Goal: Task Accomplishment & Management: Use online tool/utility

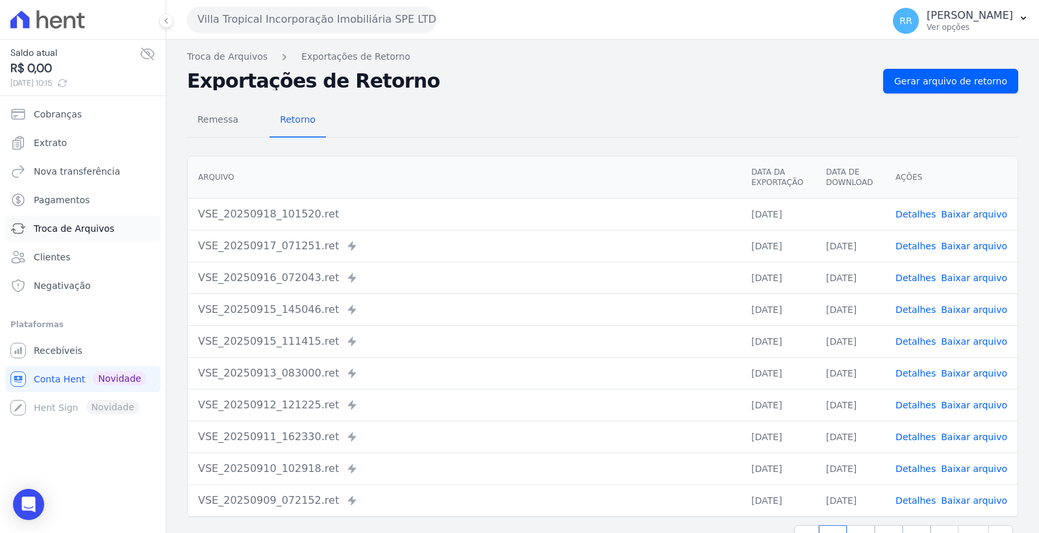
click at [81, 227] on span "Troca de Arquivos" at bounding box center [74, 228] width 81 height 13
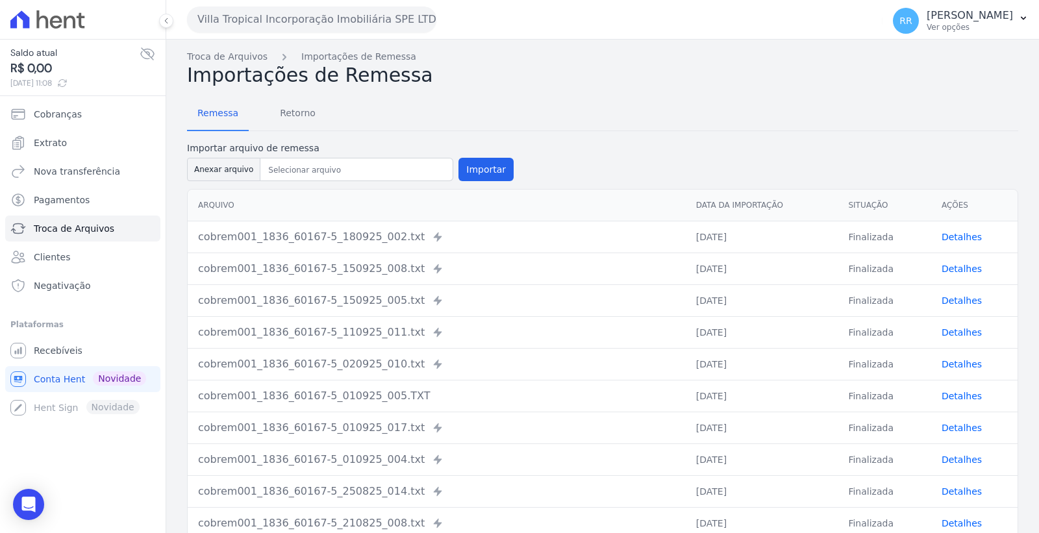
click at [353, 13] on button "Villa Tropical Incorporação Imobiliária SPE LTDA" at bounding box center [311, 19] width 249 height 26
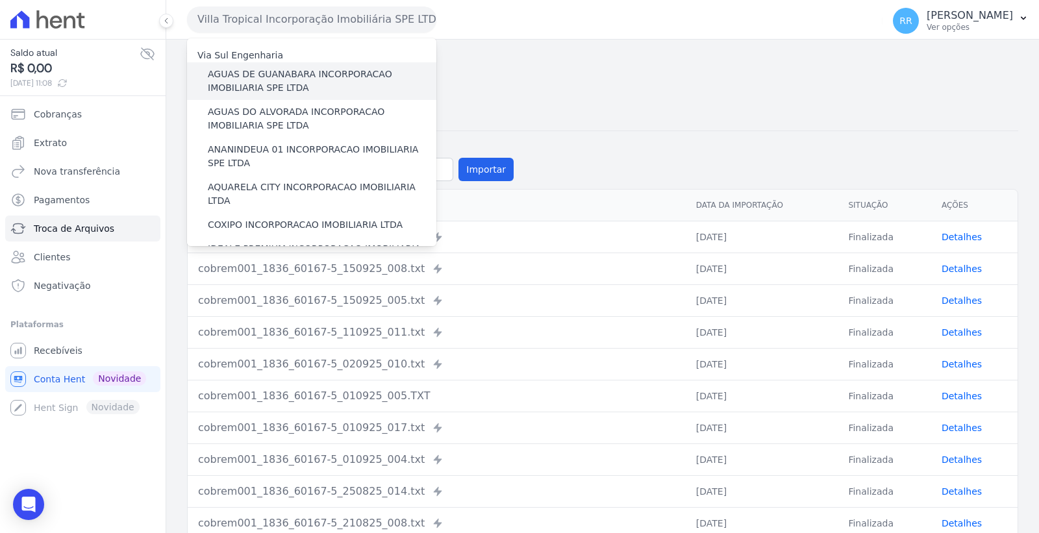
click at [287, 85] on label "AGUAS DE GUANABARA INCORPORACAO IMOBILIARIA SPE LTDA" at bounding box center [322, 81] width 229 height 27
click at [0, 0] on input "AGUAS DE GUANABARA INCORPORACAO IMOBILIARIA SPE LTDA" at bounding box center [0, 0] width 0 height 0
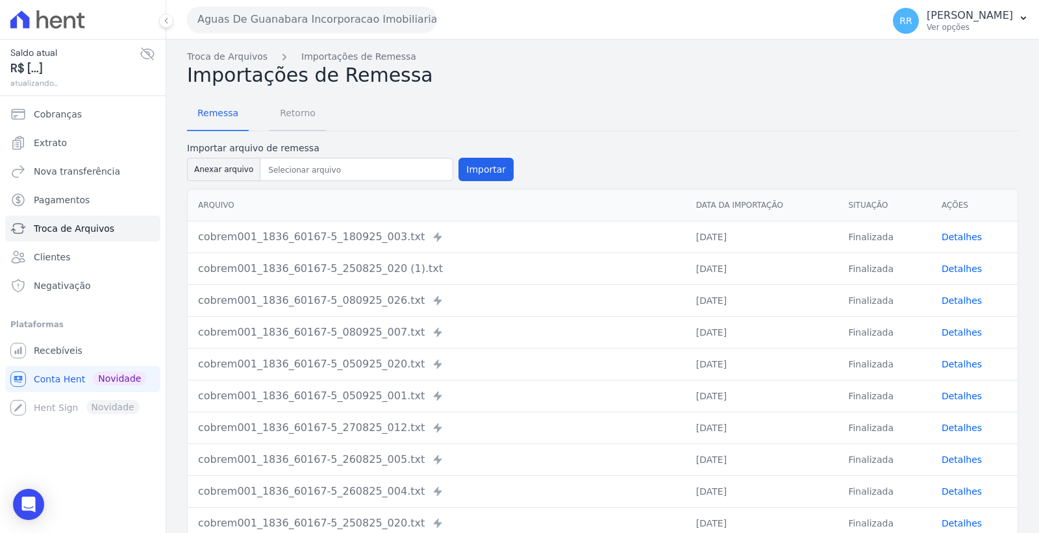
click at [291, 115] on span "Retorno" at bounding box center [297, 113] width 51 height 26
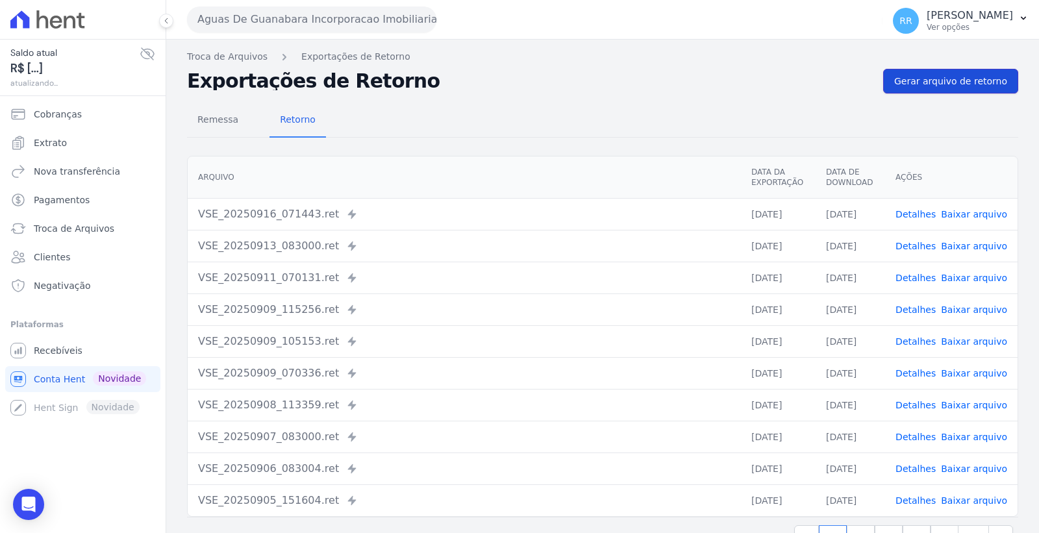
click at [956, 88] on link "Gerar arquivo de retorno" at bounding box center [951, 81] width 135 height 25
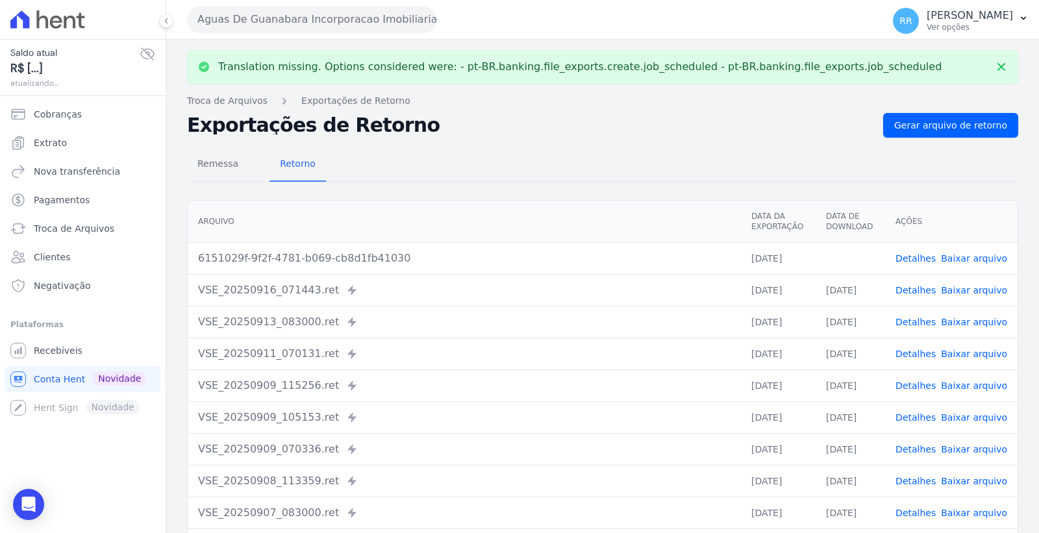
drag, startPoint x: 983, startPoint y: 257, endPoint x: 144, endPoint y: 325, distance: 842.2
click at [983, 257] on link "Baixar arquivo" at bounding box center [974, 258] width 66 height 10
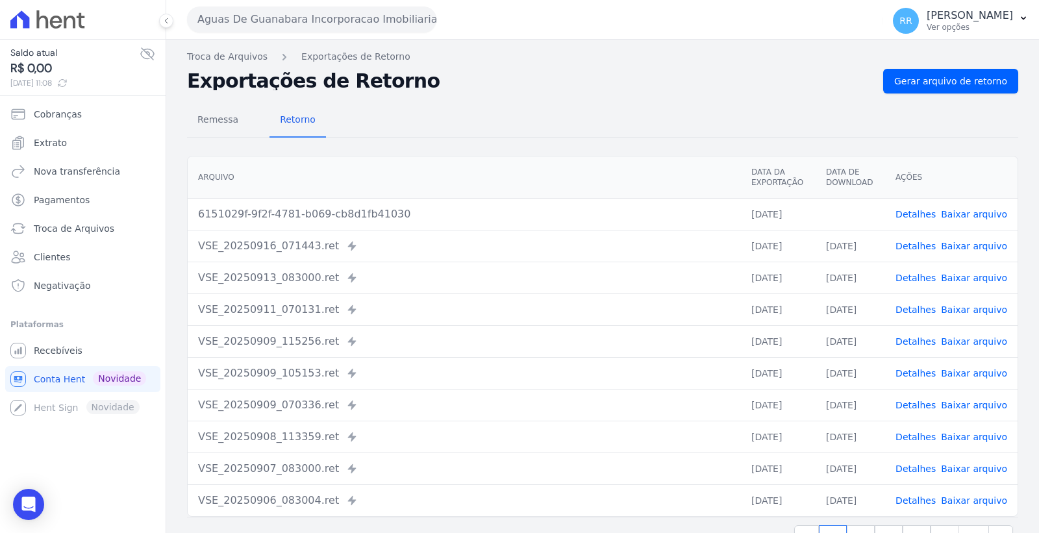
drag, startPoint x: 956, startPoint y: 211, endPoint x: 906, endPoint y: 217, distance: 50.4
click at [956, 211] on link "Baixar arquivo" at bounding box center [974, 214] width 66 height 10
click at [966, 79] on span "Gerar arquivo de retorno" at bounding box center [951, 81] width 113 height 13
click at [295, 25] on button "Aguas De Guanabara Incorporacao Imobiliaria SPE LTDA" at bounding box center [311, 19] width 249 height 26
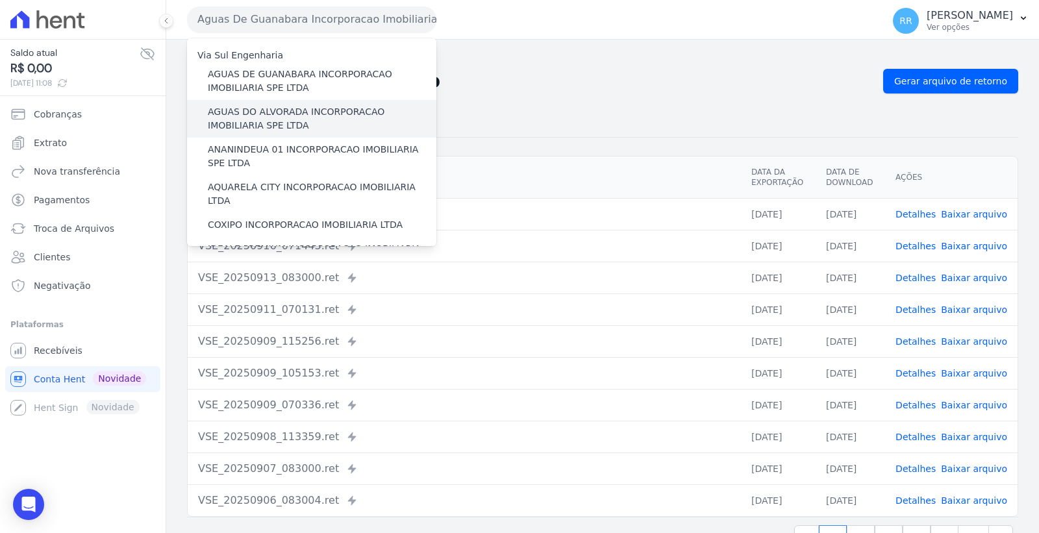
click at [276, 117] on label "AGUAS DO ALVORADA INCORPORACAO IMOBILIARIA SPE LTDA" at bounding box center [322, 118] width 229 height 27
click at [0, 0] on input "AGUAS DO ALVORADA INCORPORACAO IMOBILIARIA SPE LTDA" at bounding box center [0, 0] width 0 height 0
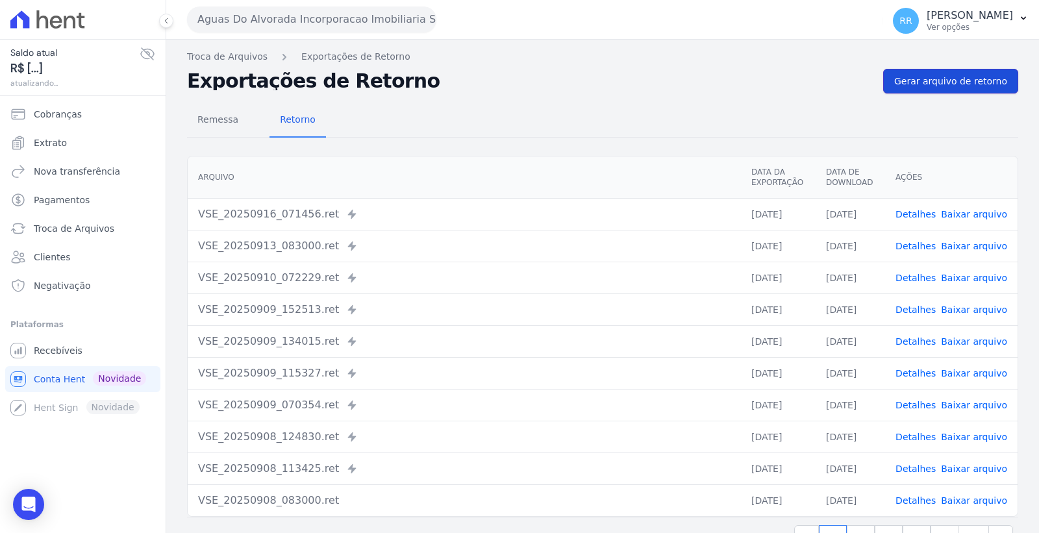
click at [932, 85] on span "Gerar arquivo de retorno" at bounding box center [951, 81] width 113 height 13
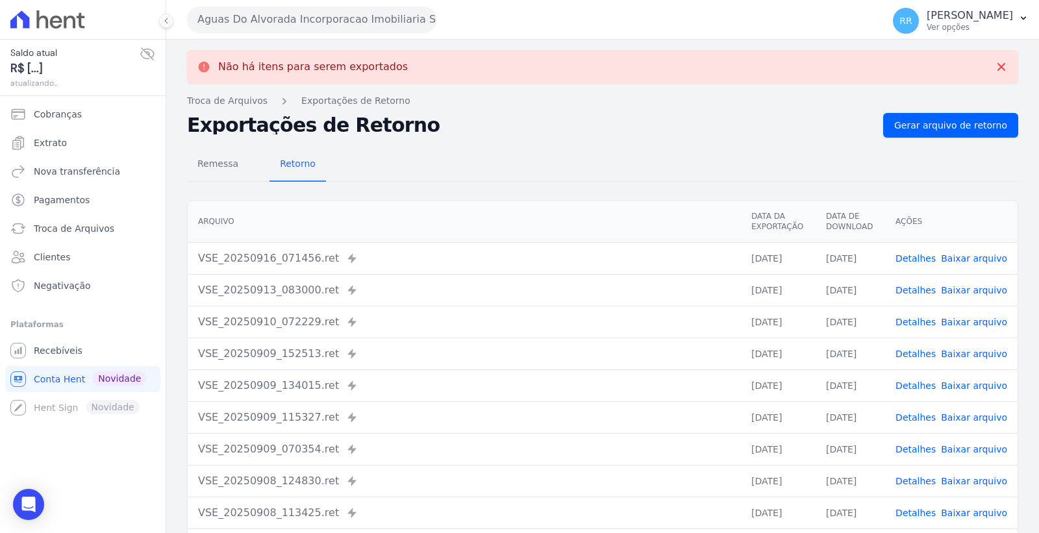
click at [300, 27] on button "Aguas Do Alvorada Incorporacao Imobiliaria SPE LTDA" at bounding box center [311, 19] width 249 height 26
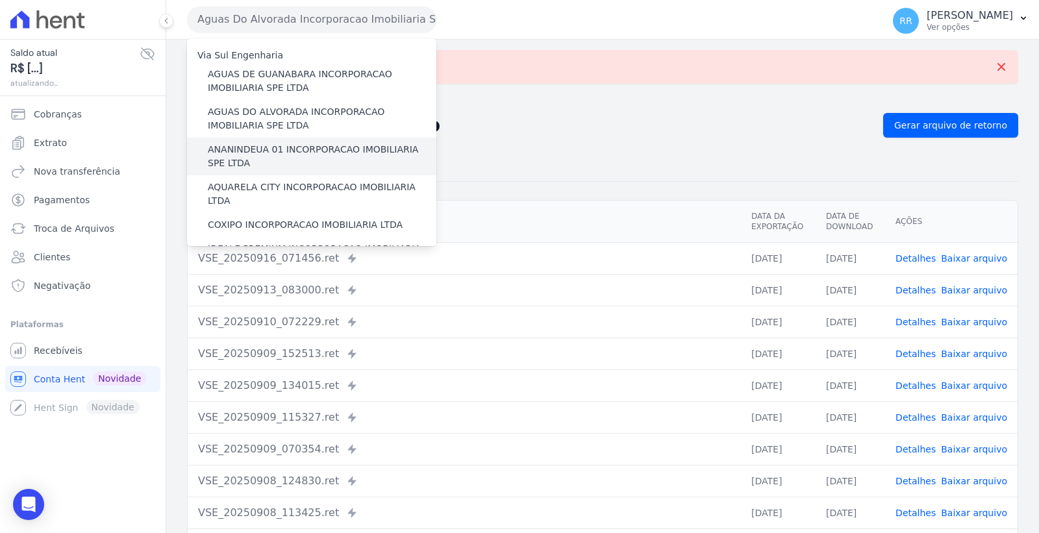
click at [287, 148] on label "ANANINDEUA 01 INCORPORACAO IMOBILIARIA SPE LTDA" at bounding box center [322, 156] width 229 height 27
click at [0, 0] on input "ANANINDEUA 01 INCORPORACAO IMOBILIARIA SPE LTDA" at bounding box center [0, 0] width 0 height 0
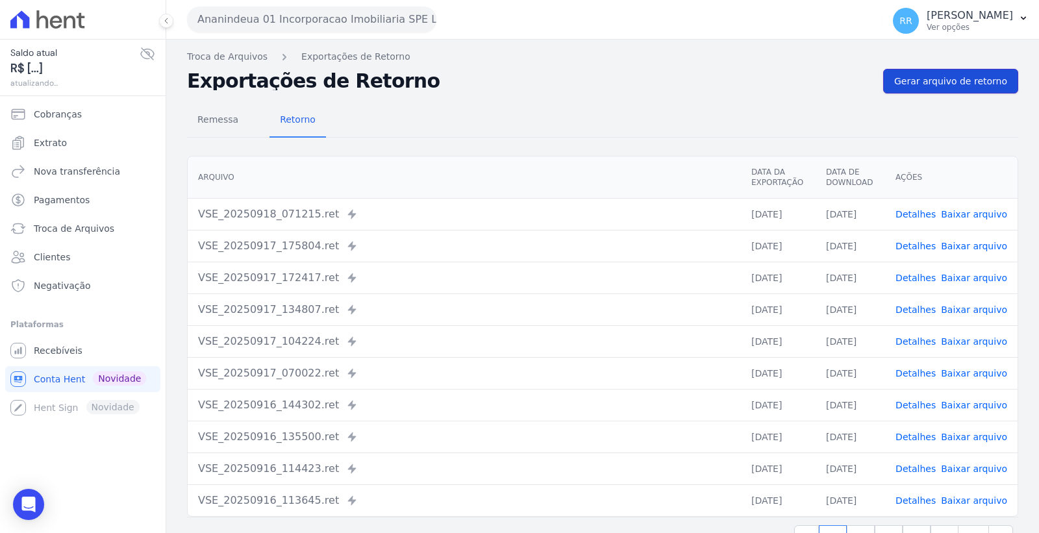
click at [983, 73] on link "Gerar arquivo de retorno" at bounding box center [951, 81] width 135 height 25
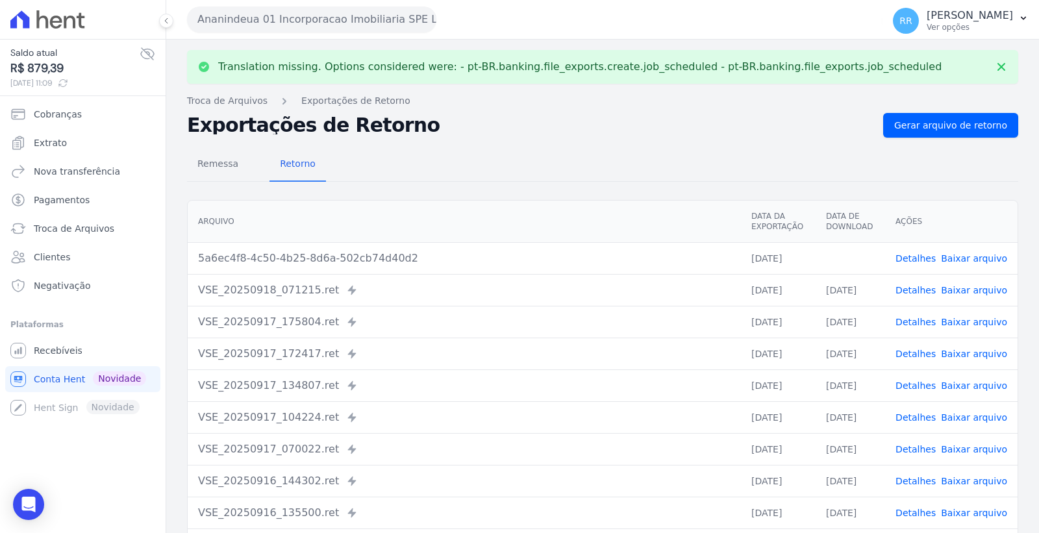
click at [971, 256] on link "Baixar arquivo" at bounding box center [974, 258] width 66 height 10
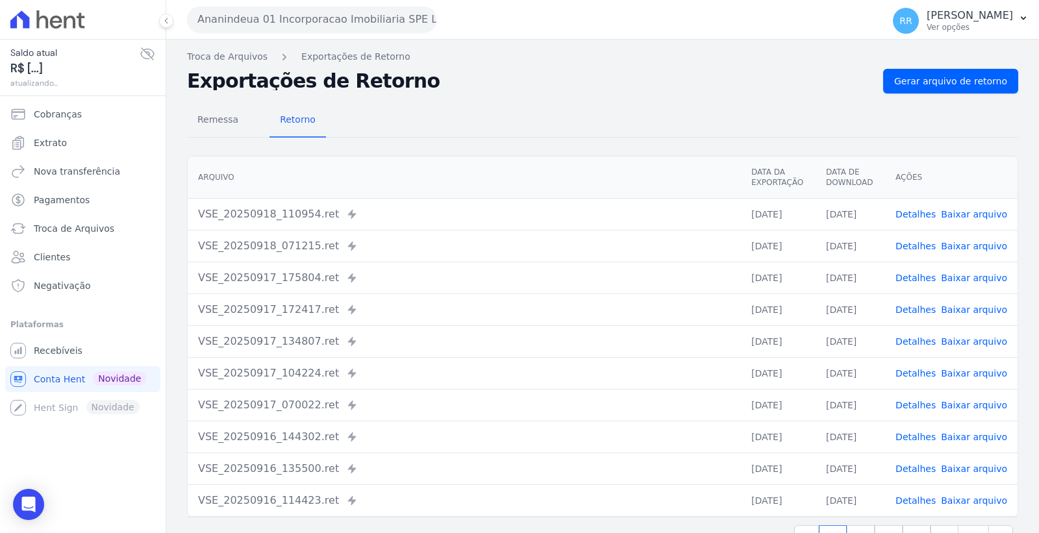
click at [300, 17] on button "Ananindeua 01 Incorporacao Imobiliaria SPE LTDA" at bounding box center [311, 19] width 249 height 26
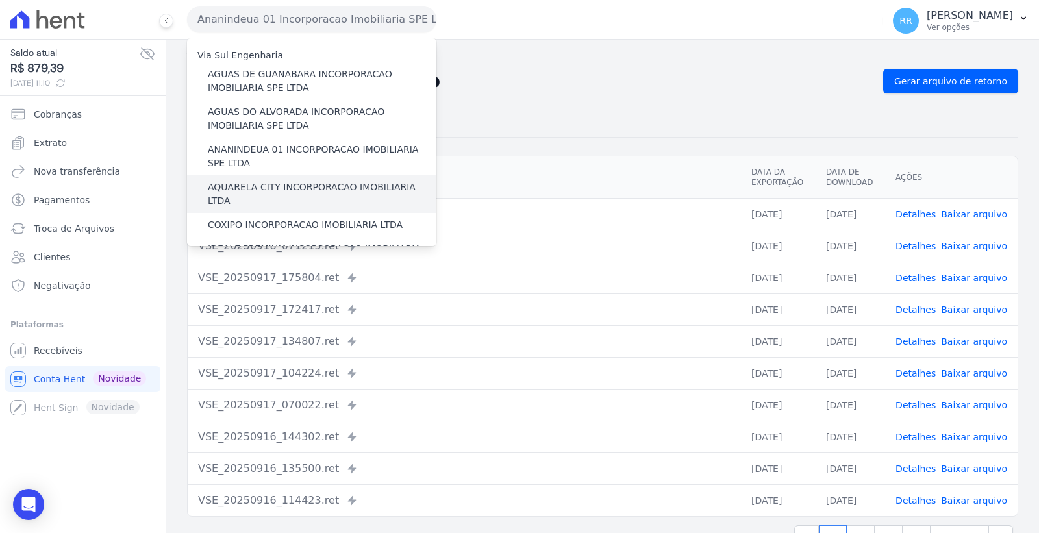
click at [290, 190] on label "AQUARELA CITY INCORPORACAO IMOBILIARIA LTDA" at bounding box center [322, 194] width 229 height 27
click at [0, 0] on input "AQUARELA CITY INCORPORACAO IMOBILIARIA LTDA" at bounding box center [0, 0] width 0 height 0
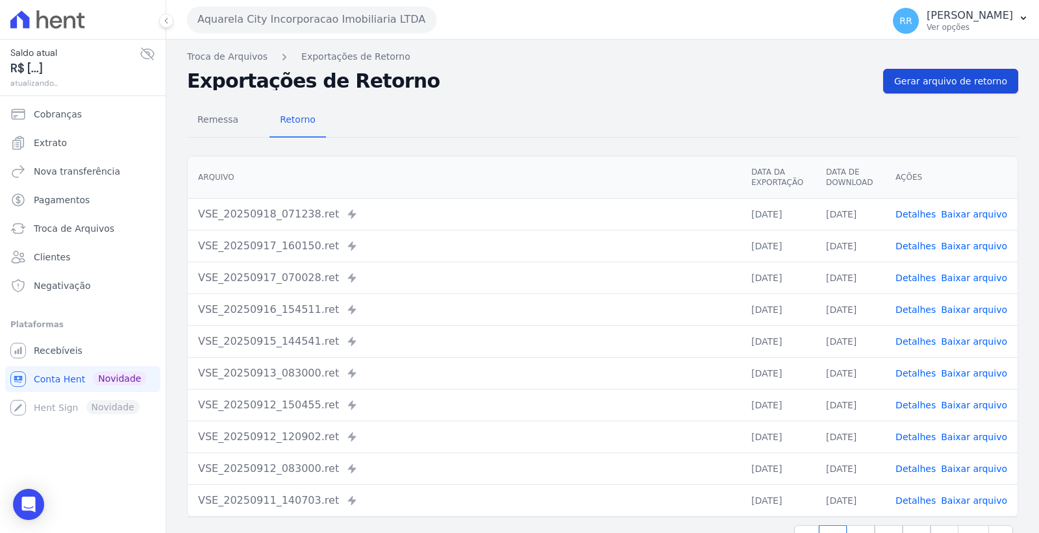
click at [934, 75] on span "Gerar arquivo de retorno" at bounding box center [951, 81] width 113 height 13
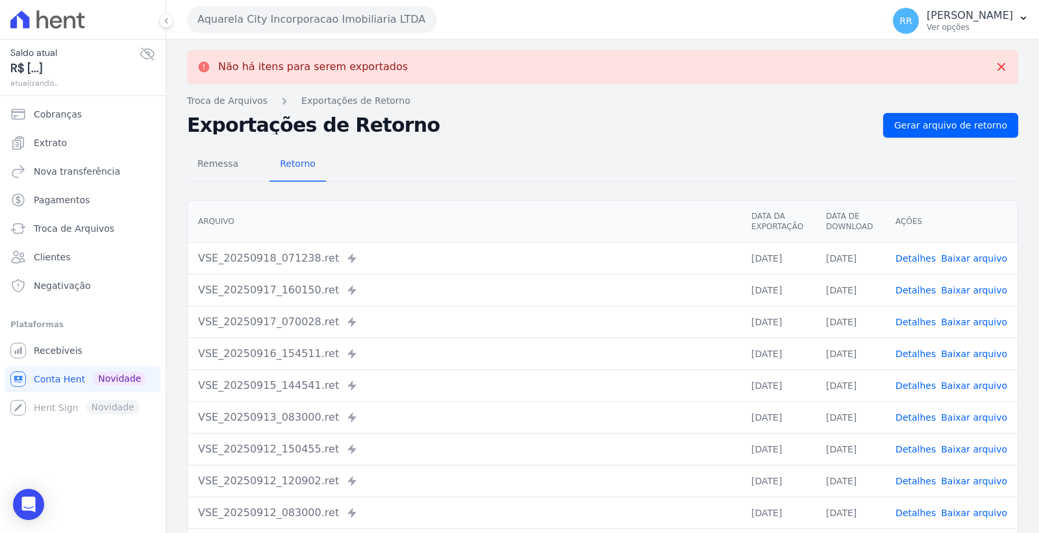
click at [341, 22] on button "Aquarela City Incorporacao Imobiliaria LTDA" at bounding box center [311, 19] width 249 height 26
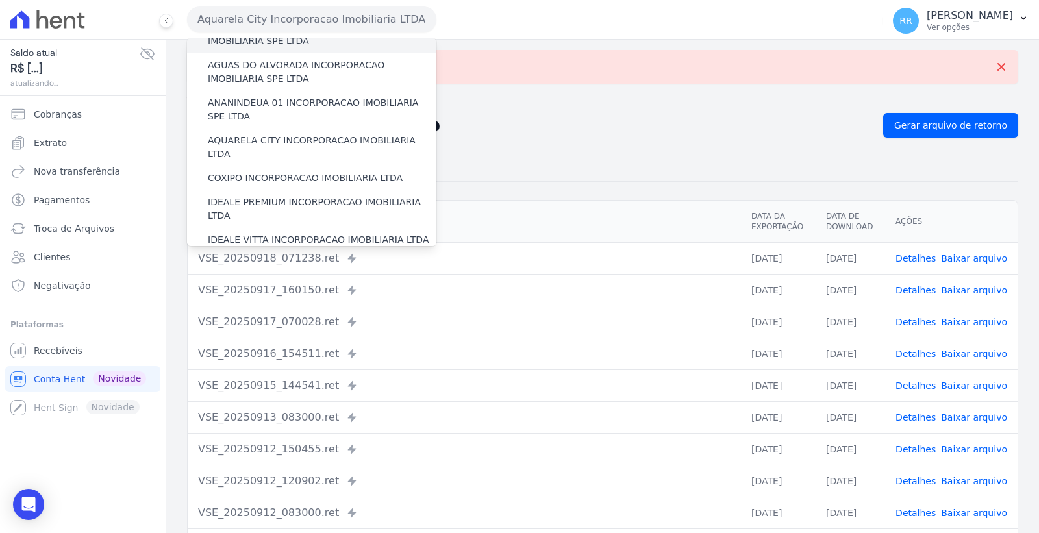
scroll to position [72, 0]
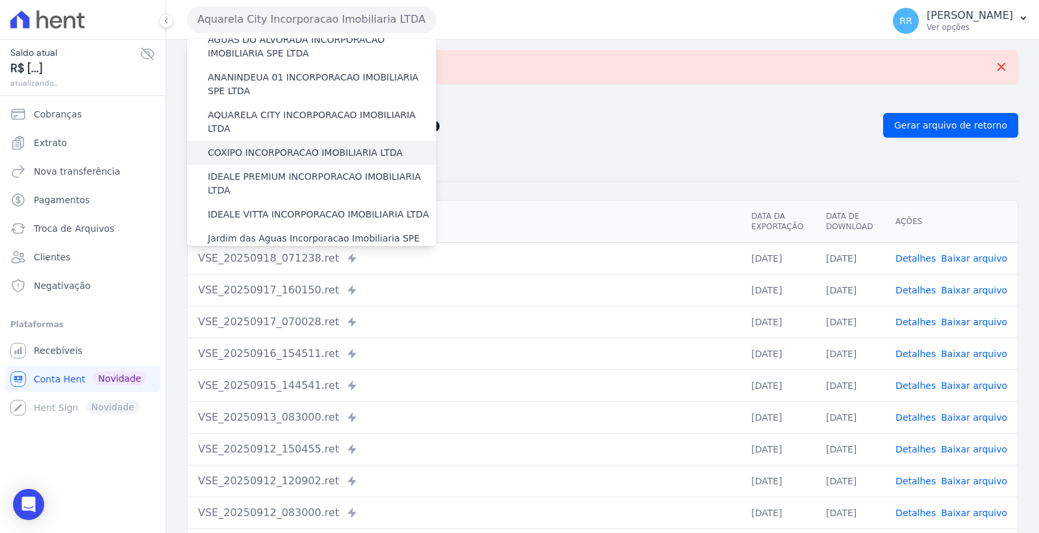
click at [316, 146] on label "COXIPO INCORPORACAO IMOBILIARIA LTDA" at bounding box center [305, 153] width 195 height 14
click at [0, 0] on input "COXIPO INCORPORACAO IMOBILIARIA LTDA" at bounding box center [0, 0] width 0 height 0
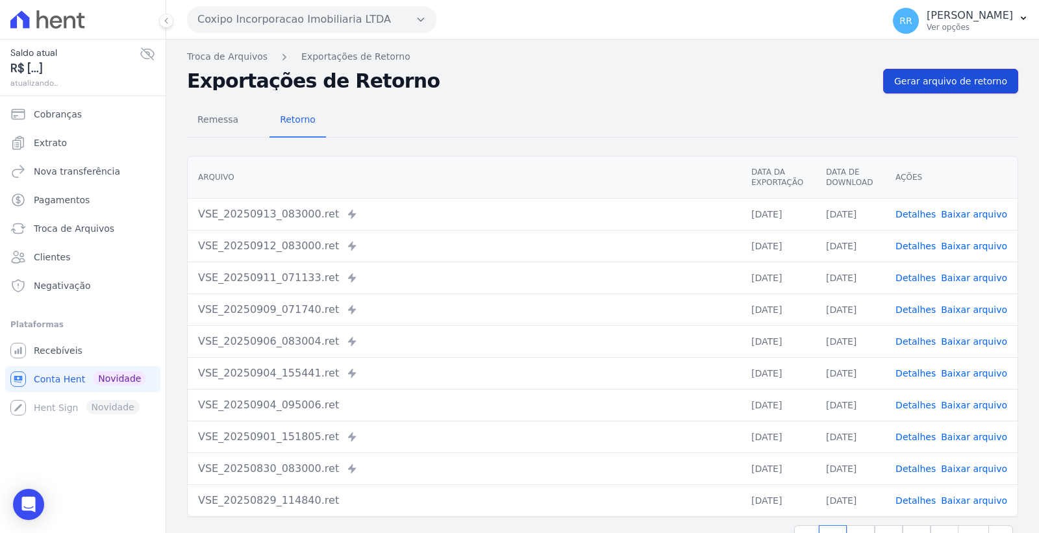
click at [972, 77] on span "Gerar arquivo de retorno" at bounding box center [951, 81] width 113 height 13
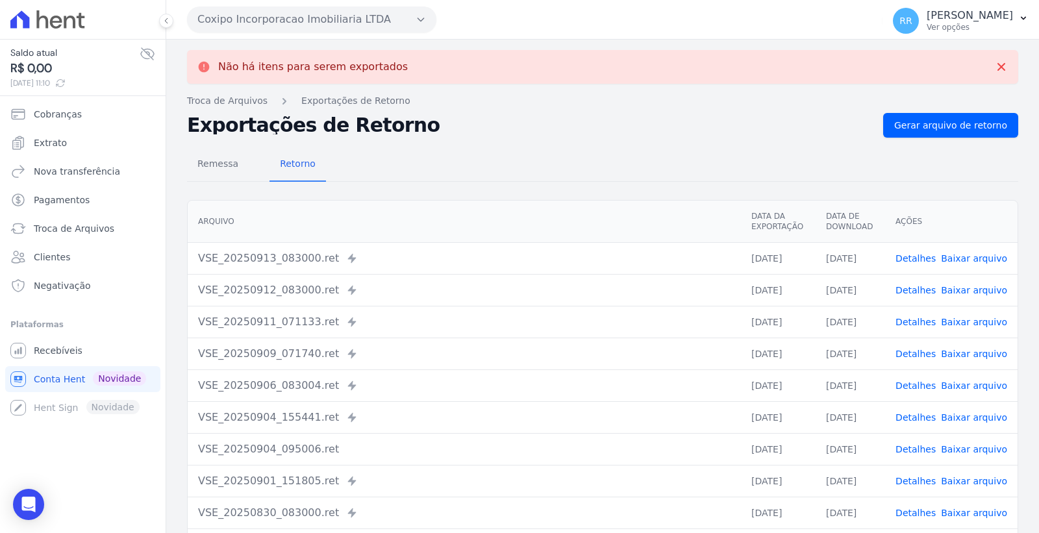
click at [366, 7] on button "Coxipo Incorporacao Imobiliaria LTDA" at bounding box center [311, 19] width 249 height 26
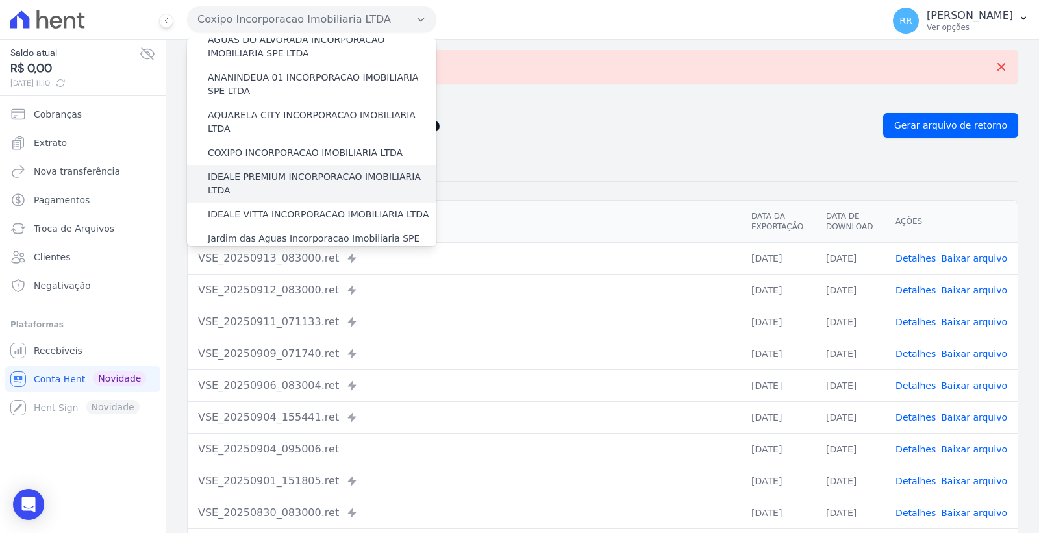
click at [293, 170] on label "IDEALE PREMIUM INCORPORACAO IMOBILIARIA LTDA" at bounding box center [322, 183] width 229 height 27
click at [0, 0] on input "IDEALE PREMIUM INCORPORACAO IMOBILIARIA LTDA" at bounding box center [0, 0] width 0 height 0
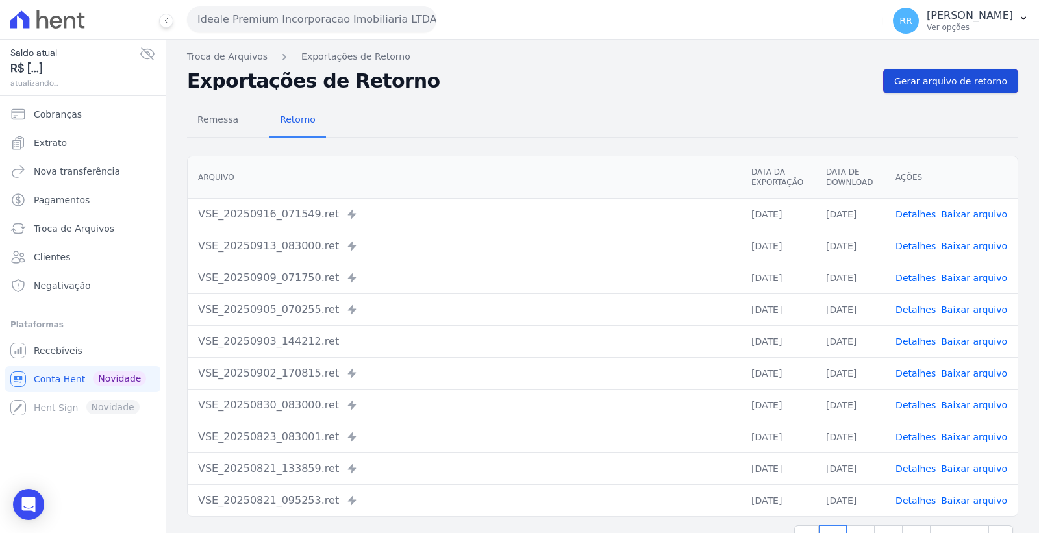
click at [941, 85] on span "Gerar arquivo de retorno" at bounding box center [951, 81] width 113 height 13
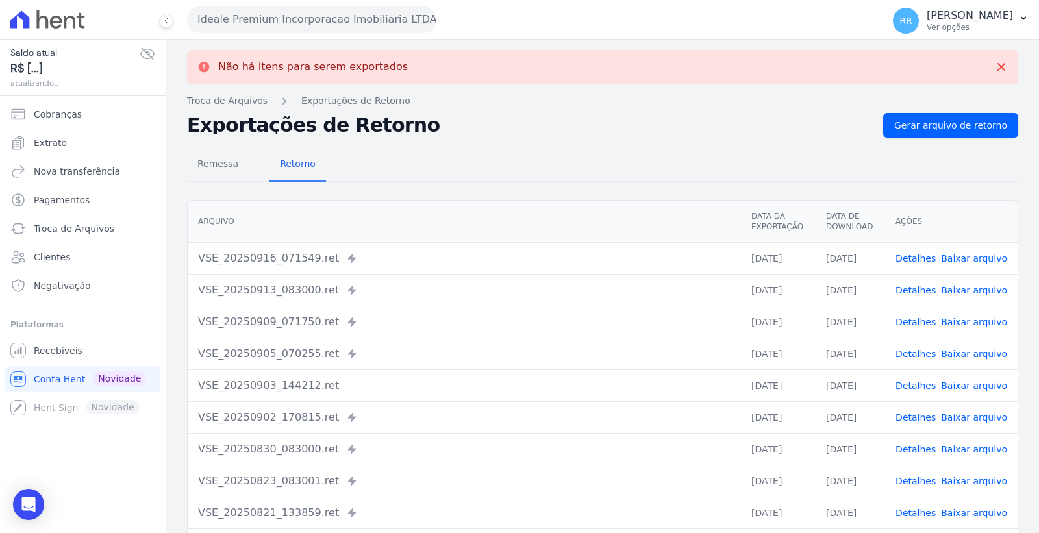
click at [354, 19] on button "Ideale Premium Incorporacao Imobiliaria LTDA" at bounding box center [311, 19] width 249 height 26
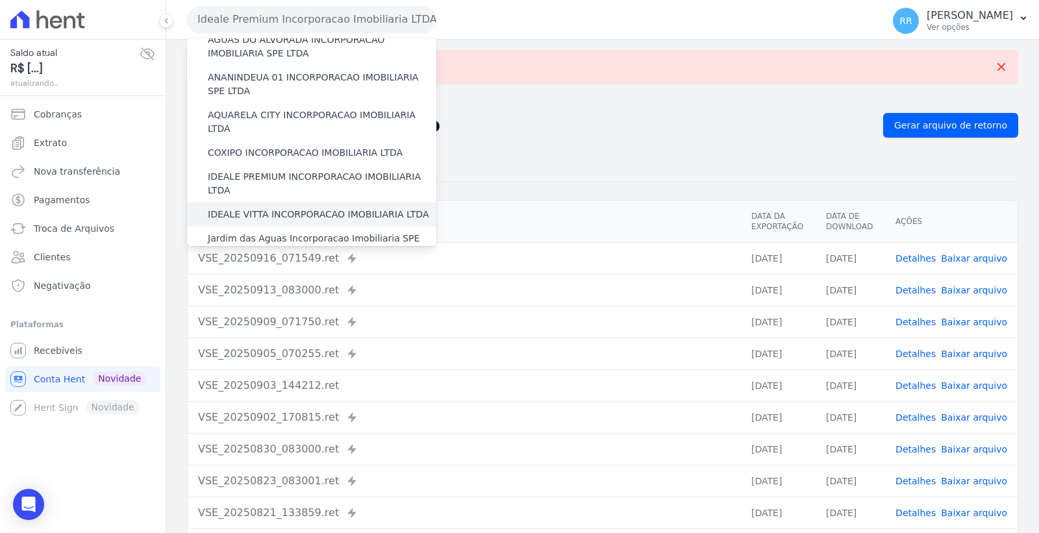
click at [335, 203] on div "IDEALE VITTA INCORPORACAO IMOBILIARIA LTDA" at bounding box center [311, 215] width 249 height 24
click at [327, 208] on label "IDEALE VITTA INCORPORACAO IMOBILIARIA LTDA" at bounding box center [318, 215] width 221 height 14
click at [0, 0] on input "IDEALE VITTA INCORPORACAO IMOBILIARIA LTDA" at bounding box center [0, 0] width 0 height 0
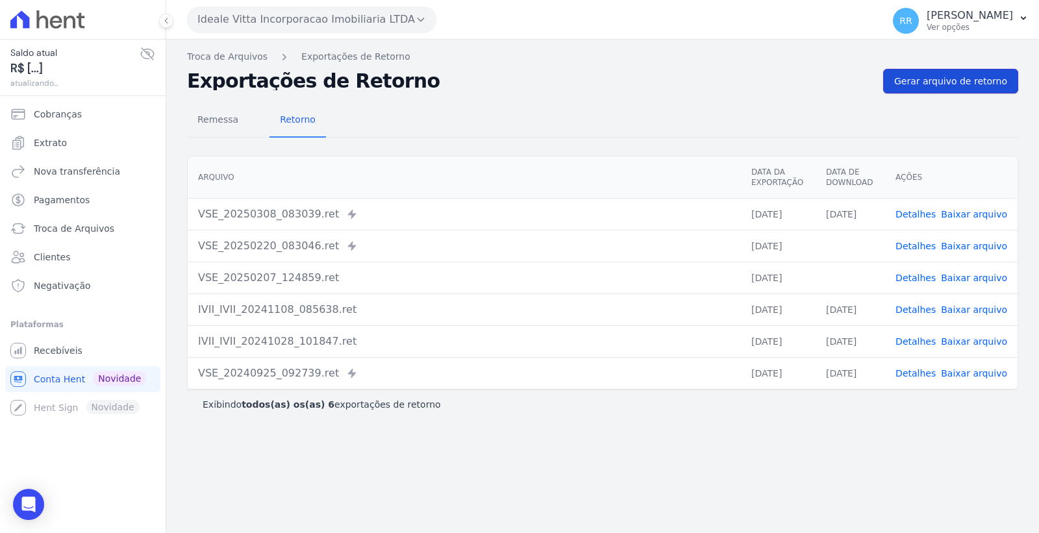
click at [969, 71] on link "Gerar arquivo de retorno" at bounding box center [951, 81] width 135 height 25
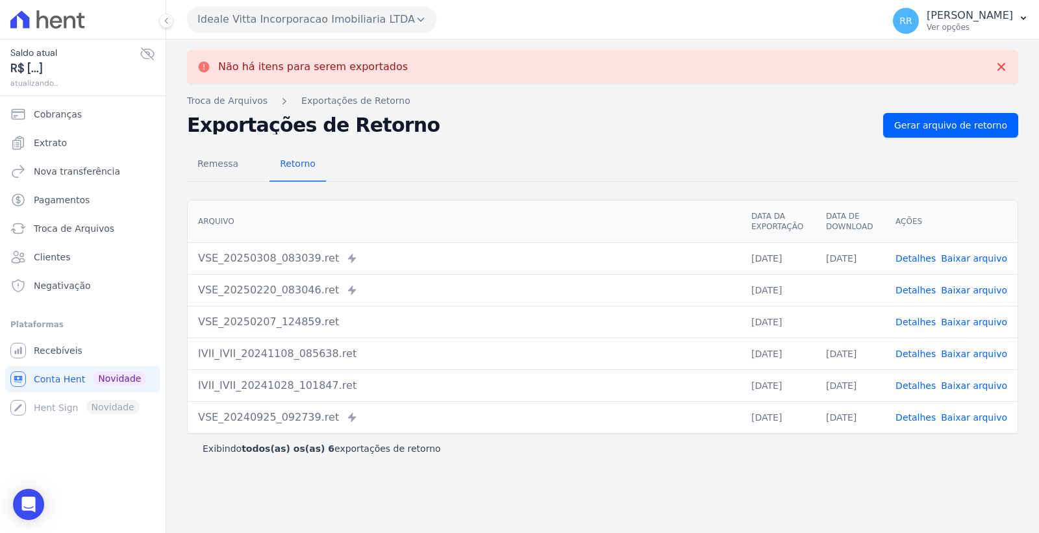
click at [322, 15] on button "Ideale Vitta Incorporacao Imobiliaria LTDA" at bounding box center [311, 19] width 249 height 26
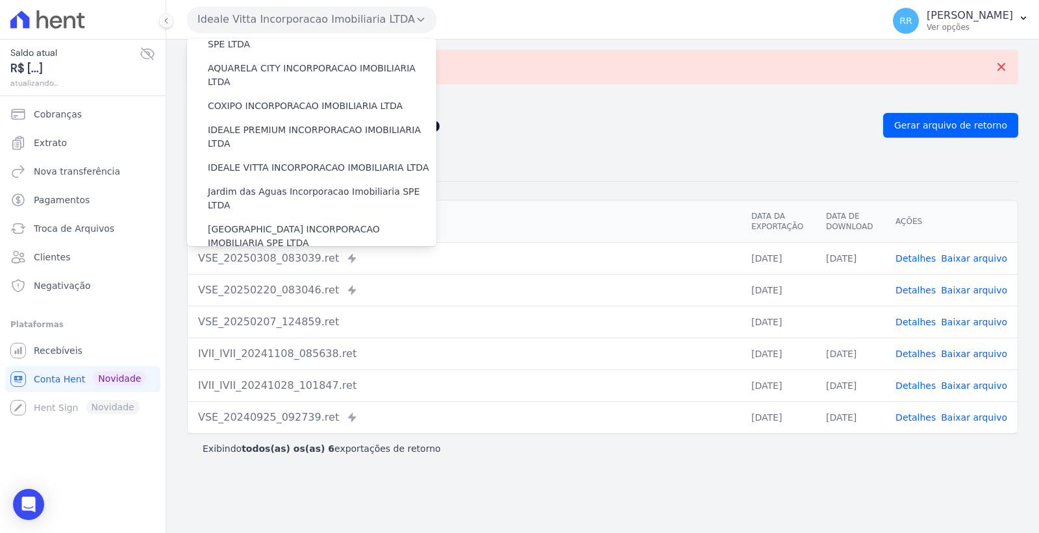
scroll to position [144, 0]
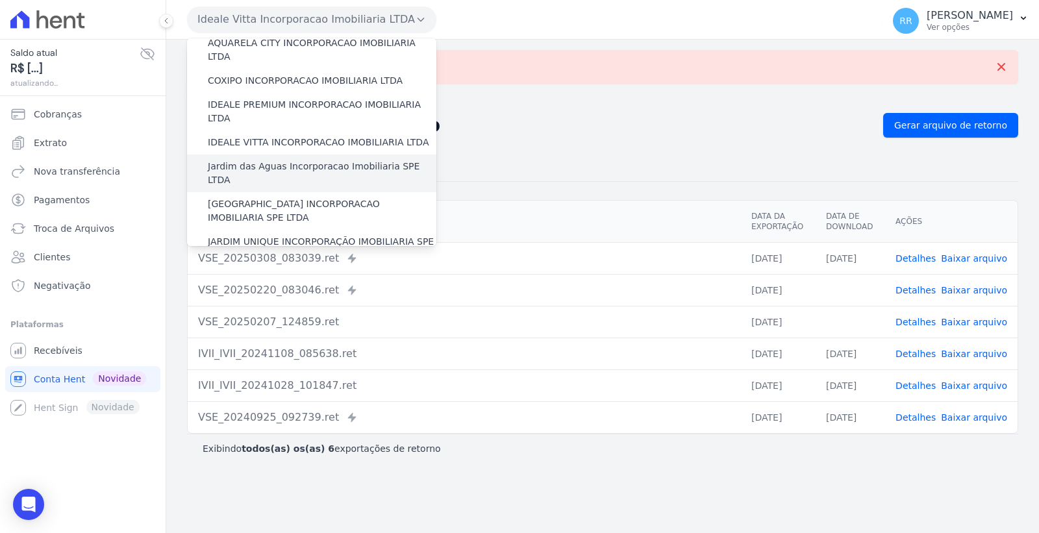
click at [328, 160] on label "Jardim das Aguas Incorporacao Imobiliaria SPE LTDA" at bounding box center [322, 173] width 229 height 27
click at [0, 0] on input "Jardim das Aguas Incorporacao Imobiliaria SPE LTDA" at bounding box center [0, 0] width 0 height 0
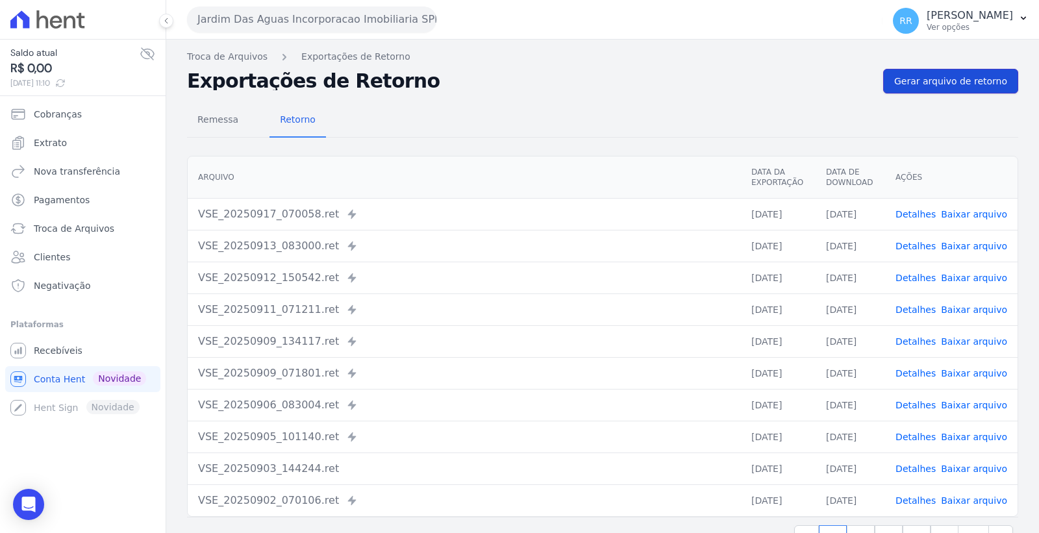
click at [934, 89] on link "Gerar arquivo de retorno" at bounding box center [951, 81] width 135 height 25
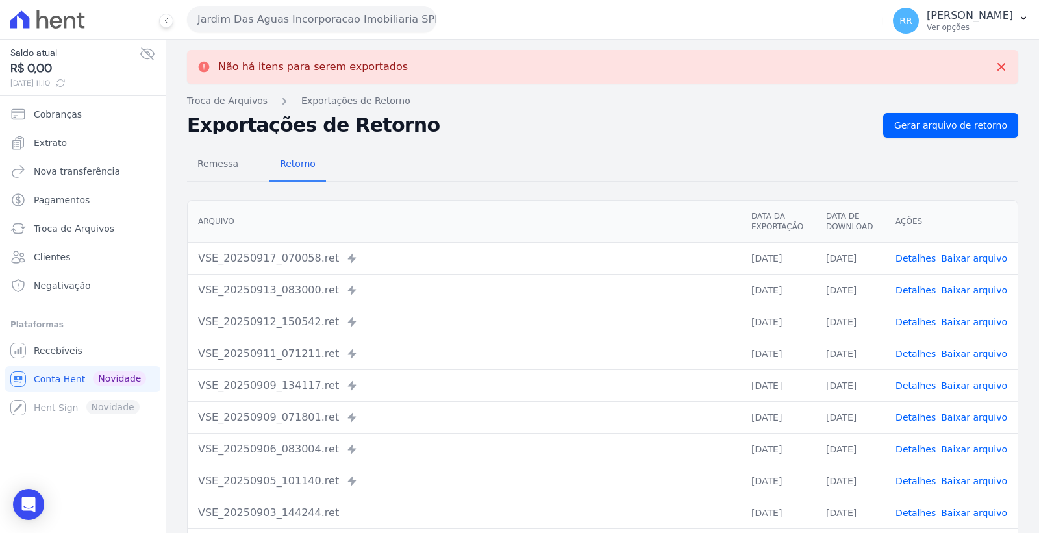
click at [340, 8] on button "Jardim Das Aguas Incorporacao Imobiliaria SPE LTDA" at bounding box center [311, 19] width 249 height 26
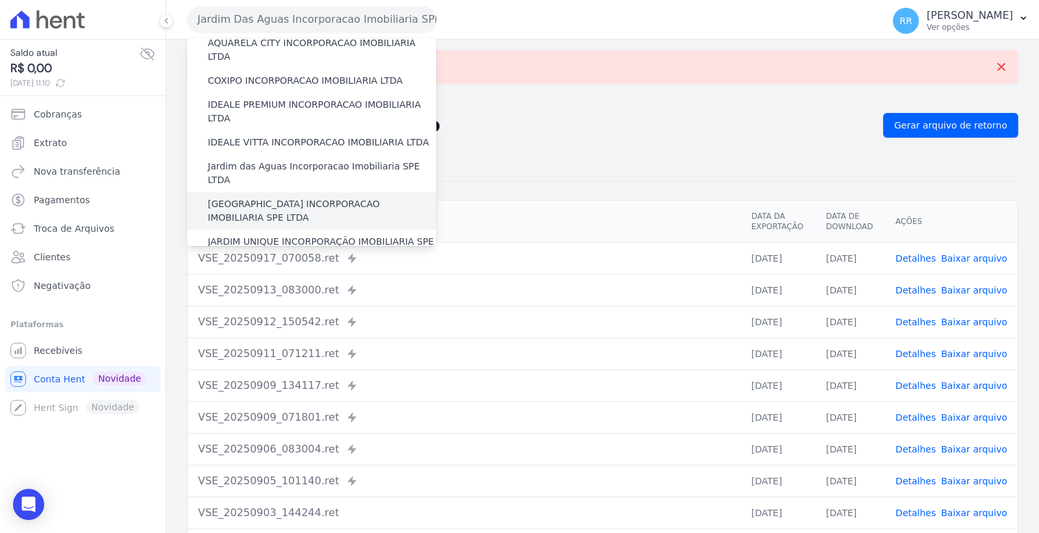
click at [329, 198] on label "[GEOGRAPHIC_DATA] INCORPORACAO IMOBILIARIA SPE LTDA" at bounding box center [322, 211] width 229 height 27
click at [0, 0] on input "[GEOGRAPHIC_DATA] INCORPORACAO IMOBILIARIA SPE LTDA" at bounding box center [0, 0] width 0 height 0
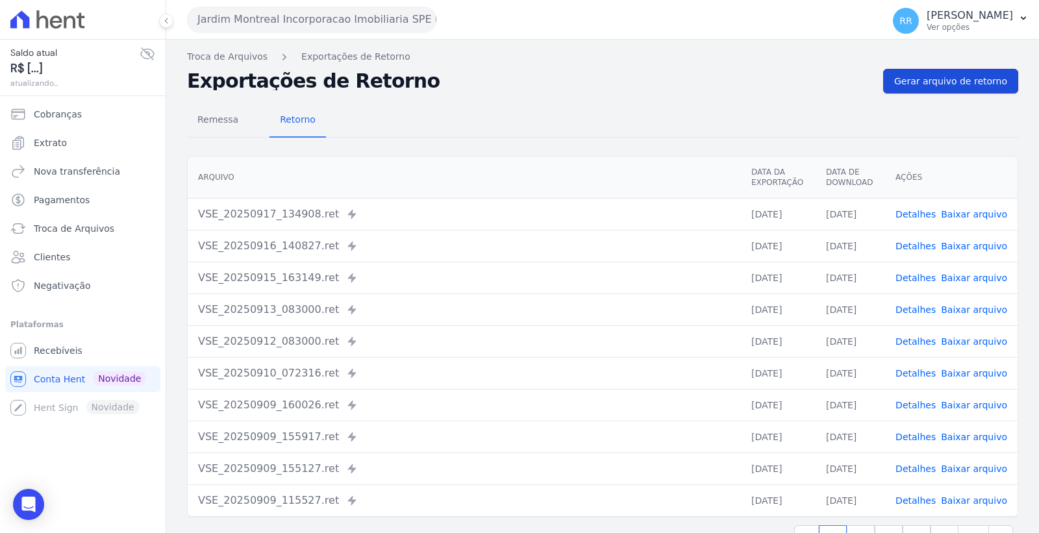
click at [925, 86] on span "Gerar arquivo de retorno" at bounding box center [951, 81] width 113 height 13
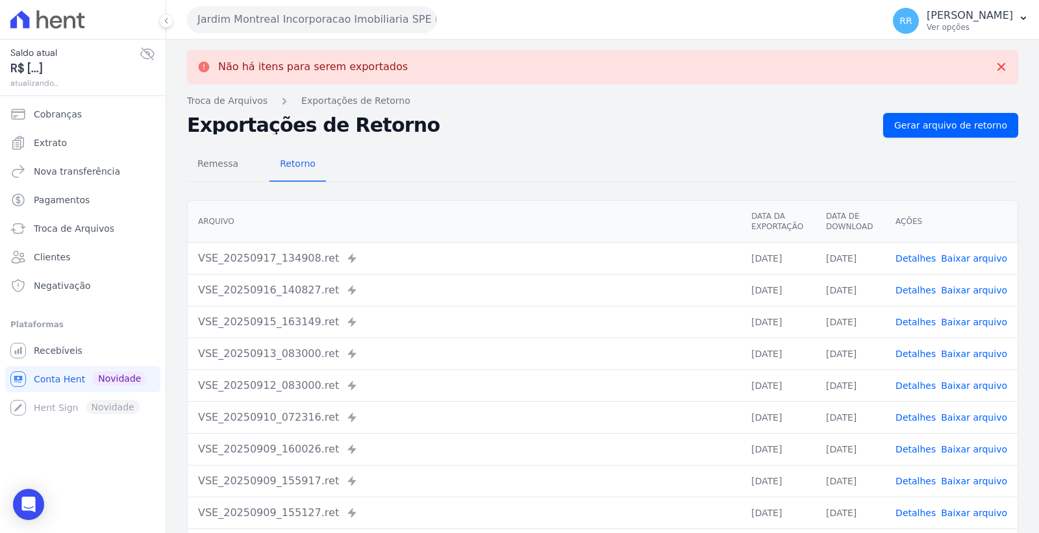
click at [349, 17] on button "Jardim Montreal Incorporacao Imobiliaria SPE LTDA" at bounding box center [311, 19] width 249 height 26
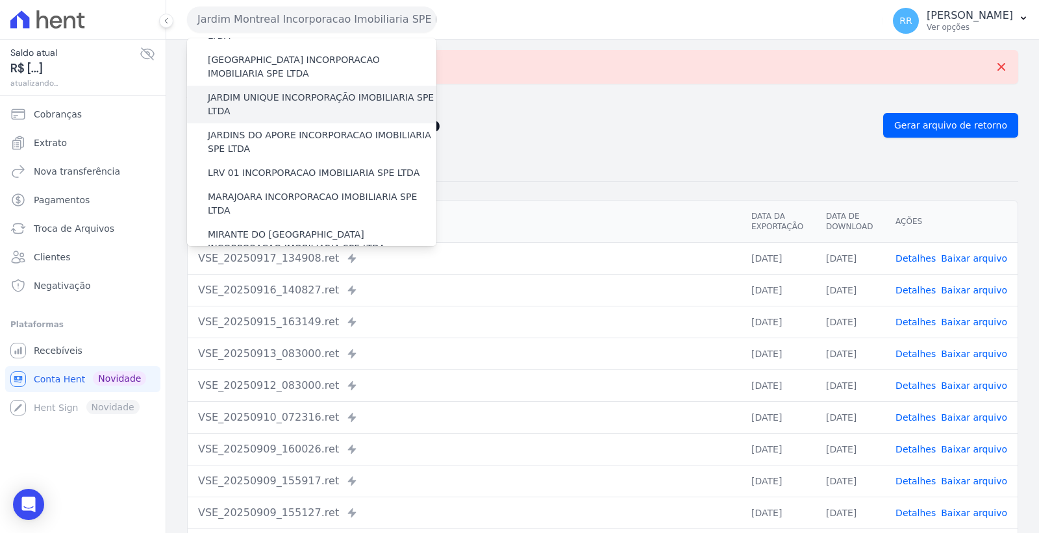
scroll to position [216, 0]
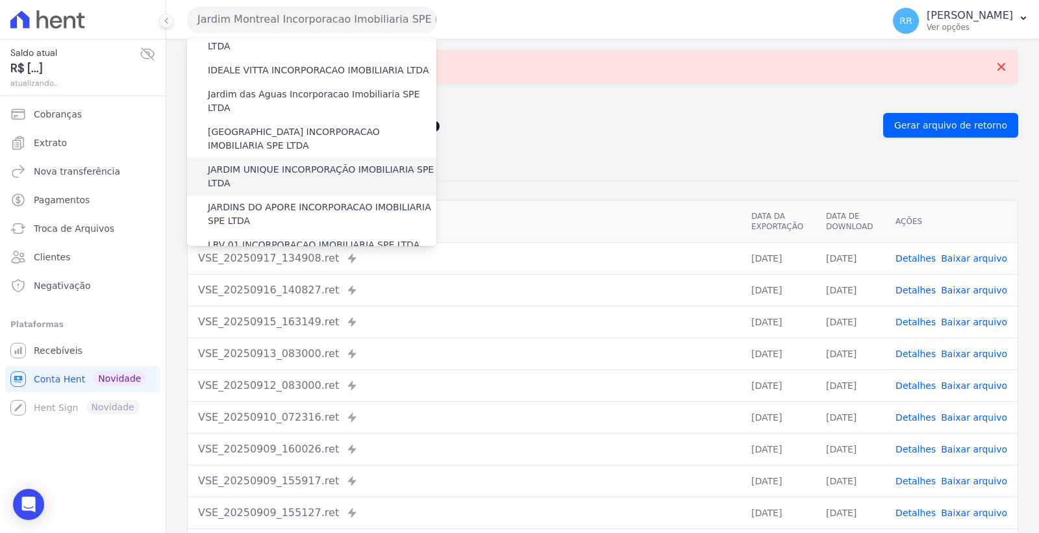
click at [331, 163] on label "JARDIM UNIQUE INCORPORAÇÃO IMOBILIARIA SPE LTDA" at bounding box center [322, 176] width 229 height 27
click at [0, 0] on input "JARDIM UNIQUE INCORPORAÇÃO IMOBILIARIA SPE LTDA" at bounding box center [0, 0] width 0 height 0
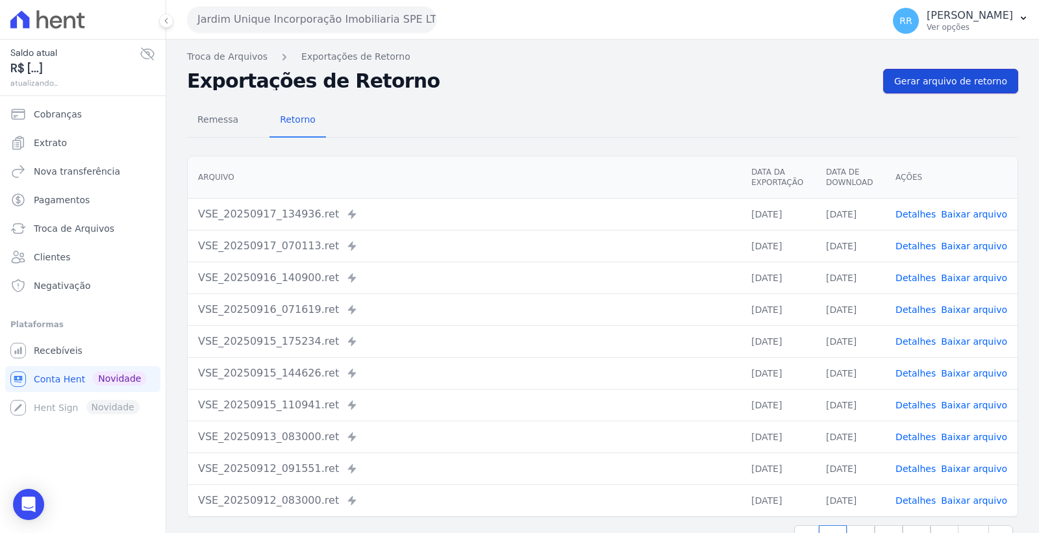
drag, startPoint x: 963, startPoint y: 79, endPoint x: 917, endPoint y: 90, distance: 46.8
click at [962, 79] on span "Gerar arquivo de retorno" at bounding box center [951, 81] width 113 height 13
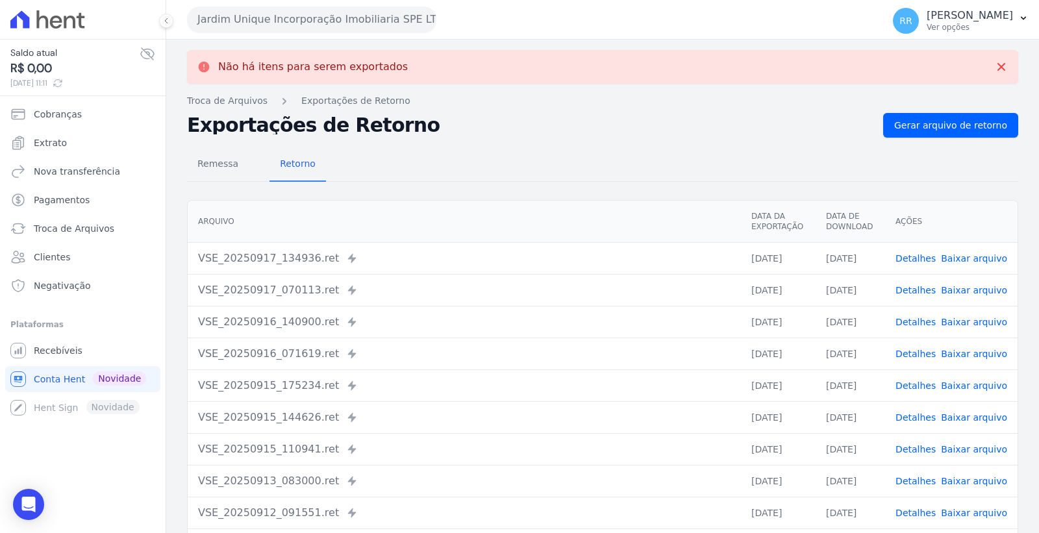
click at [369, 22] on button "Jardim Unique Incorporação Imobiliaria SPE LTDA" at bounding box center [311, 19] width 249 height 26
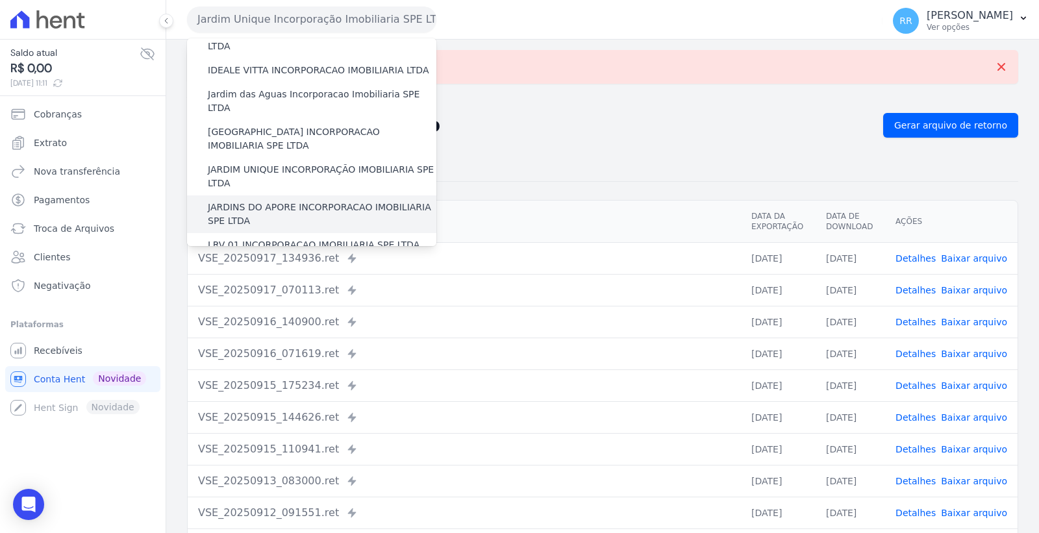
click at [344, 201] on label "JARDINS DO APORE INCORPORACAO IMOBILIARIA SPE LTDA" at bounding box center [322, 214] width 229 height 27
click at [0, 0] on input "JARDINS DO APORE INCORPORACAO IMOBILIARIA SPE LTDA" at bounding box center [0, 0] width 0 height 0
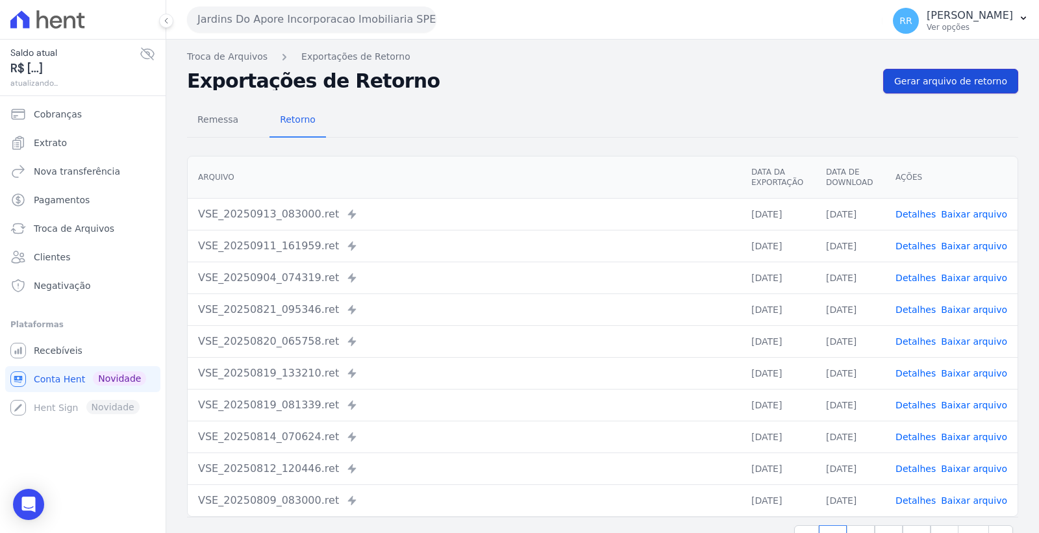
click at [932, 85] on span "Gerar arquivo de retorno" at bounding box center [951, 81] width 113 height 13
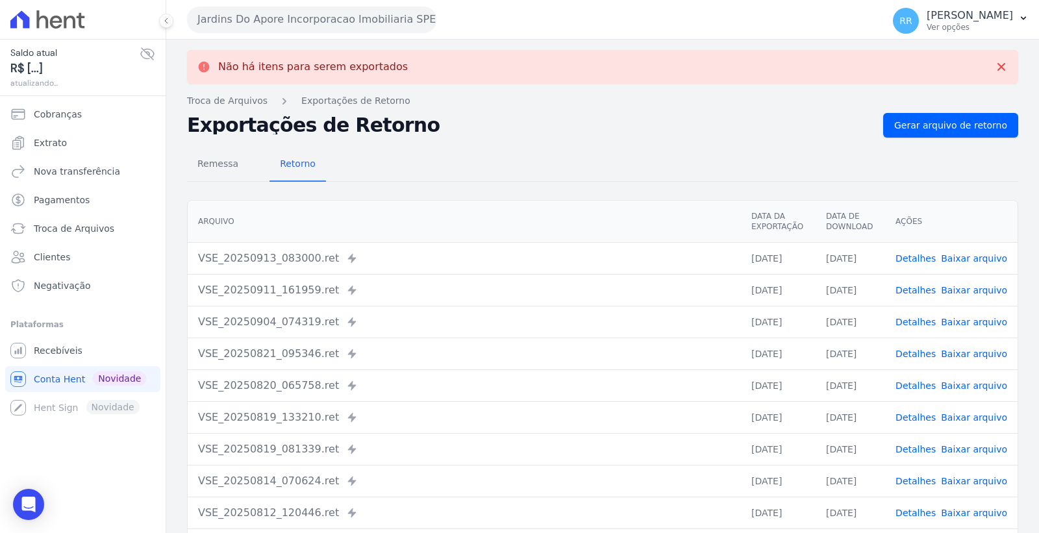
click at [361, 23] on button "Jardins Do Apore Incorporacao Imobiliaria SPE LTDA" at bounding box center [311, 19] width 249 height 26
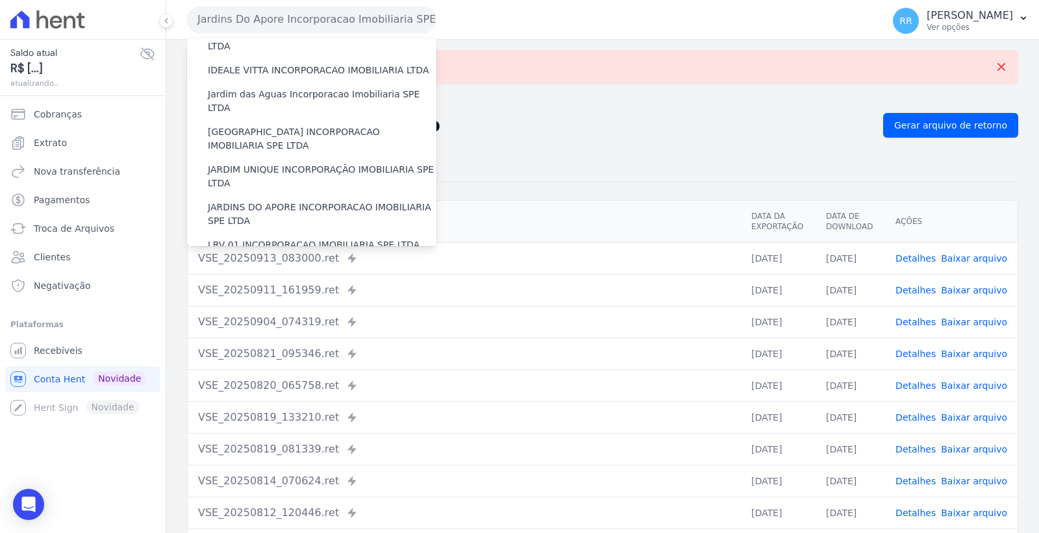
scroll to position [288, 0]
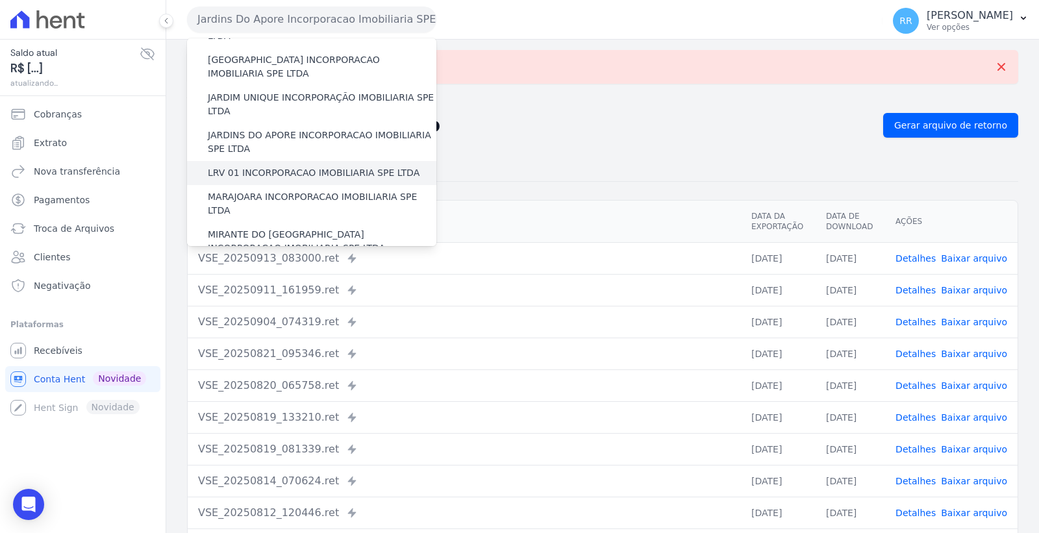
click at [344, 166] on label "LRV 01 INCORPORACAO IMOBILIARIA SPE LTDA" at bounding box center [314, 173] width 212 height 14
click at [0, 0] on input "LRV 01 INCORPORACAO IMOBILIARIA SPE LTDA" at bounding box center [0, 0] width 0 height 0
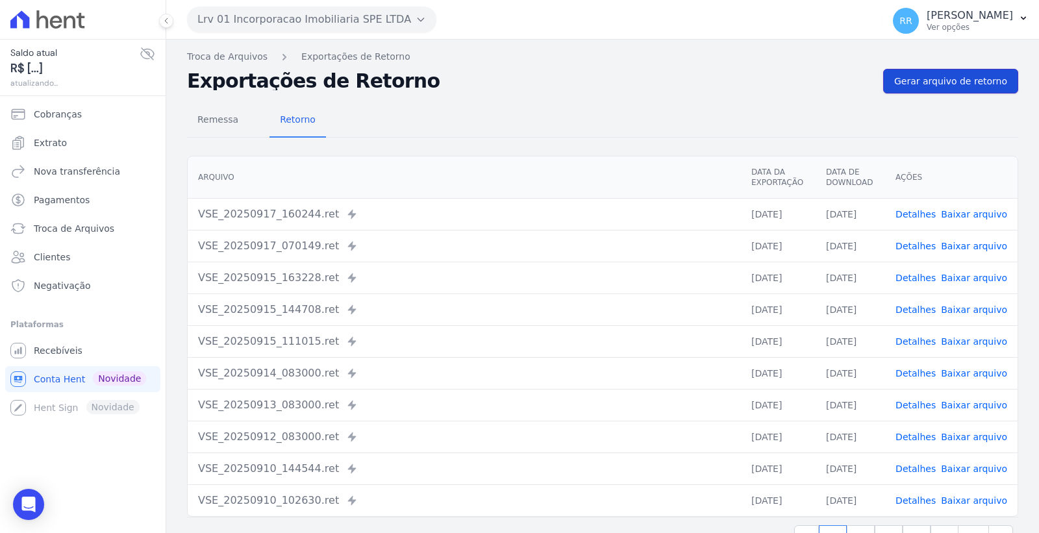
click at [930, 79] on span "Gerar arquivo de retorno" at bounding box center [951, 81] width 113 height 13
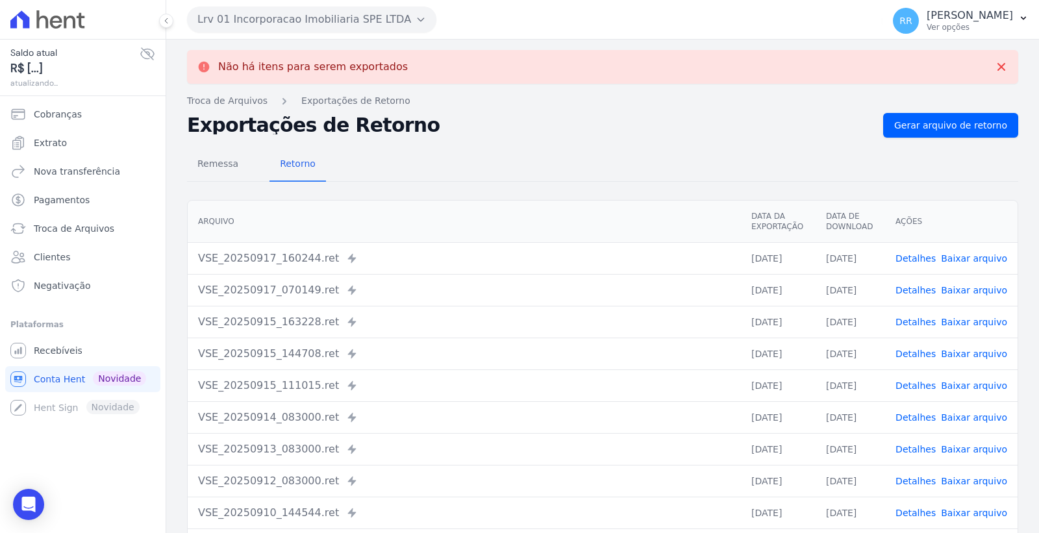
click at [310, 13] on button "Lrv 01 Incorporacao Imobiliaria SPE LTDA" at bounding box center [311, 19] width 249 height 26
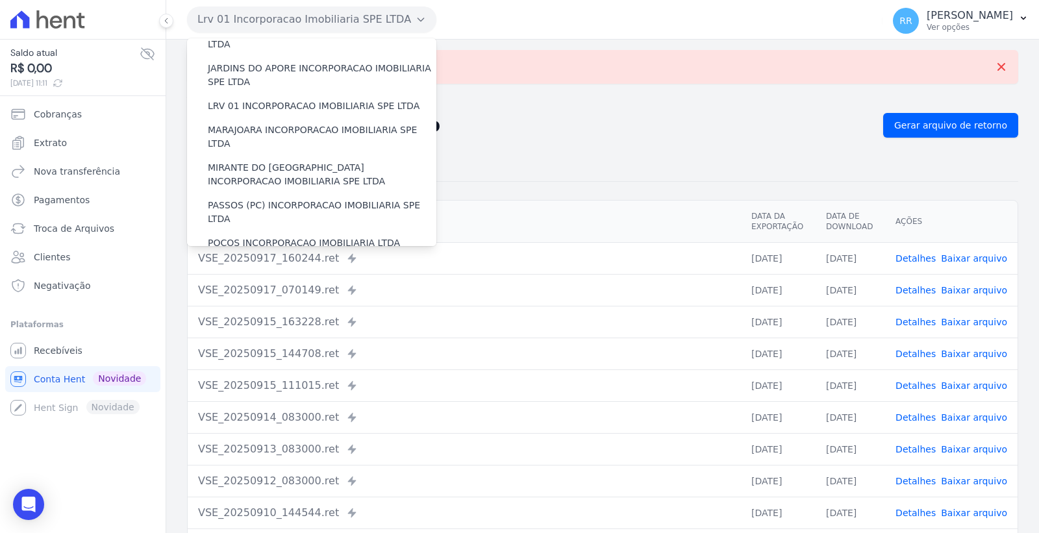
scroll to position [361, 0]
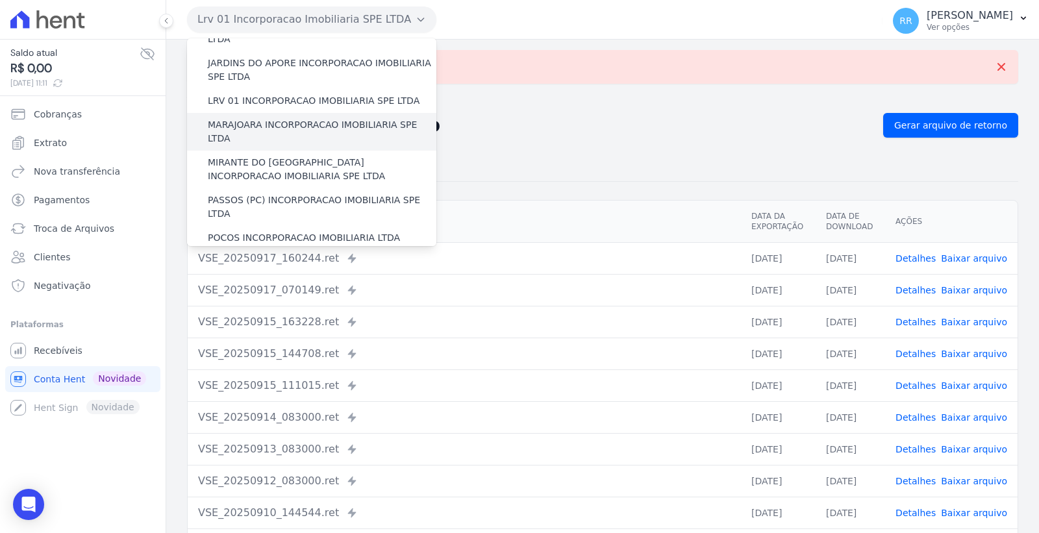
click at [348, 118] on label "MARAJOARA INCORPORACAO IMOBILIARIA SPE LTDA" at bounding box center [322, 131] width 229 height 27
click at [0, 0] on input "MARAJOARA INCORPORACAO IMOBILIARIA SPE LTDA" at bounding box center [0, 0] width 0 height 0
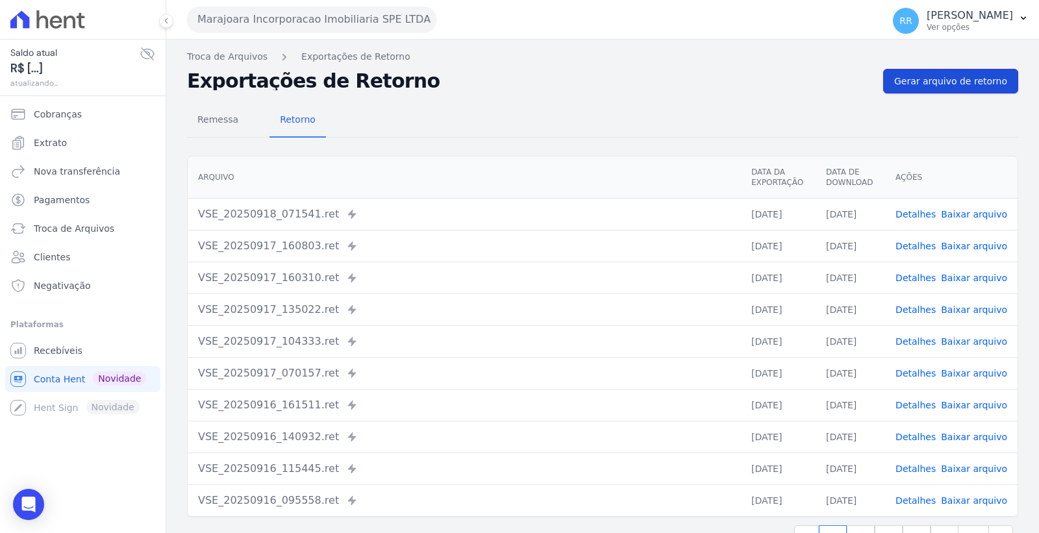
click at [936, 86] on span "Gerar arquivo de retorno" at bounding box center [951, 81] width 113 height 13
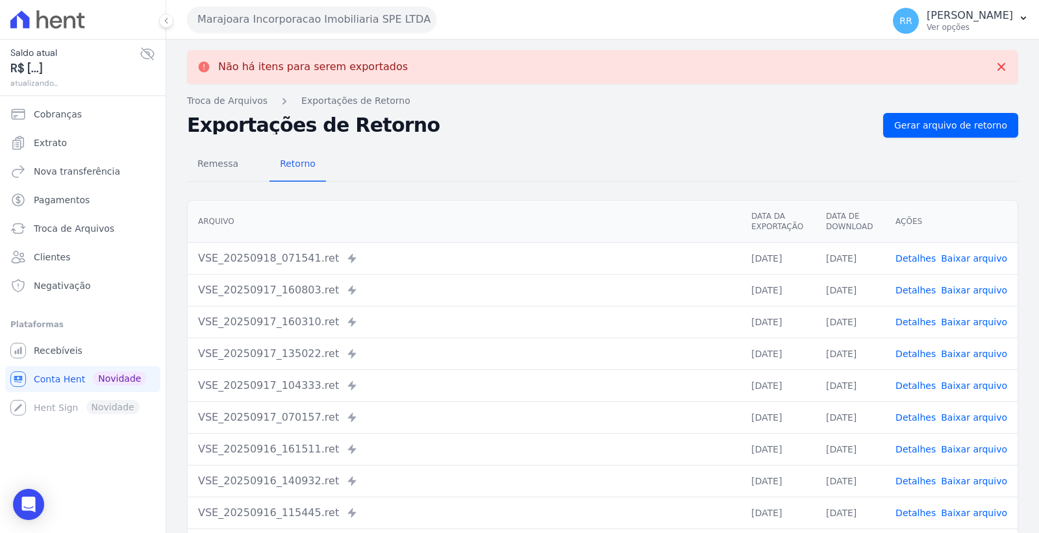
click at [342, 12] on button "Marajoara Incorporacao Imobiliaria SPE LTDA" at bounding box center [311, 19] width 249 height 26
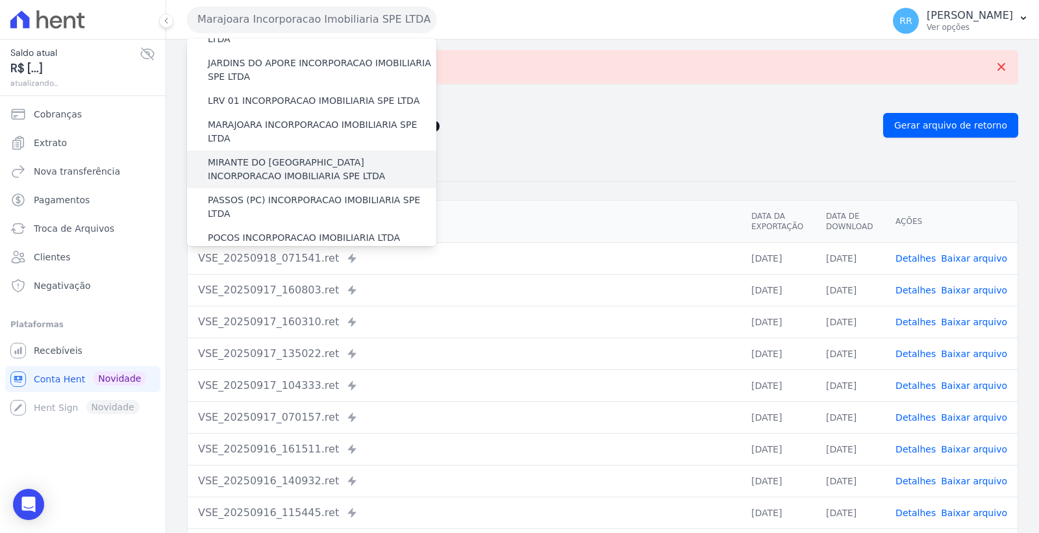
click at [323, 156] on label "MIRANTE DO [GEOGRAPHIC_DATA] INCORPORACAO IMOBILIARIA SPE LTDA" at bounding box center [322, 169] width 229 height 27
click at [0, 0] on input "MIRANTE DO [GEOGRAPHIC_DATA] INCORPORACAO IMOBILIARIA SPE LTDA" at bounding box center [0, 0] width 0 height 0
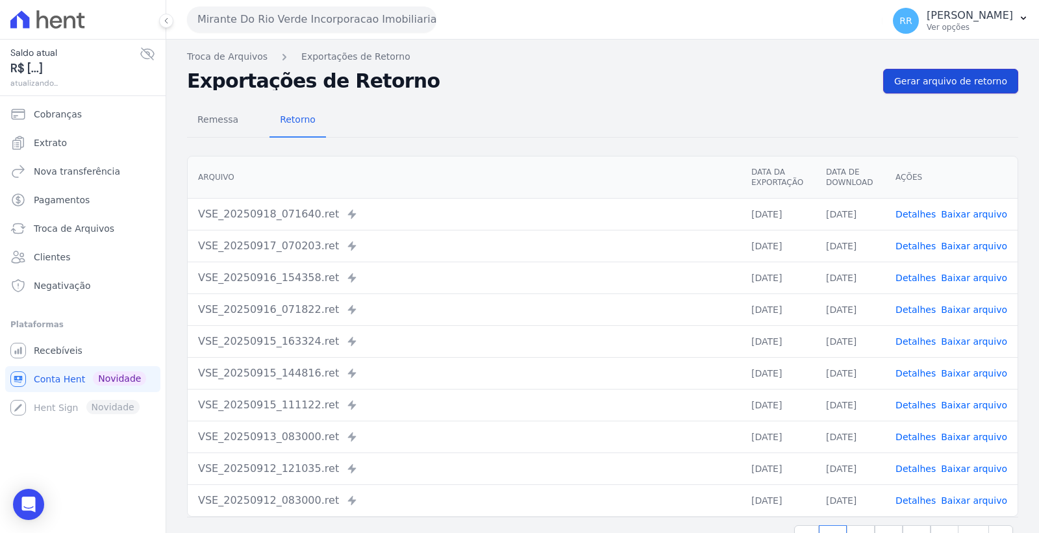
click at [924, 79] on span "Gerar arquivo de retorno" at bounding box center [951, 81] width 113 height 13
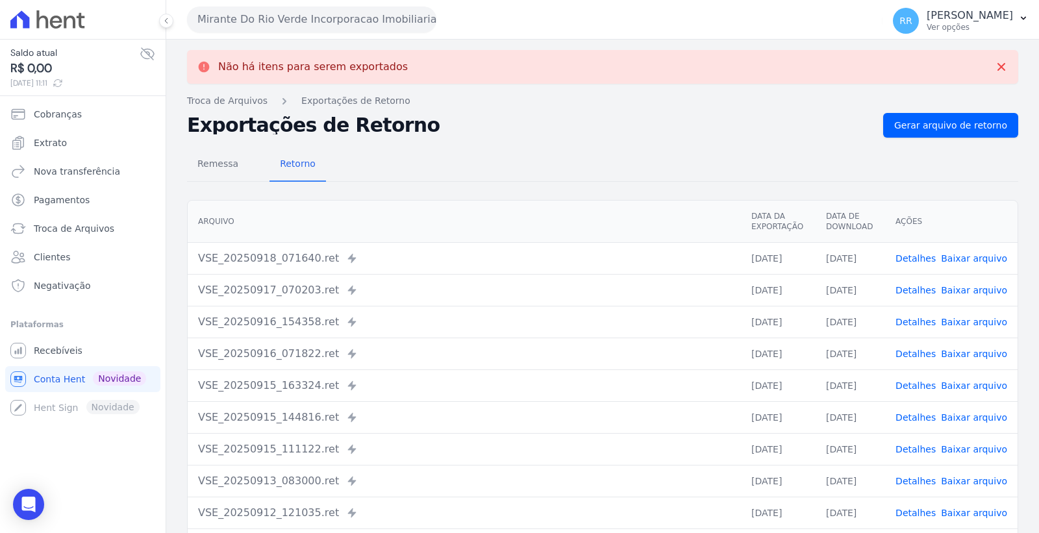
click at [387, 17] on button "Mirante Do Rio Verde Incorporacao Imobiliaria SPE LTDA" at bounding box center [311, 19] width 249 height 26
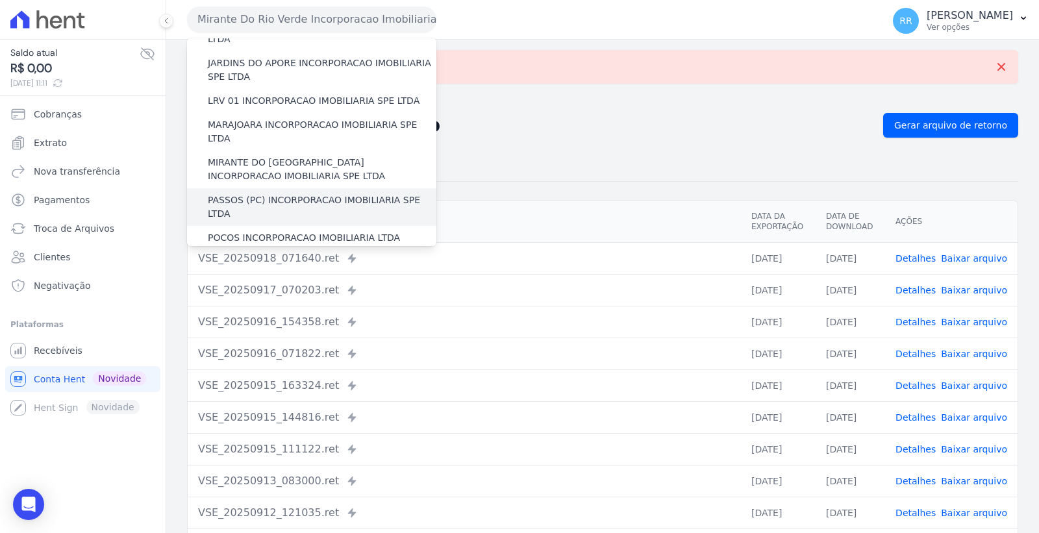
click at [343, 194] on label "PASSOS (PC) INCORPORACAO IMOBILIARIA SPE LTDA" at bounding box center [322, 207] width 229 height 27
click at [0, 0] on input "PASSOS (PC) INCORPORACAO IMOBILIARIA SPE LTDA" at bounding box center [0, 0] width 0 height 0
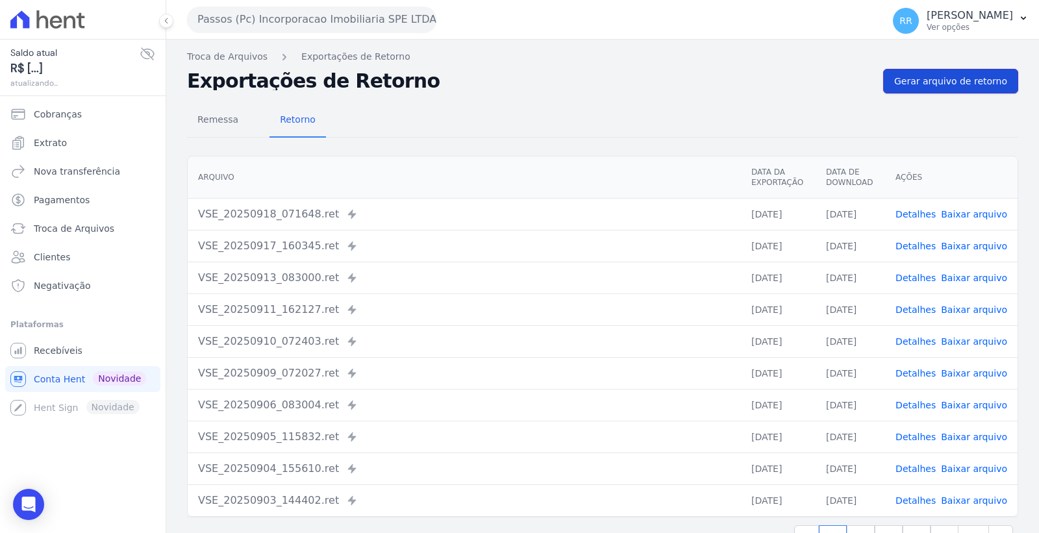
click at [927, 80] on span "Gerar arquivo de retorno" at bounding box center [951, 81] width 113 height 13
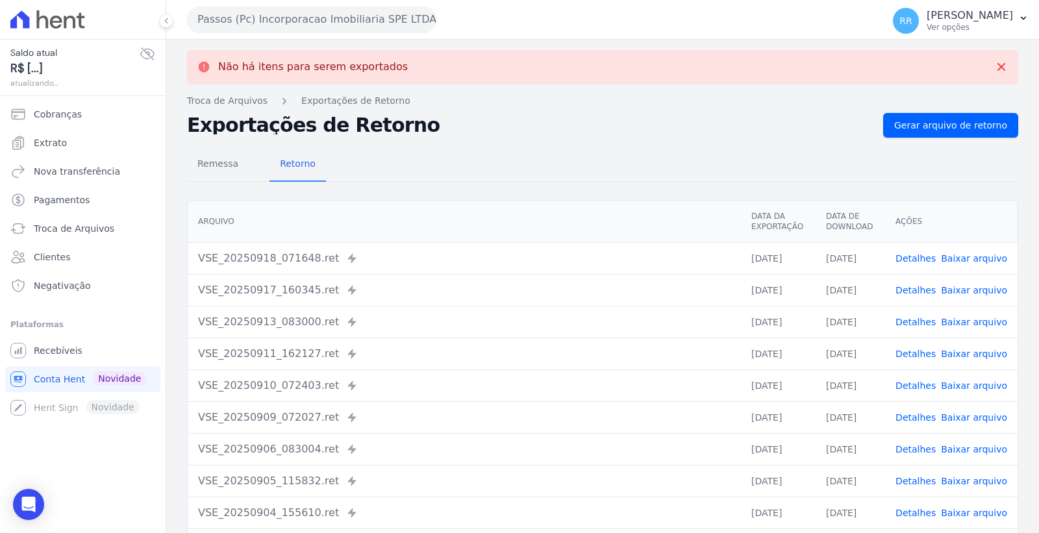
click at [333, 18] on button "Passos (Pc) Incorporacao Imobiliaria SPE LTDA" at bounding box center [311, 19] width 249 height 26
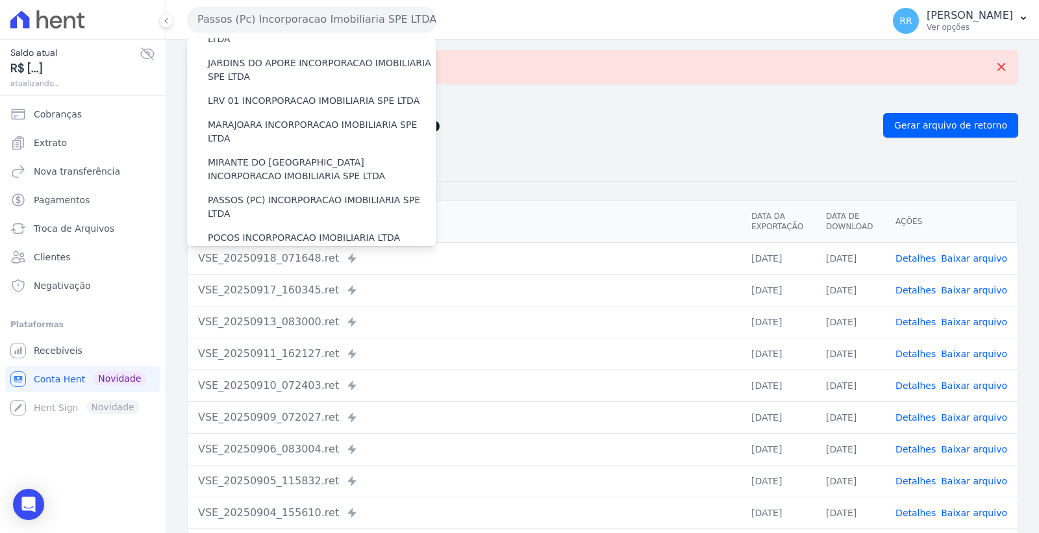
scroll to position [433, 0]
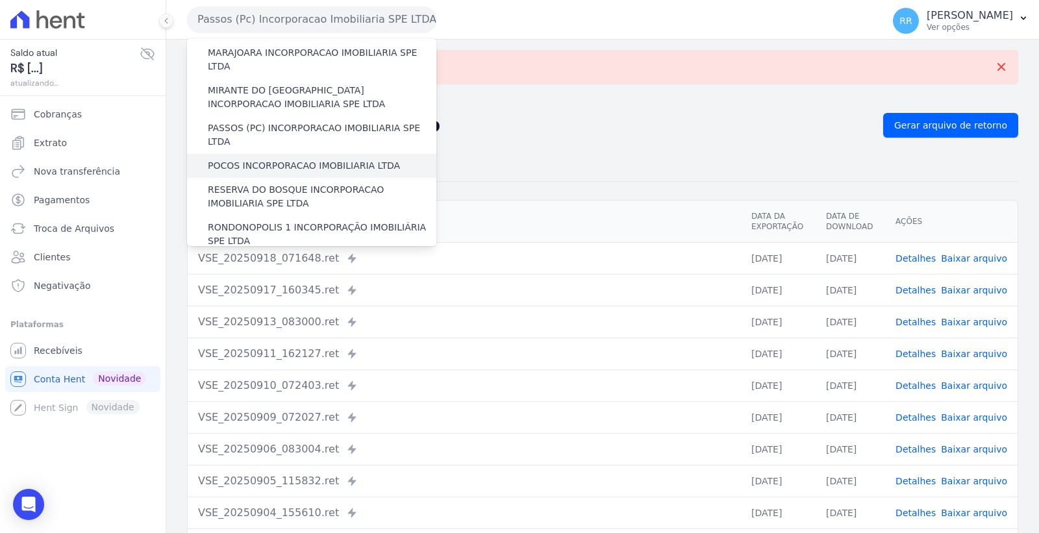
click at [322, 159] on label "POCOS INCORPORACAO IMOBILIARIA LTDA" at bounding box center [304, 166] width 192 height 14
click at [0, 0] on input "POCOS INCORPORACAO IMOBILIARIA LTDA" at bounding box center [0, 0] width 0 height 0
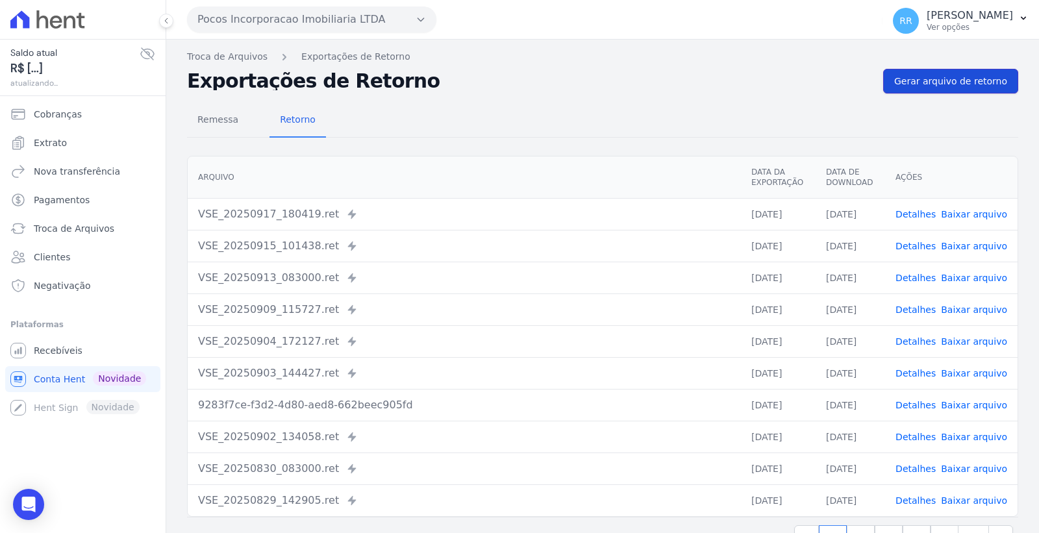
click at [913, 83] on span "Gerar arquivo de retorno" at bounding box center [951, 81] width 113 height 13
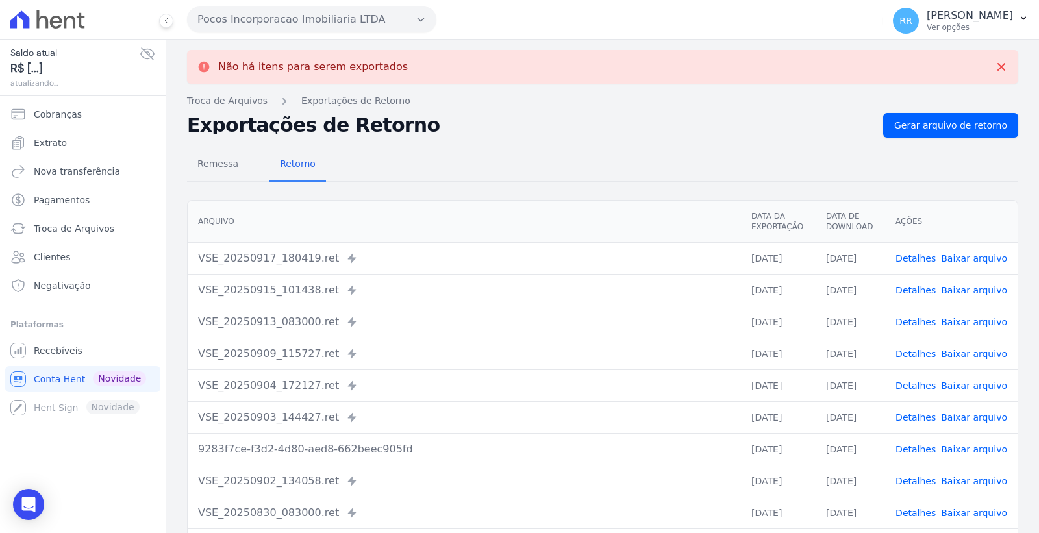
click at [335, 17] on button "Pocos Incorporacao Imobiliaria LTDA" at bounding box center [311, 19] width 249 height 26
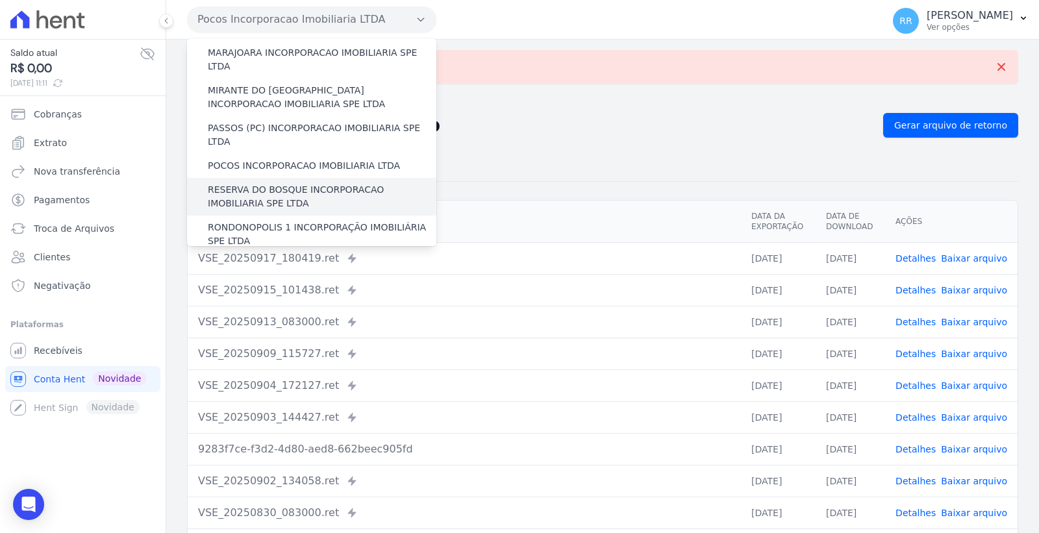
click at [327, 183] on label "RESERVA DO BOSQUE INCORPORACAO IMOBILIARIA SPE LTDA" at bounding box center [322, 196] width 229 height 27
click at [0, 0] on input "RESERVA DO BOSQUE INCORPORACAO IMOBILIARIA SPE LTDA" at bounding box center [0, 0] width 0 height 0
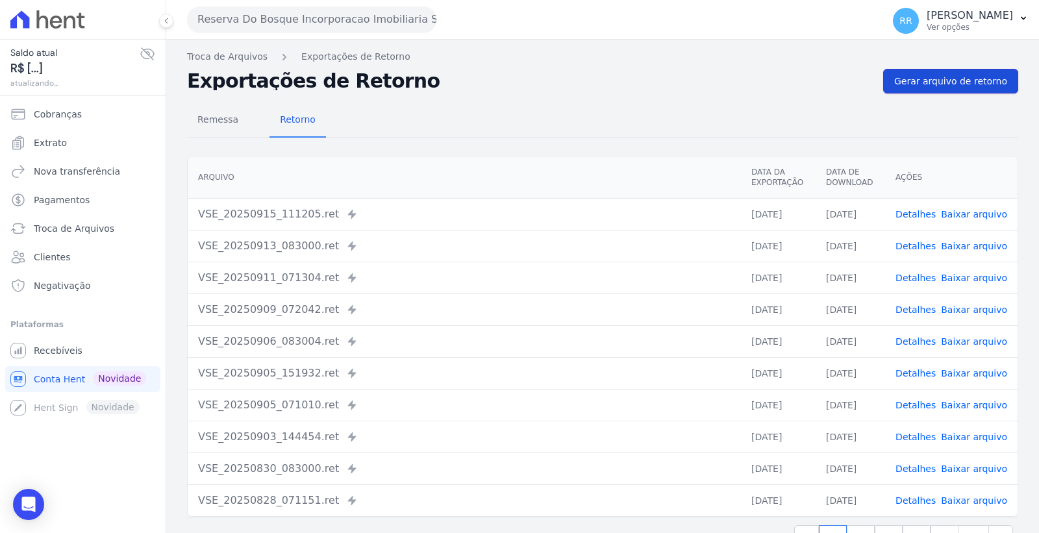
click at [933, 81] on span "Gerar arquivo de retorno" at bounding box center [951, 81] width 113 height 13
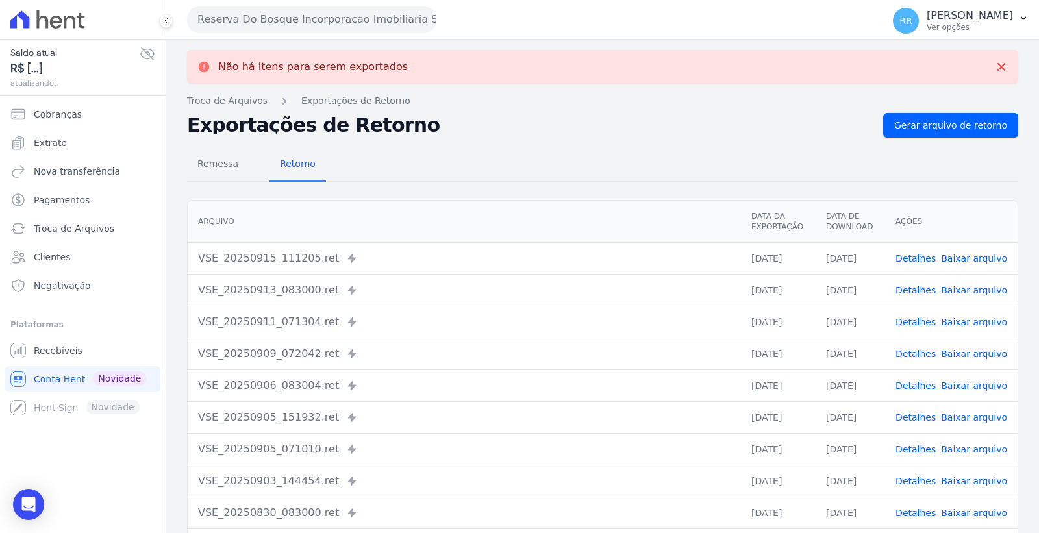
click at [340, 16] on button "Reserva Do Bosque Incorporacao Imobiliaria SPE LTDA" at bounding box center [311, 19] width 249 height 26
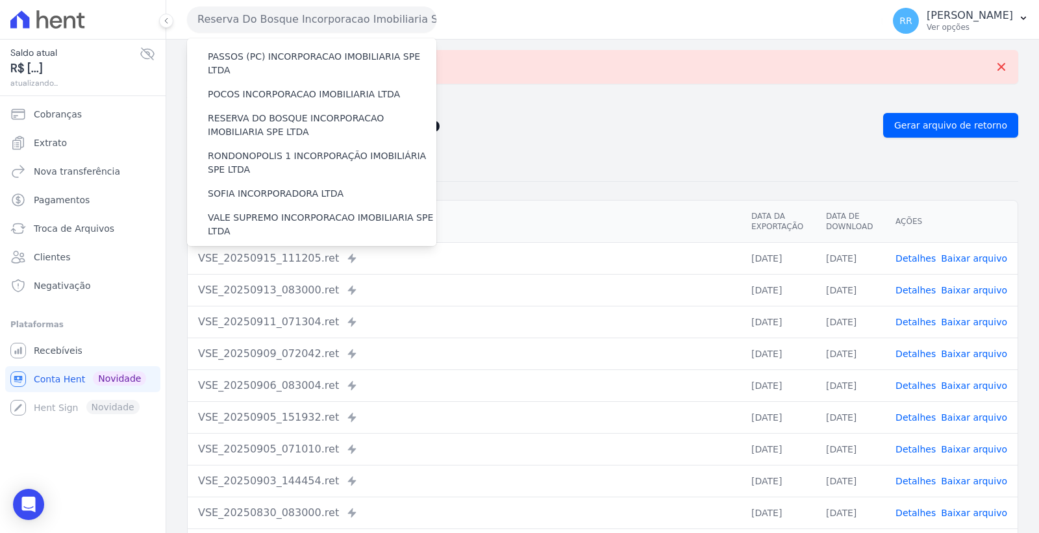
scroll to position [505, 0]
click at [336, 149] on label "RONDONOPOLIS 1 INCORPORAÇÃO IMOBILIÁRIA SPE LTDA" at bounding box center [322, 162] width 229 height 27
click at [0, 0] on input "RONDONOPOLIS 1 INCORPORAÇÃO IMOBILIÁRIA SPE LTDA" at bounding box center [0, 0] width 0 height 0
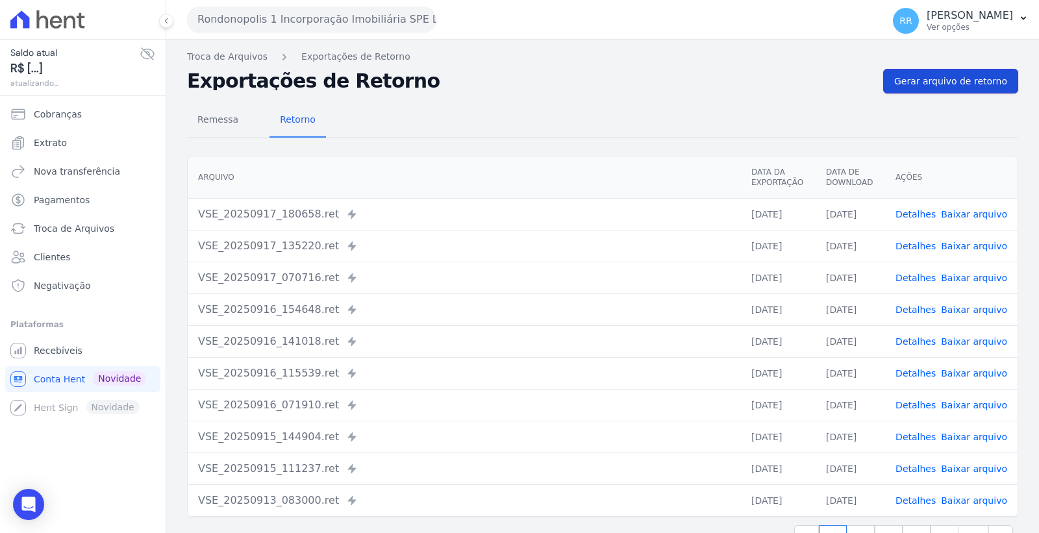
drag, startPoint x: 954, startPoint y: 79, endPoint x: 699, endPoint y: 107, distance: 256.2
click at [953, 79] on span "Gerar arquivo de retorno" at bounding box center [951, 81] width 113 height 13
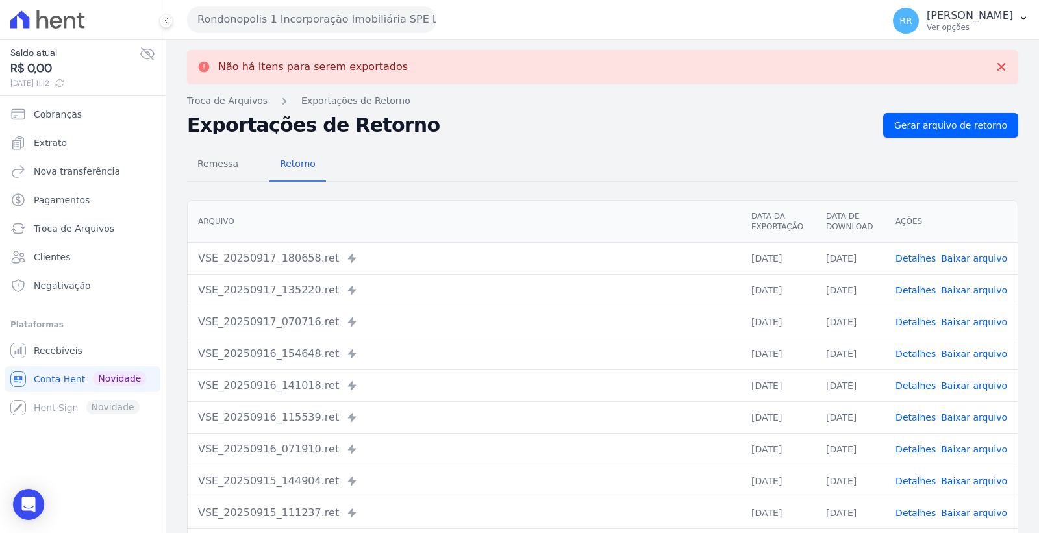
click at [353, 14] on button "Rondonopolis 1 Incorporação Imobiliária SPE LTDA" at bounding box center [311, 19] width 249 height 26
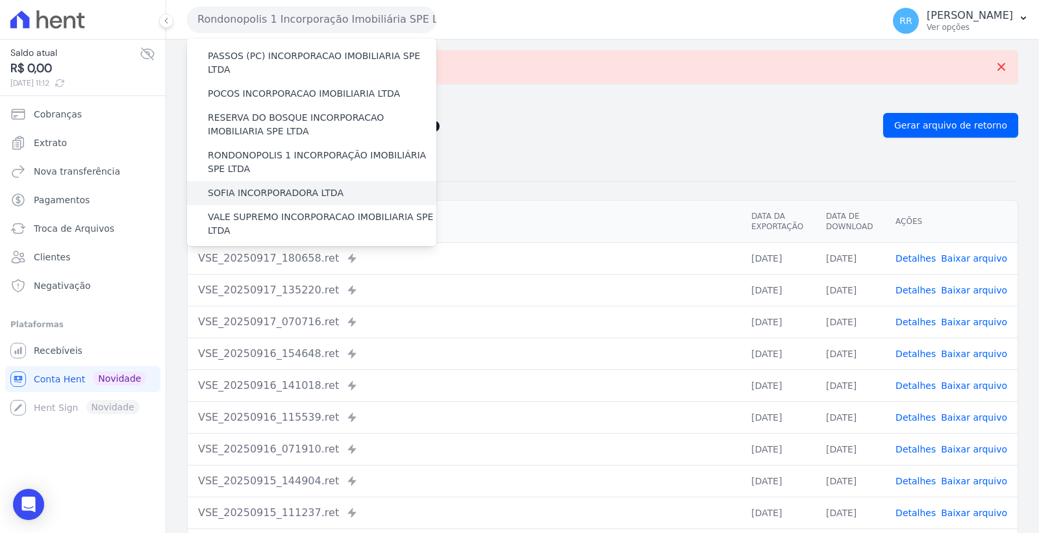
click at [306, 186] on label "SOFIA INCORPORADORA LTDA" at bounding box center [276, 193] width 136 height 14
click at [0, 0] on input "SOFIA INCORPORADORA LTDA" at bounding box center [0, 0] width 0 height 0
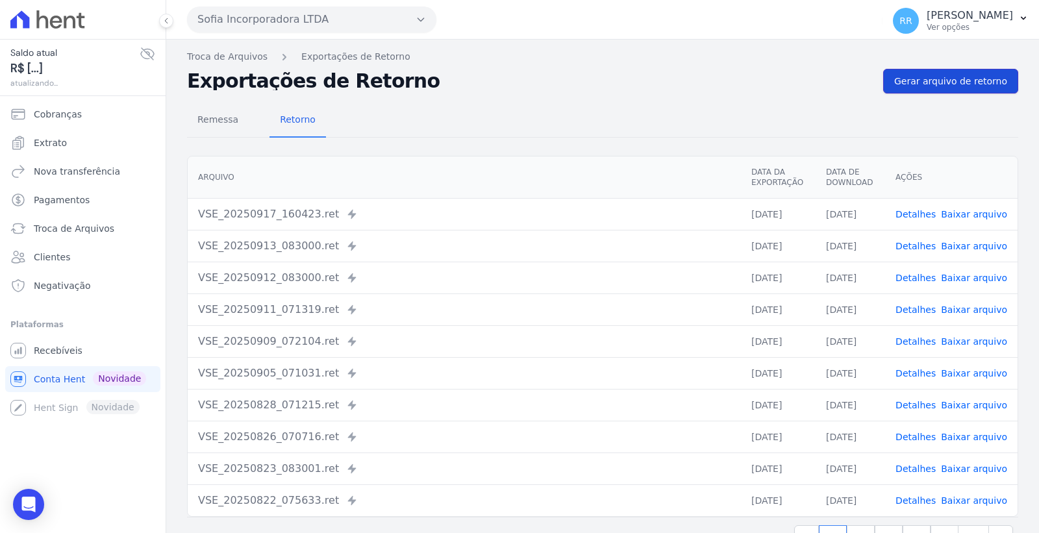
click at [950, 79] on span "Gerar arquivo de retorno" at bounding box center [951, 81] width 113 height 13
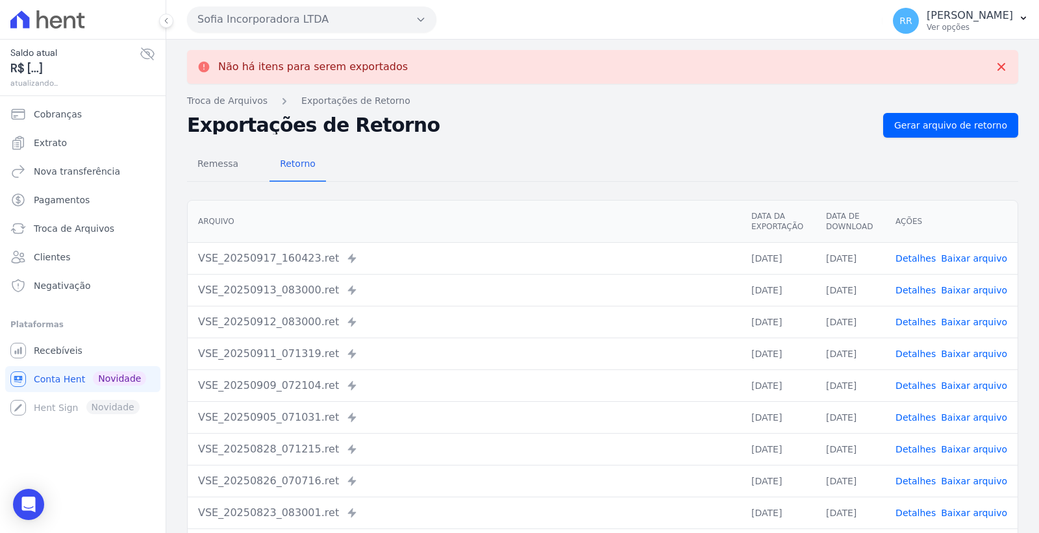
click at [298, 8] on button "Sofia Incorporadora LTDA" at bounding box center [311, 19] width 249 height 26
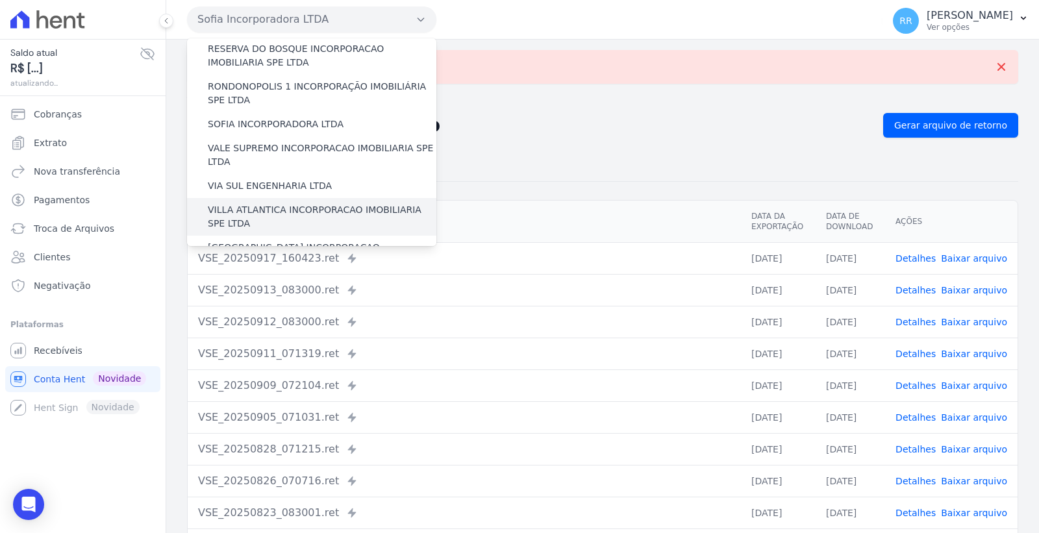
scroll to position [577, 0]
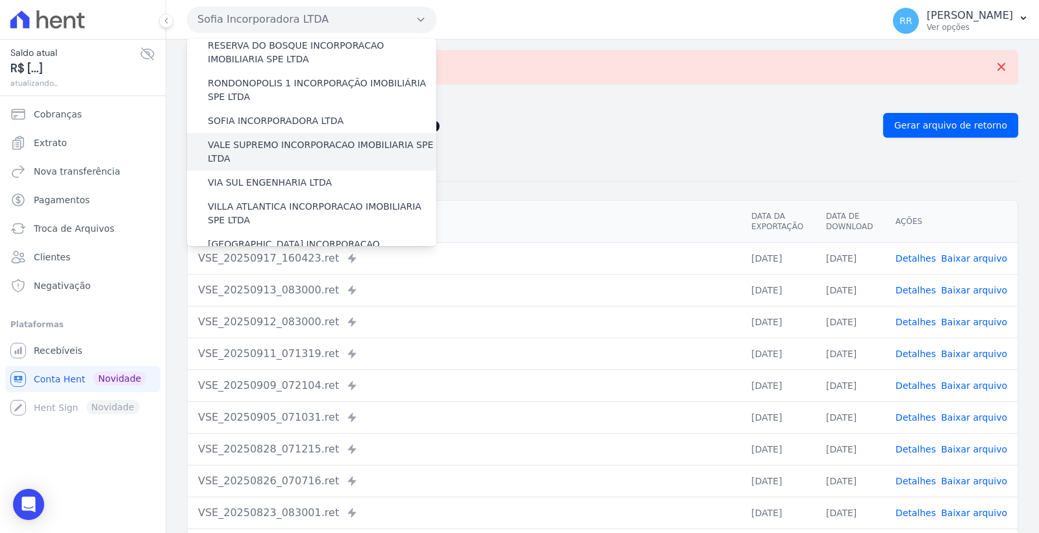
click at [310, 138] on label "VALE SUPREMO INCORPORACAO IMOBILIARIA SPE LTDA" at bounding box center [322, 151] width 229 height 27
click at [0, 0] on input "VALE SUPREMO INCORPORACAO IMOBILIARIA SPE LTDA" at bounding box center [0, 0] width 0 height 0
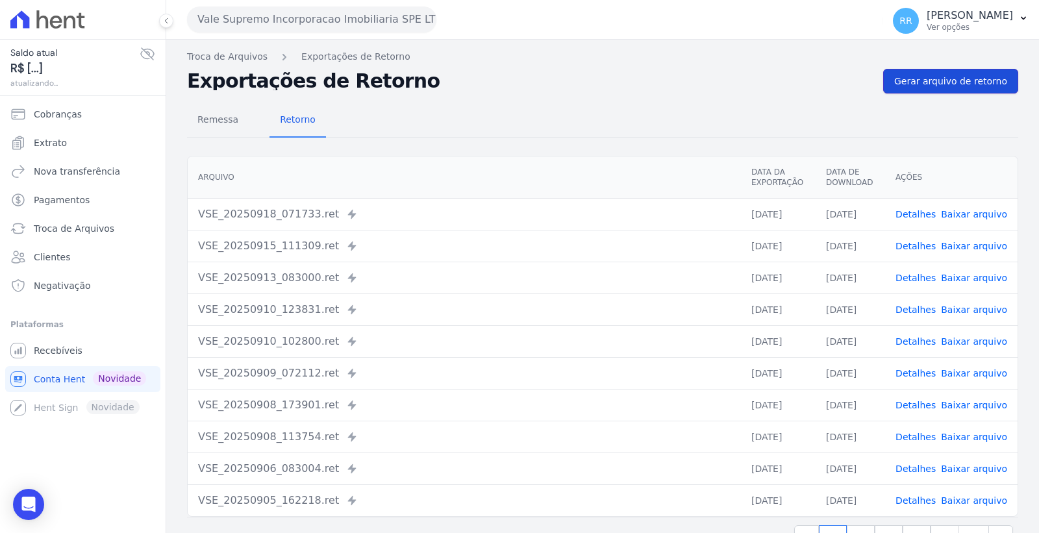
click at [934, 85] on span "Gerar arquivo de retorno" at bounding box center [951, 81] width 113 height 13
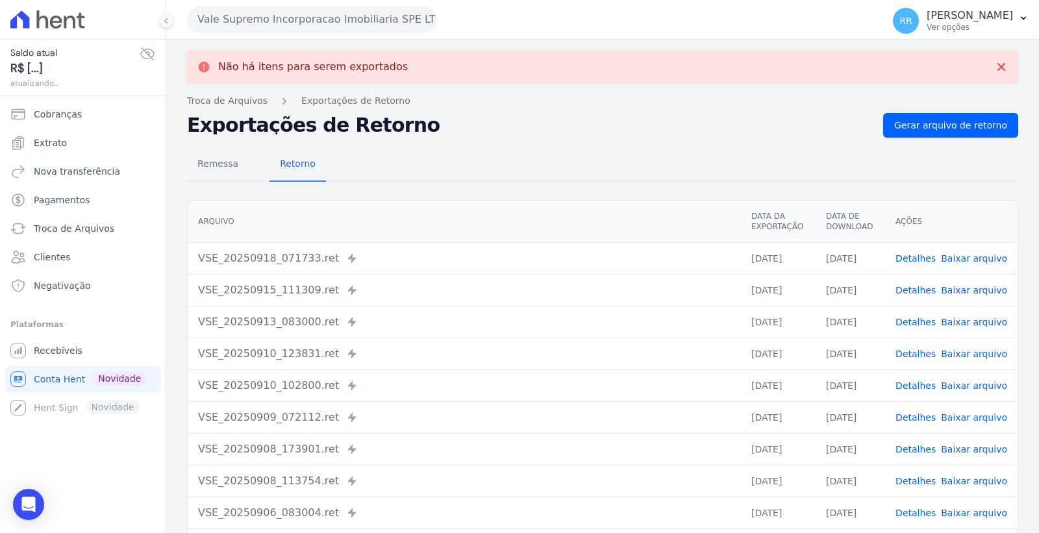
click at [351, 14] on button "Vale Supremo Incorporacao Imobiliaria SPE LTDA" at bounding box center [311, 19] width 249 height 26
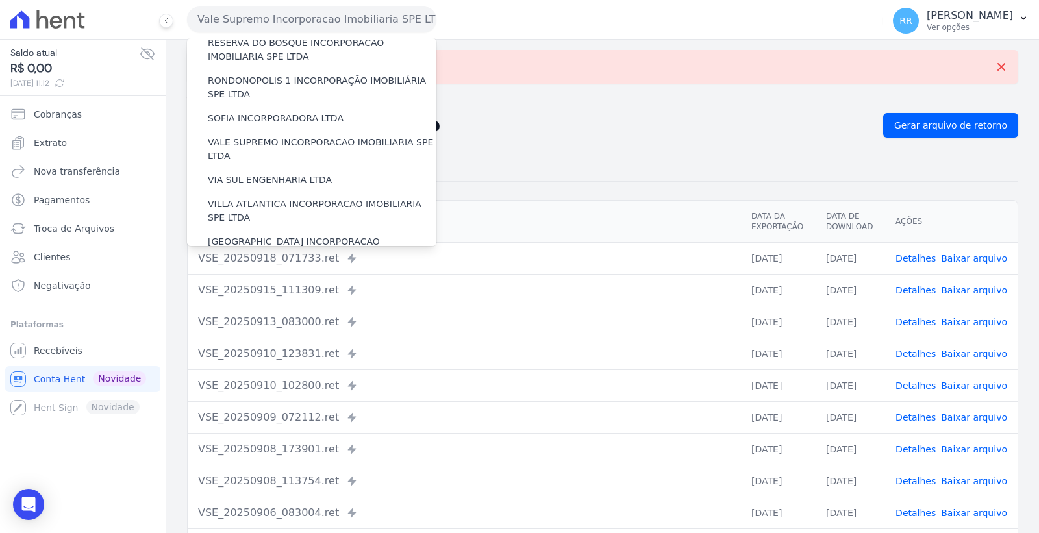
scroll to position [580, 0]
click at [303, 173] on label "VIA SUL ENGENHARIA LTDA" at bounding box center [270, 180] width 124 height 14
click at [0, 0] on input "VIA SUL ENGENHARIA LTDA" at bounding box center [0, 0] width 0 height 0
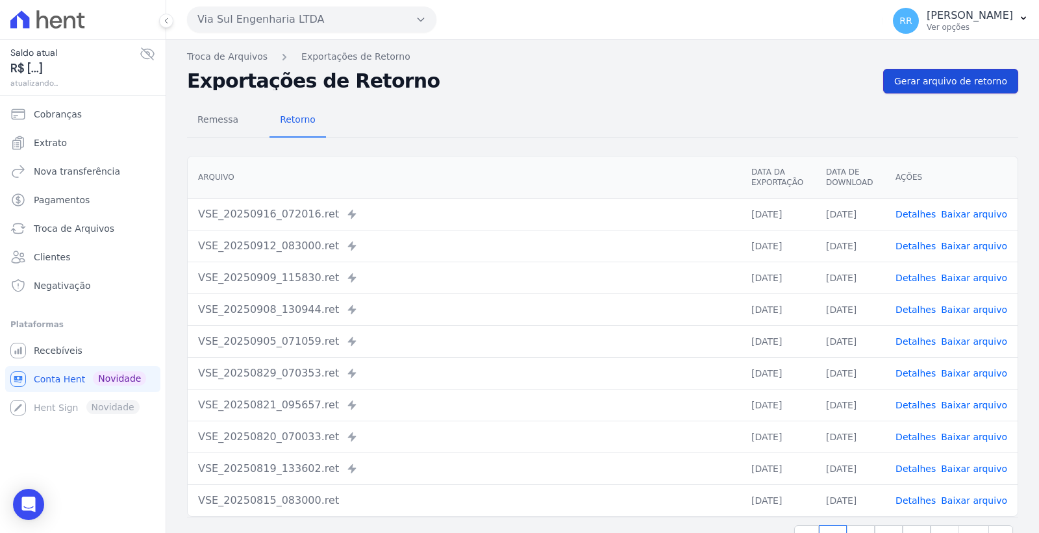
click at [940, 77] on span "Gerar arquivo de retorno" at bounding box center [951, 81] width 113 height 13
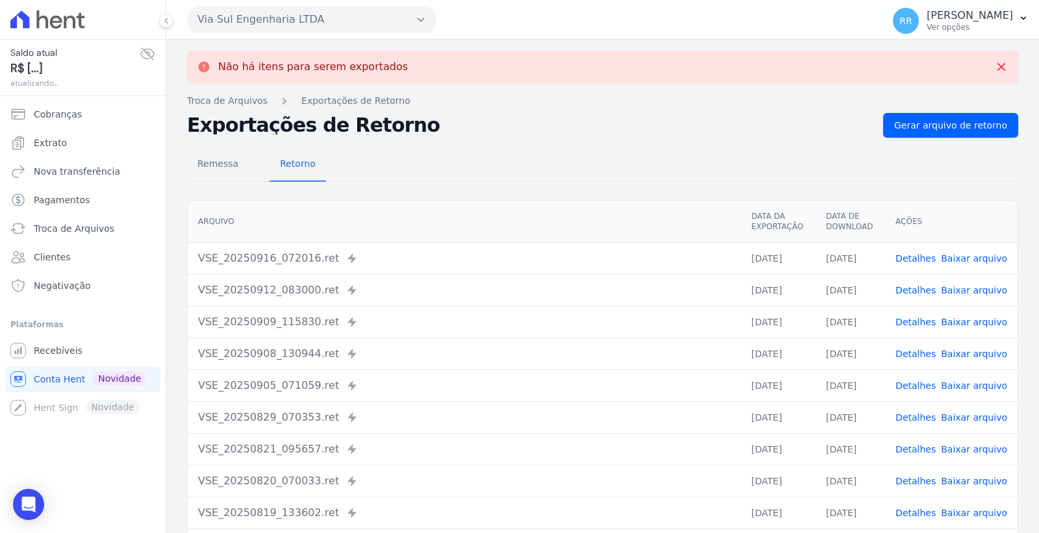
drag, startPoint x: 304, startPoint y: 1, endPoint x: 296, endPoint y: 10, distance: 12.5
click at [301, 4] on div "Via Sul Engenharia LTDA Via Sul Engenharia AGUAS DE GUANABARA INCORPORACAO IMOB…" at bounding box center [532, 19] width 691 height 40
click at [293, 16] on button "Via Sul Engenharia LTDA" at bounding box center [311, 19] width 249 height 26
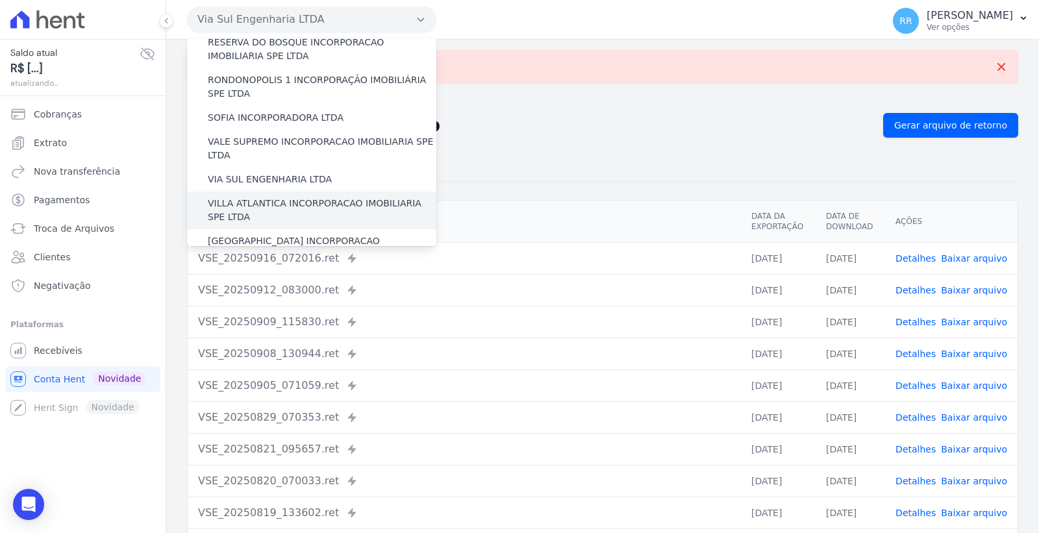
click at [313, 197] on label "VILLA ATLANTICA INCORPORACAO IMOBILIARIA SPE LTDA" at bounding box center [322, 210] width 229 height 27
click at [0, 0] on input "VILLA ATLANTICA INCORPORACAO IMOBILIARIA SPE LTDA" at bounding box center [0, 0] width 0 height 0
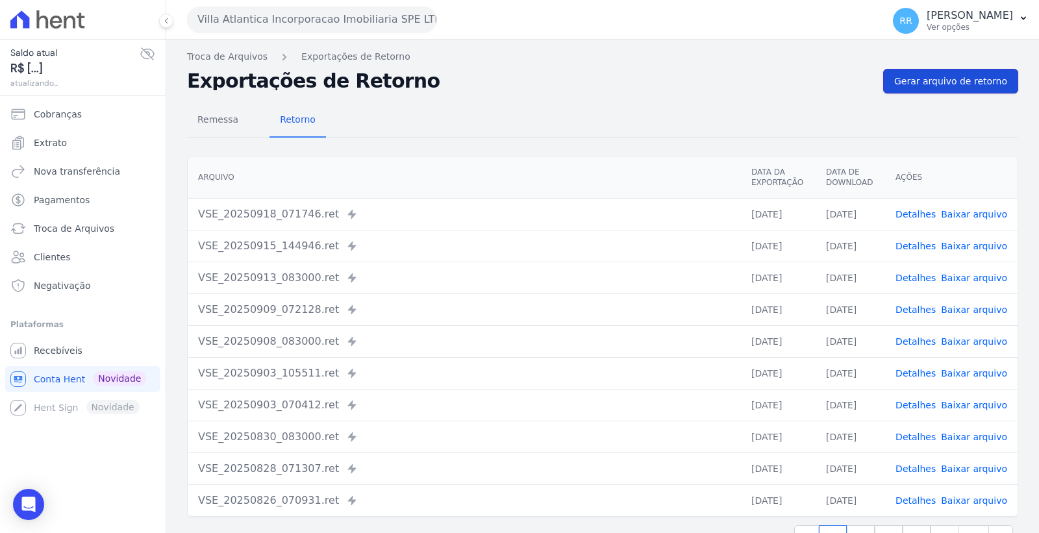
click at [947, 83] on span "Gerar arquivo de retorno" at bounding box center [951, 81] width 113 height 13
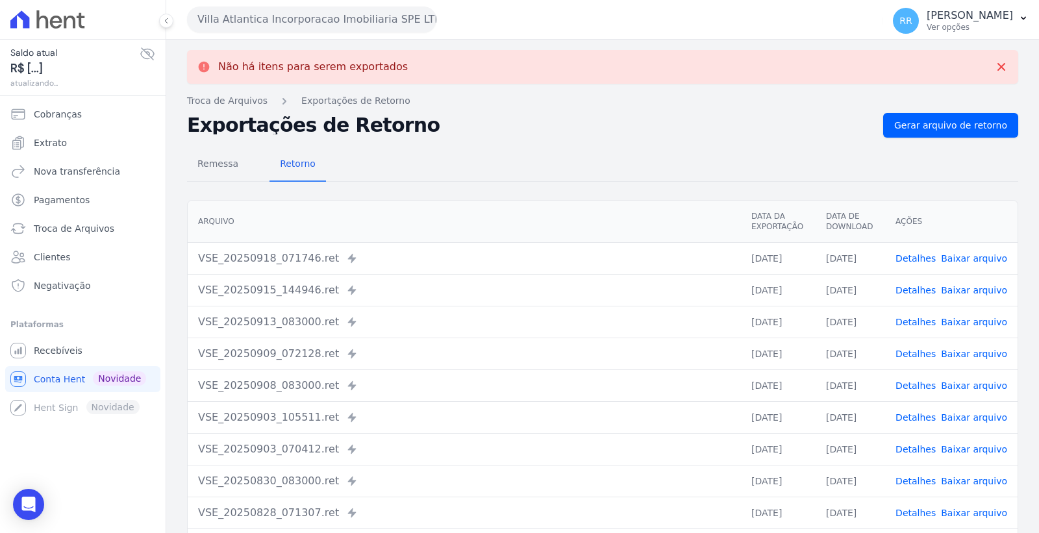
click at [335, 18] on button "Villa Atlantica Incorporacao Imobiliaria SPE LTDA" at bounding box center [311, 19] width 249 height 26
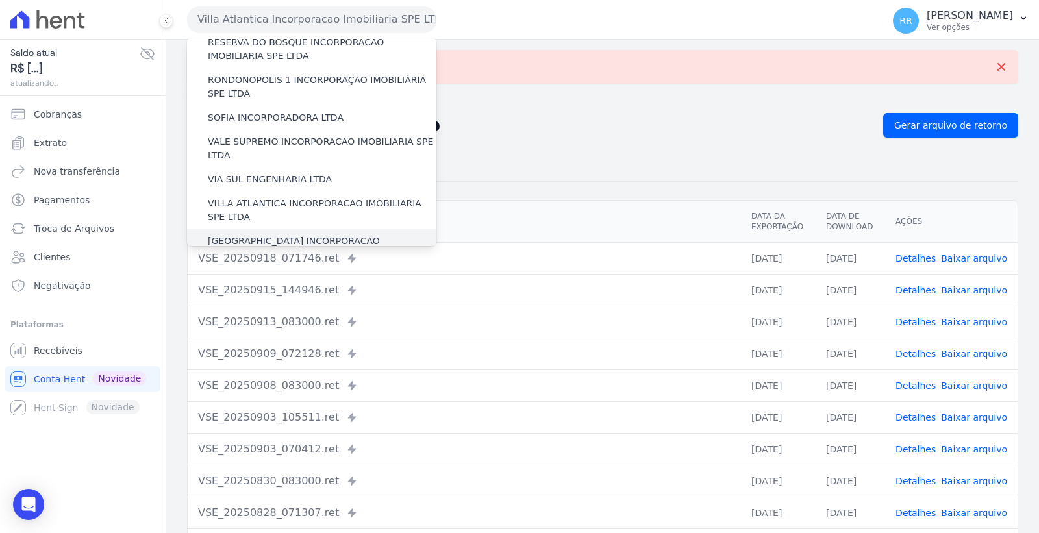
click at [358, 235] on label "[GEOGRAPHIC_DATA] INCORPORACAO IMOBILIARIA SPE LTDA" at bounding box center [322, 248] width 229 height 27
click at [0, 0] on input "[GEOGRAPHIC_DATA] INCORPORACAO IMOBILIARIA SPE LTDA" at bounding box center [0, 0] width 0 height 0
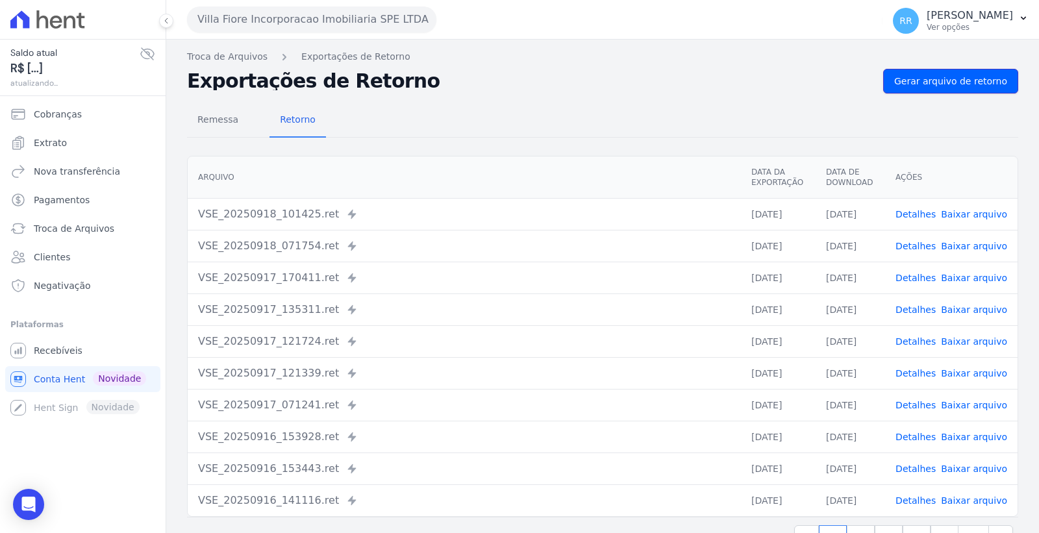
drag, startPoint x: 946, startPoint y: 83, endPoint x: 797, endPoint y: 94, distance: 149.2
click at [945, 83] on span "Gerar arquivo de retorno" at bounding box center [951, 81] width 113 height 13
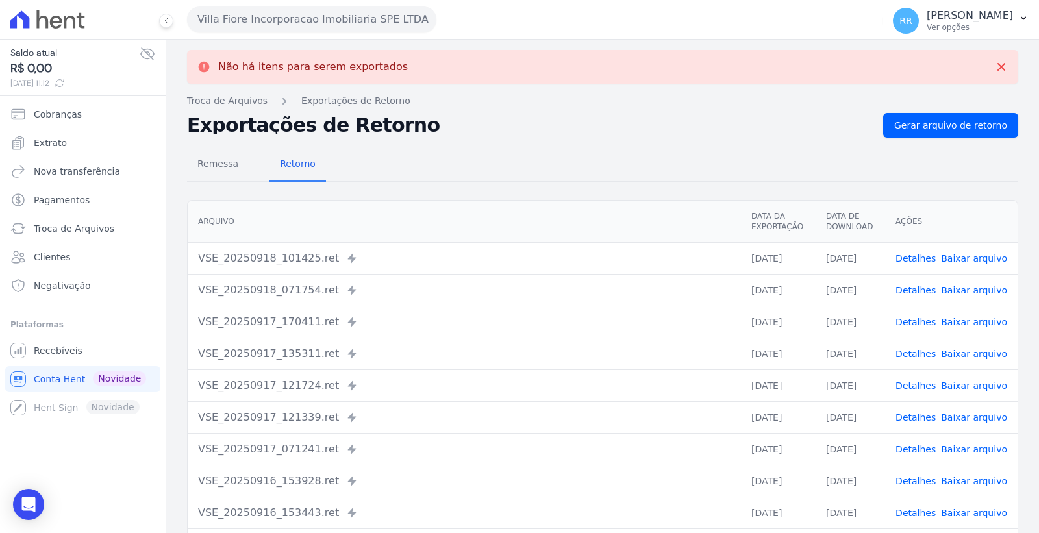
click at [381, 18] on button "Villa Fiore Incorporacao Imobiliaria SPE LTDA" at bounding box center [311, 19] width 249 height 26
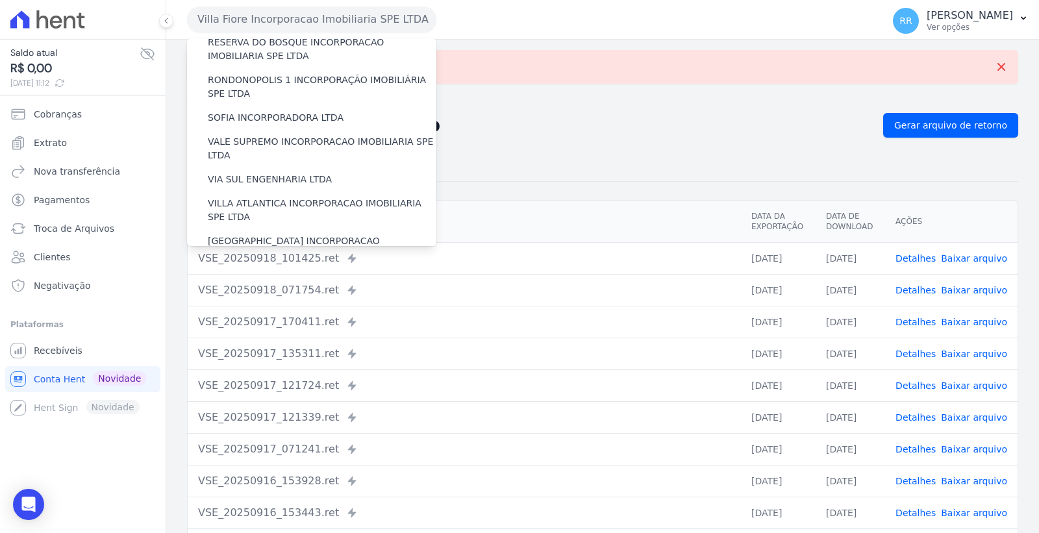
click at [330, 272] on label "VILLA TROPICAL INCORPORAÇÃO IMOBILIÁRIA SPE LTDA" at bounding box center [322, 285] width 229 height 27
click at [0, 0] on input "VILLA TROPICAL INCORPORAÇÃO IMOBILIÁRIA SPE LTDA" at bounding box center [0, 0] width 0 height 0
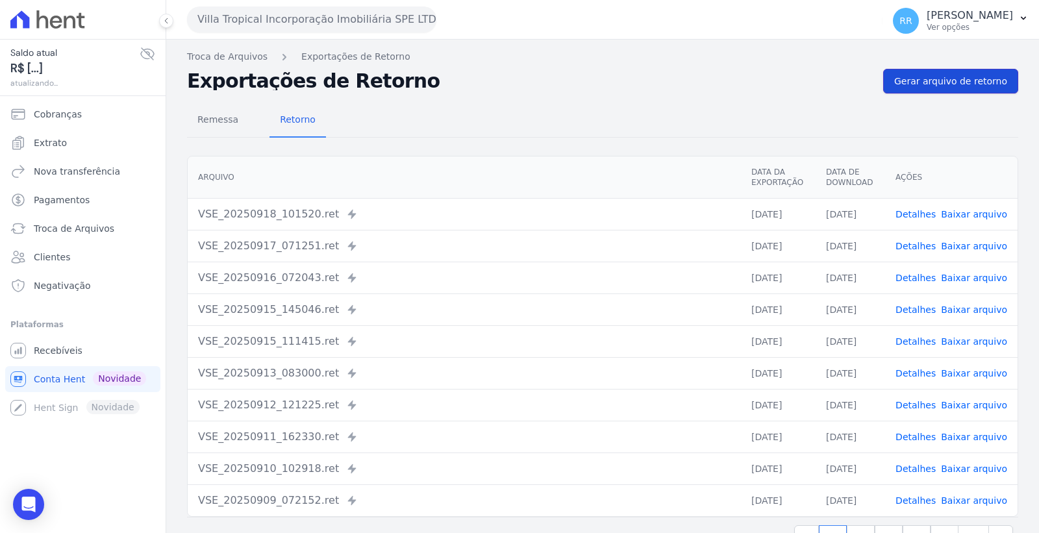
click at [937, 85] on span "Gerar arquivo de retorno" at bounding box center [951, 81] width 113 height 13
click at [281, 9] on button "Villa Tropical Incorporação Imobiliária SPE LTDA" at bounding box center [311, 19] width 249 height 26
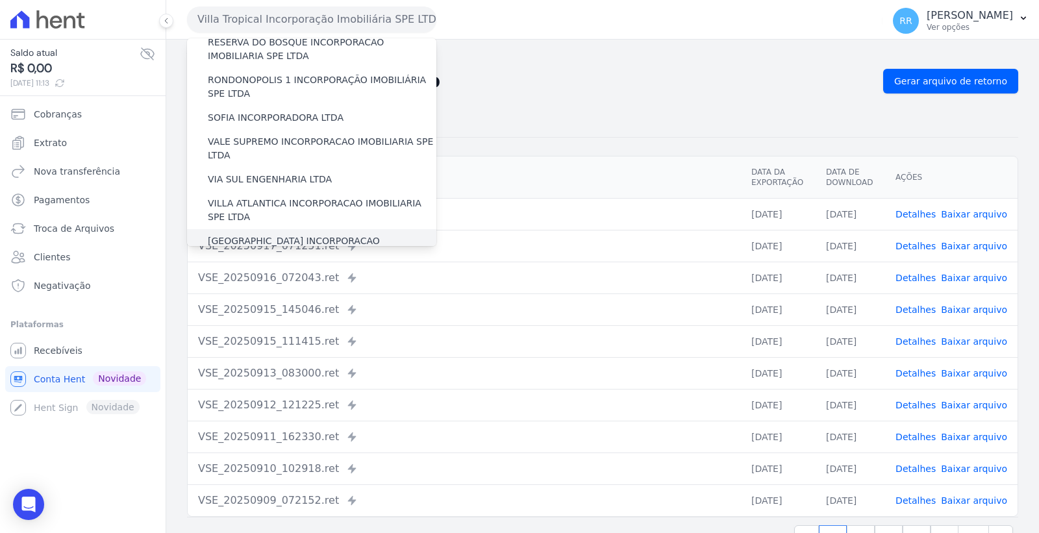
click at [314, 235] on label "[GEOGRAPHIC_DATA] INCORPORACAO IMOBILIARIA SPE LTDA" at bounding box center [322, 248] width 229 height 27
click at [0, 0] on input "[GEOGRAPHIC_DATA] INCORPORACAO IMOBILIARIA SPE LTDA" at bounding box center [0, 0] width 0 height 0
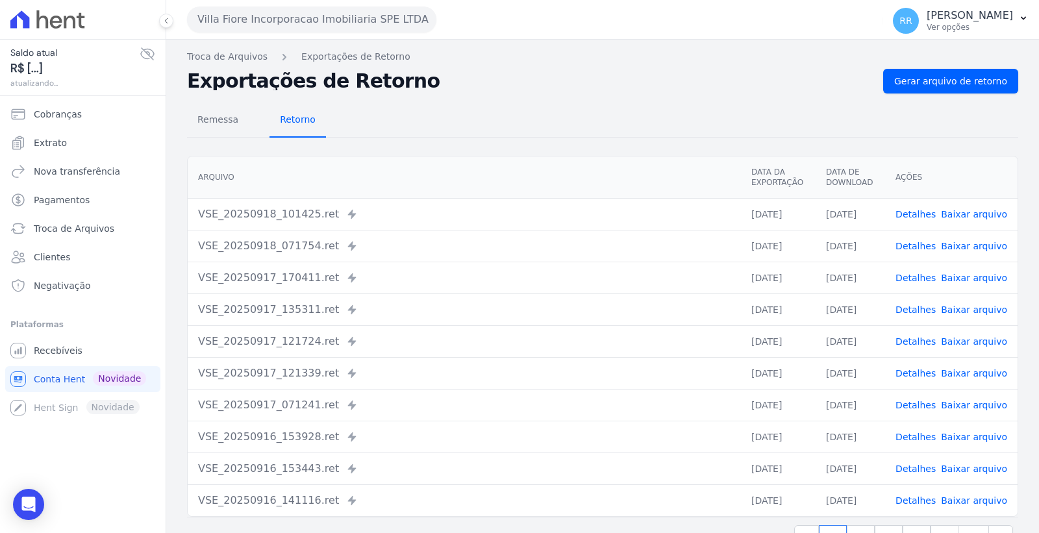
click at [289, 125] on span "Retorno" at bounding box center [297, 120] width 51 height 26
click at [937, 60] on nav "Troca de Arquivos Exportações de Retorno" at bounding box center [603, 57] width 832 height 14
click at [934, 75] on span "Gerar arquivo de retorno" at bounding box center [951, 81] width 113 height 13
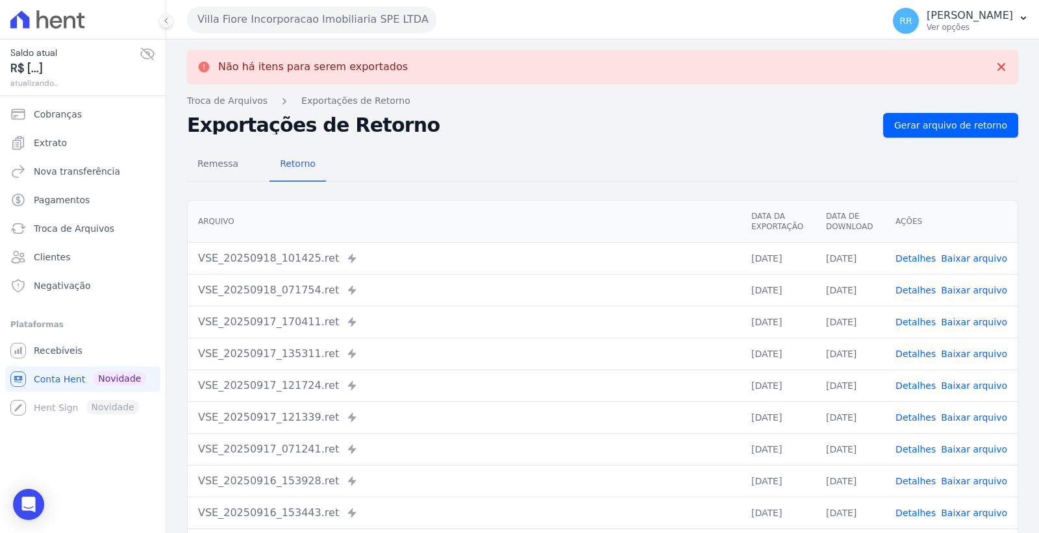
click at [908, 257] on link "Detalhes" at bounding box center [916, 258] width 40 height 10
click at [907, 286] on link "Detalhes" at bounding box center [916, 290] width 40 height 10
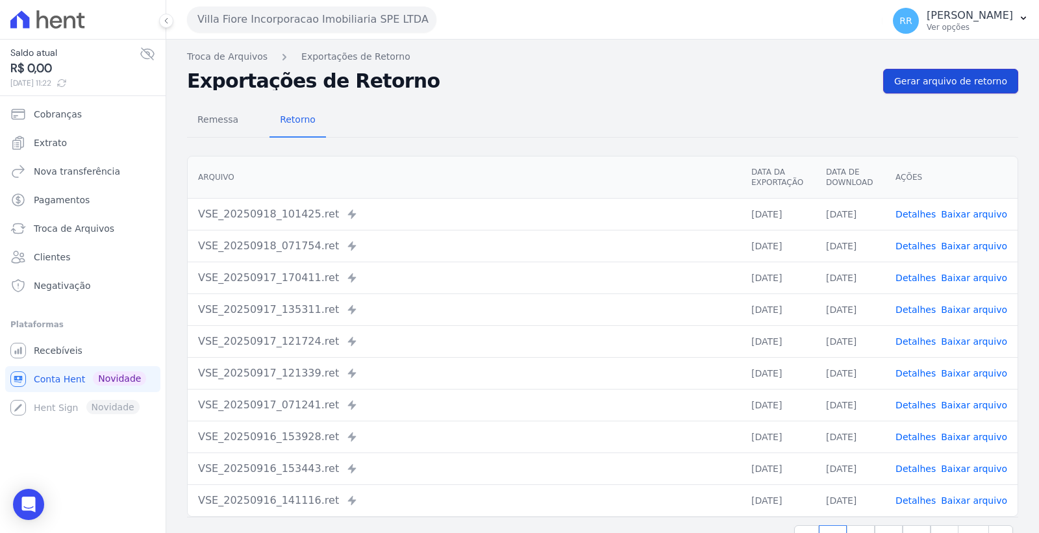
click at [959, 79] on span "Gerar arquivo de retorno" at bounding box center [951, 81] width 113 height 13
click at [210, 118] on span "Remessa" at bounding box center [218, 120] width 57 height 26
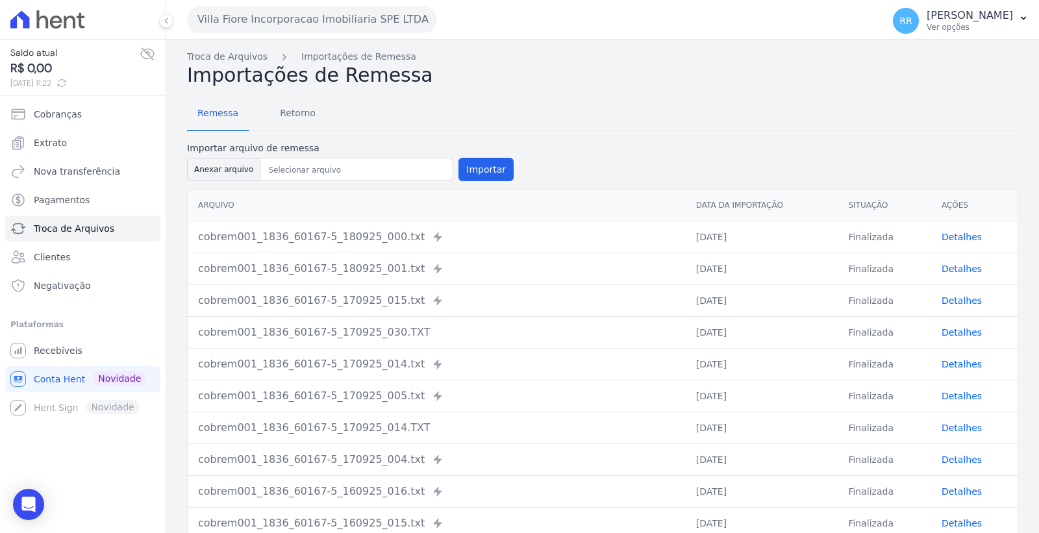
click at [952, 268] on link "Detalhes" at bounding box center [962, 269] width 40 height 10
click at [956, 232] on link "Detalhes" at bounding box center [962, 237] width 40 height 10
click at [231, 161] on button "Anexar arquivo" at bounding box center [223, 169] width 73 height 23
type input "cobrem001_1836_60167-5_180925_007.TXT"
click at [502, 170] on form "Importar arquivo de remessa Anexar arquivo Importar" at bounding box center [603, 163] width 832 height 42
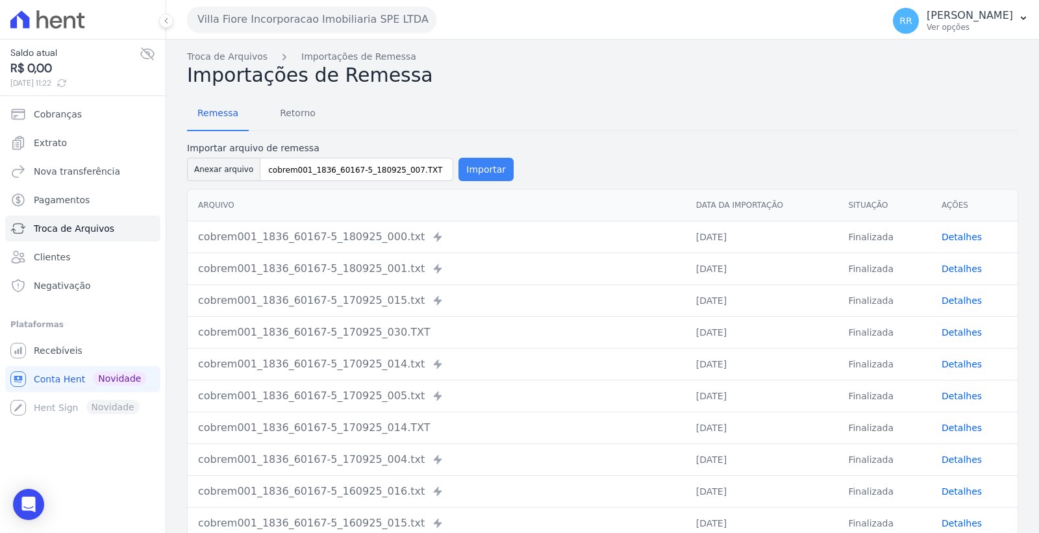
click at [477, 170] on button "Importar" at bounding box center [486, 169] width 55 height 23
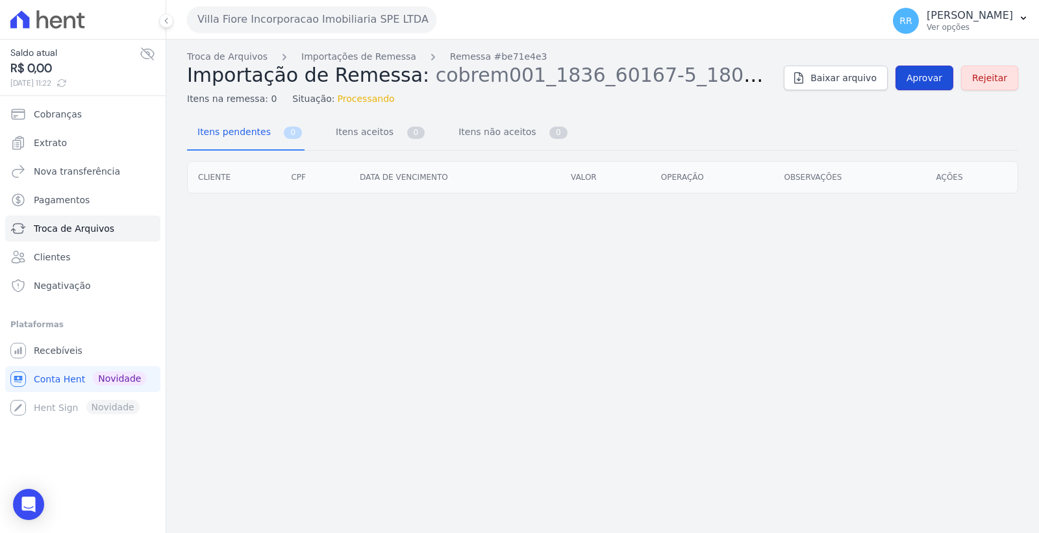
click at [943, 75] on span "Aprovar" at bounding box center [925, 77] width 36 height 13
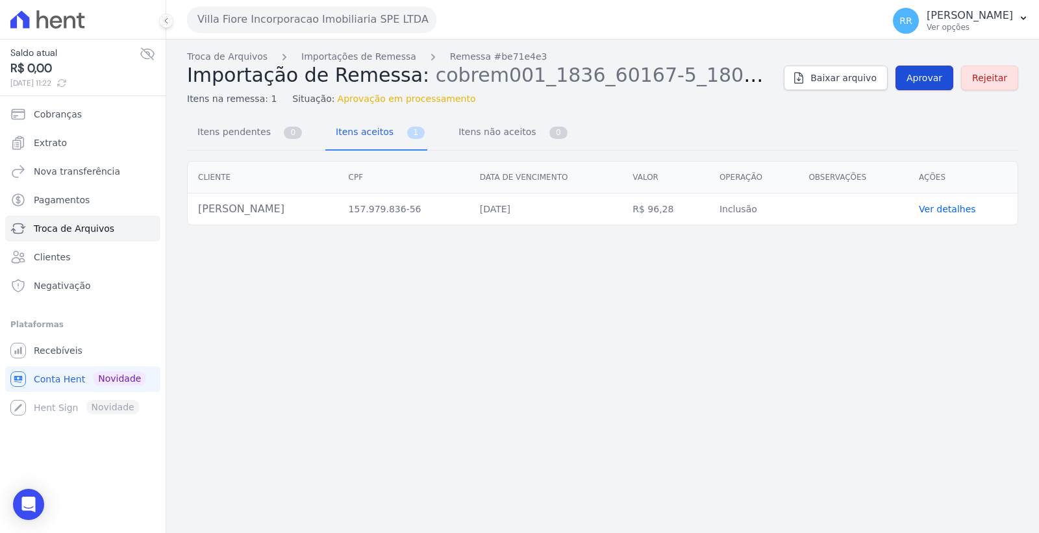
click at [919, 70] on link "Aprovar" at bounding box center [925, 78] width 58 height 25
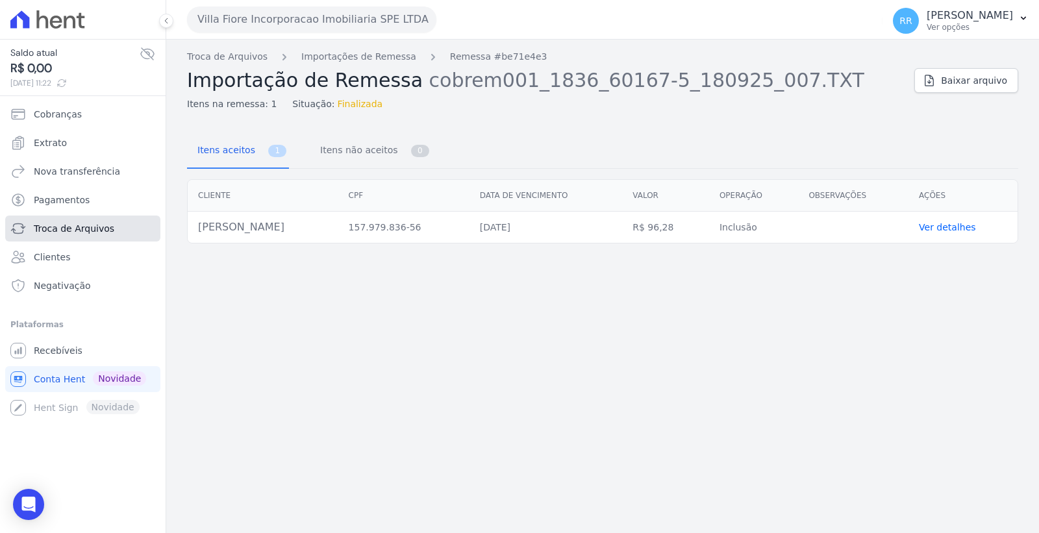
click at [96, 222] on span "Troca de Arquivos" at bounding box center [74, 228] width 81 height 13
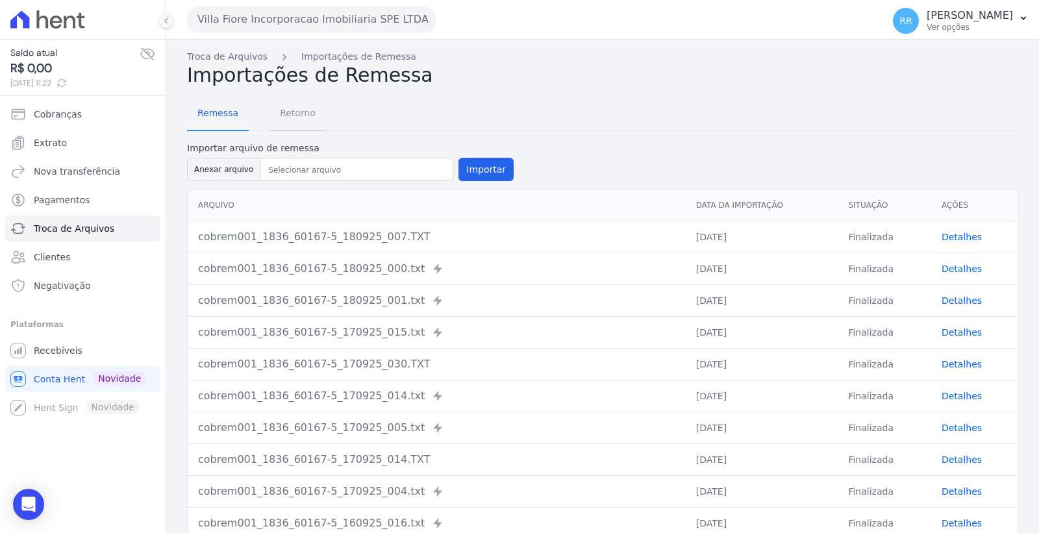
click at [292, 108] on span "Retorno" at bounding box center [297, 113] width 51 height 26
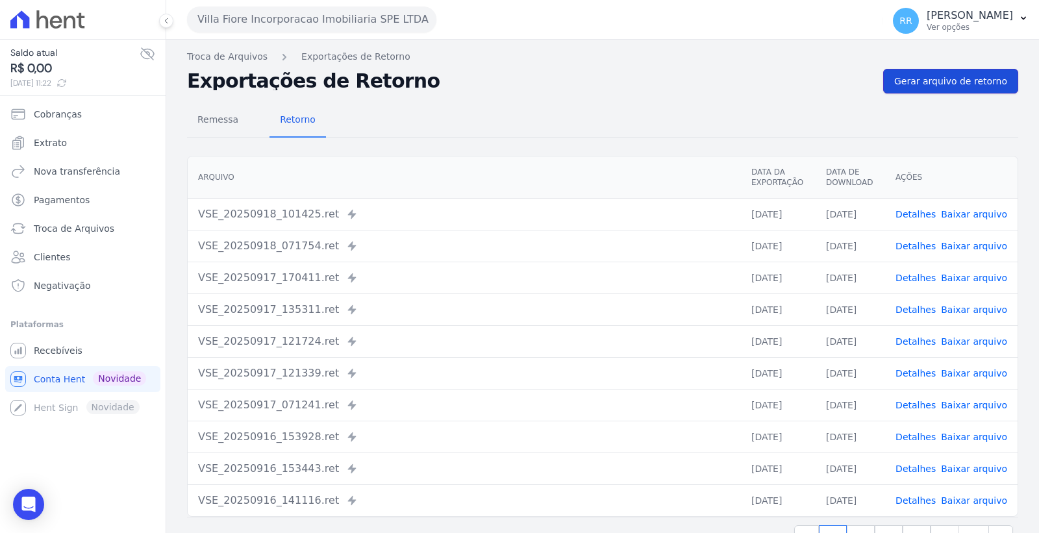
click at [943, 79] on span "Gerar arquivo de retorno" at bounding box center [951, 81] width 113 height 13
click at [220, 120] on span "Remessa" at bounding box center [218, 120] width 57 height 26
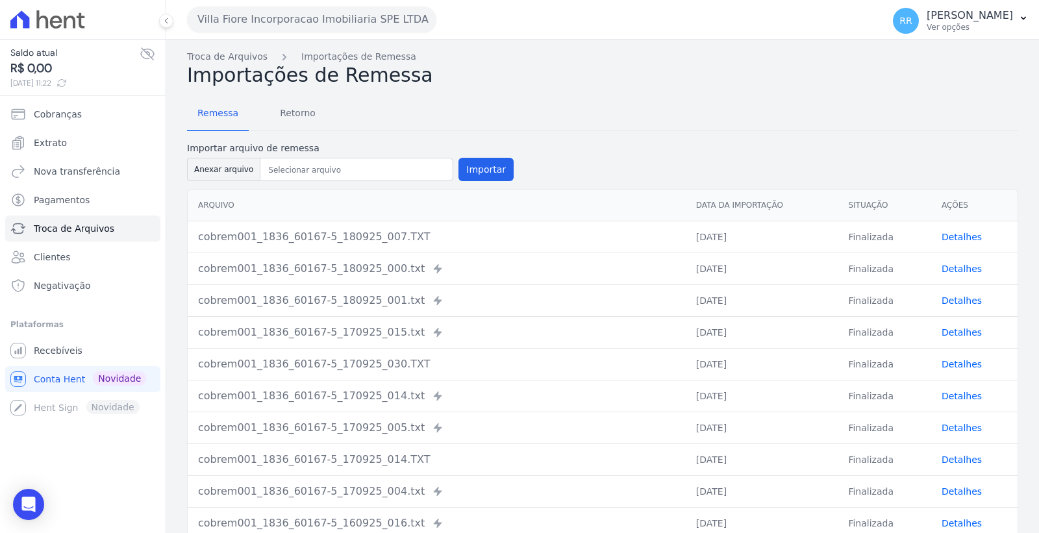
click at [942, 236] on link "Detalhes" at bounding box center [962, 237] width 40 height 10
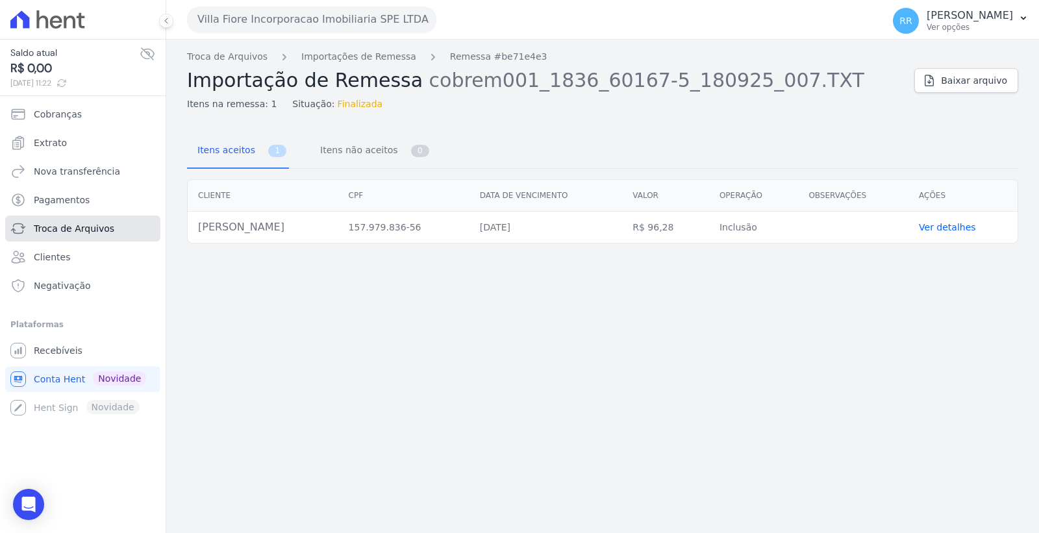
click at [89, 229] on span "Troca de Arquivos" at bounding box center [74, 228] width 81 height 13
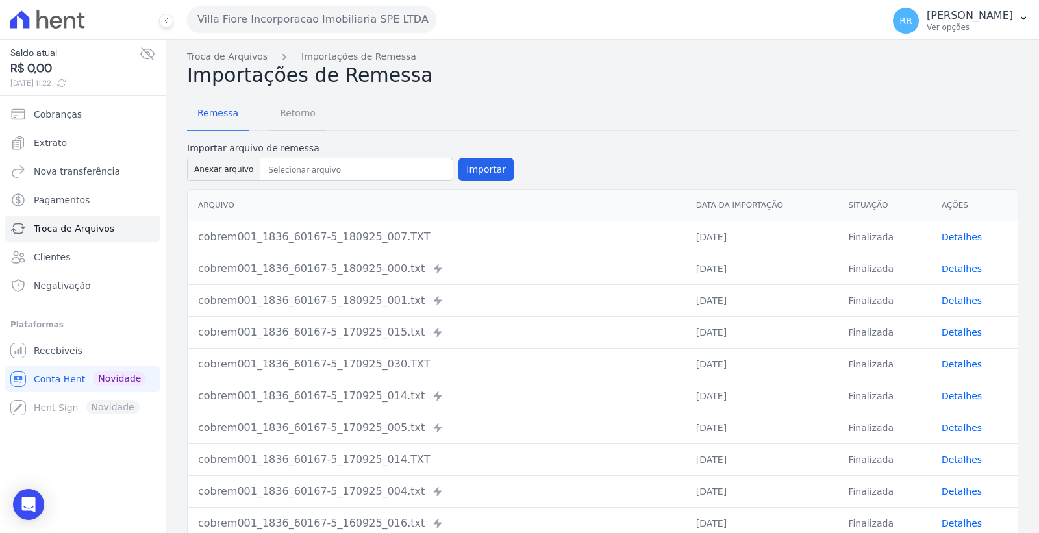
click at [300, 118] on span "Retorno" at bounding box center [297, 113] width 51 height 26
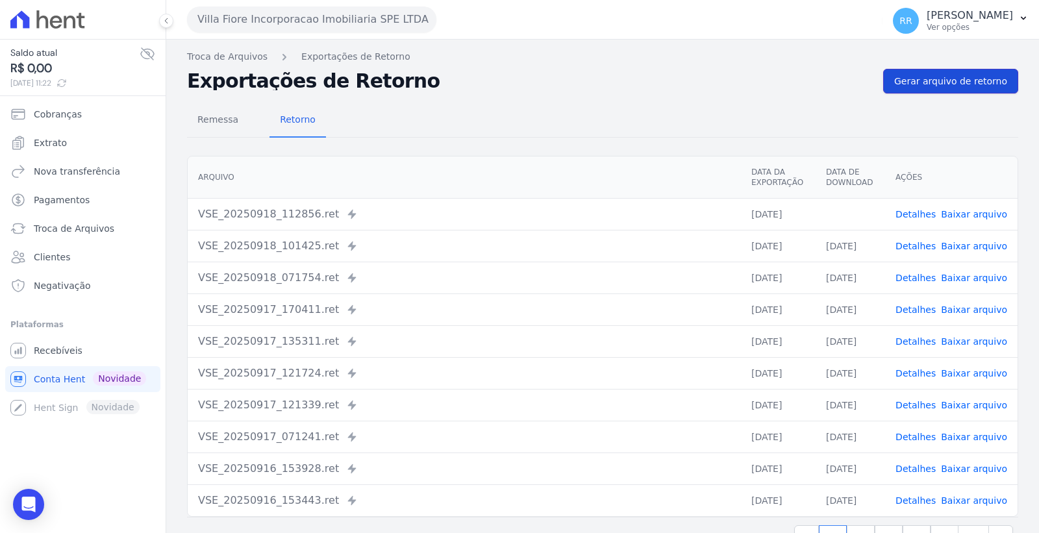
click at [944, 73] on link "Gerar arquivo de retorno" at bounding box center [951, 81] width 135 height 25
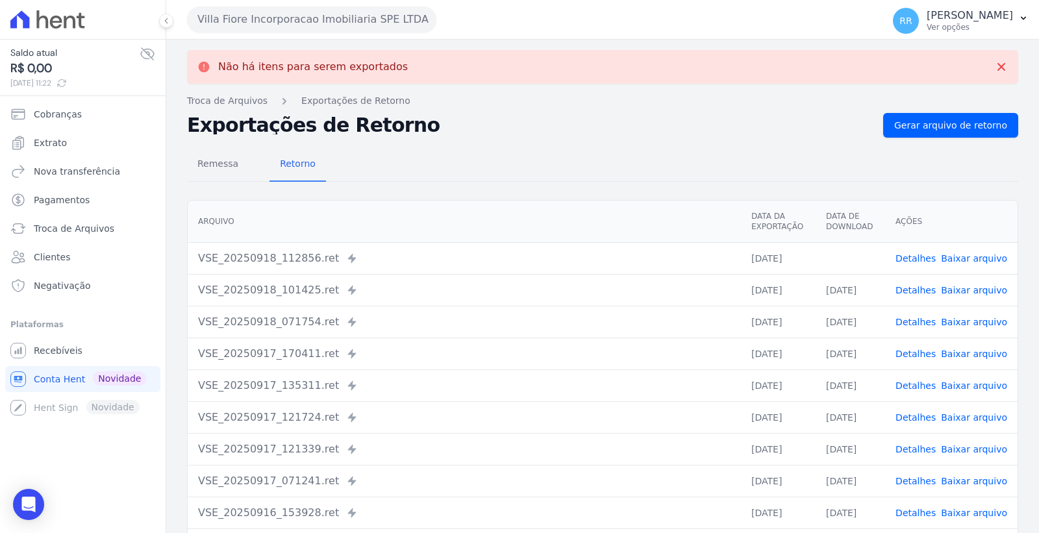
click at [973, 254] on link "Baixar arquivo" at bounding box center [974, 258] width 66 height 10
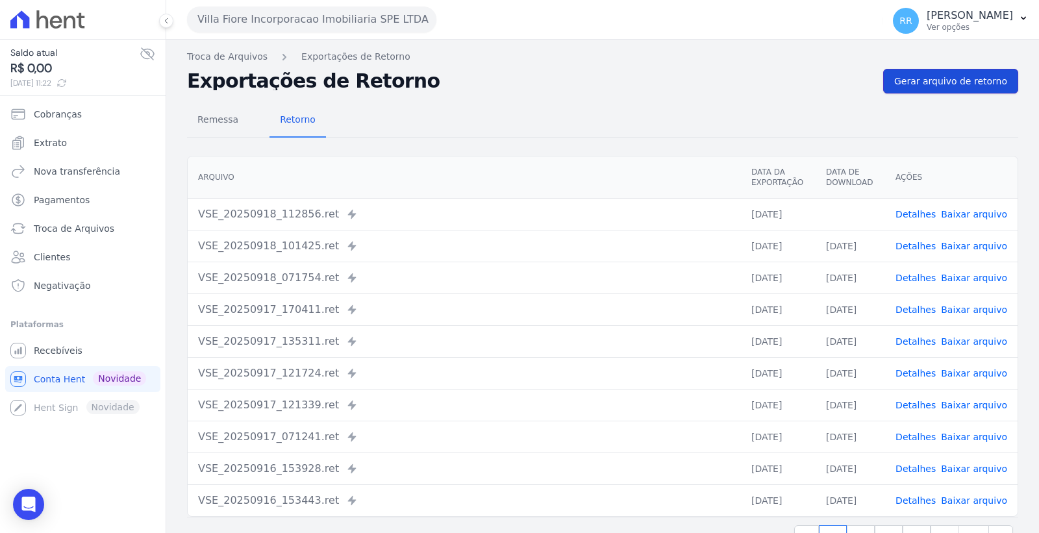
click at [949, 85] on span "Gerar arquivo de retorno" at bounding box center [951, 81] width 113 height 13
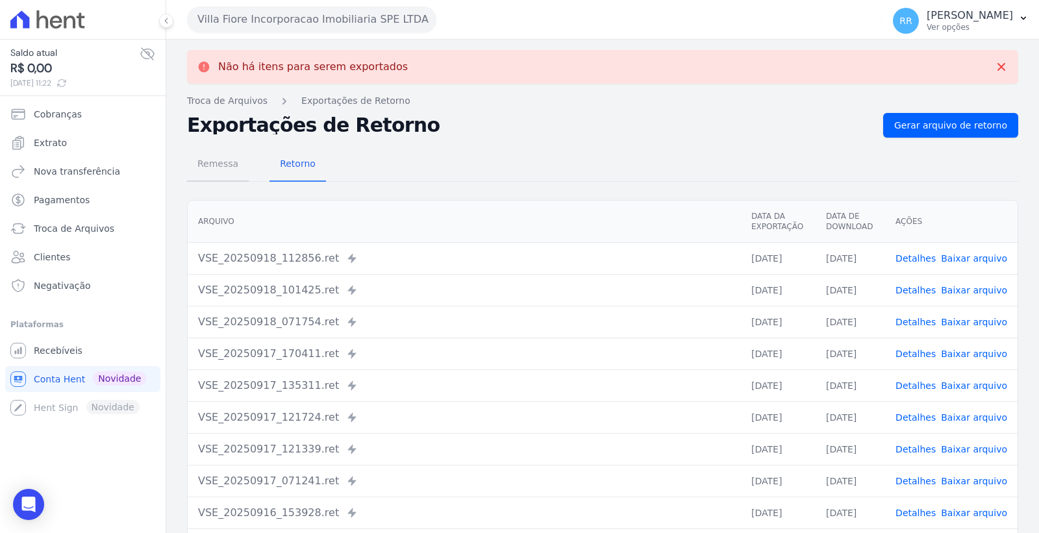
click at [228, 172] on span "Remessa" at bounding box center [218, 164] width 57 height 26
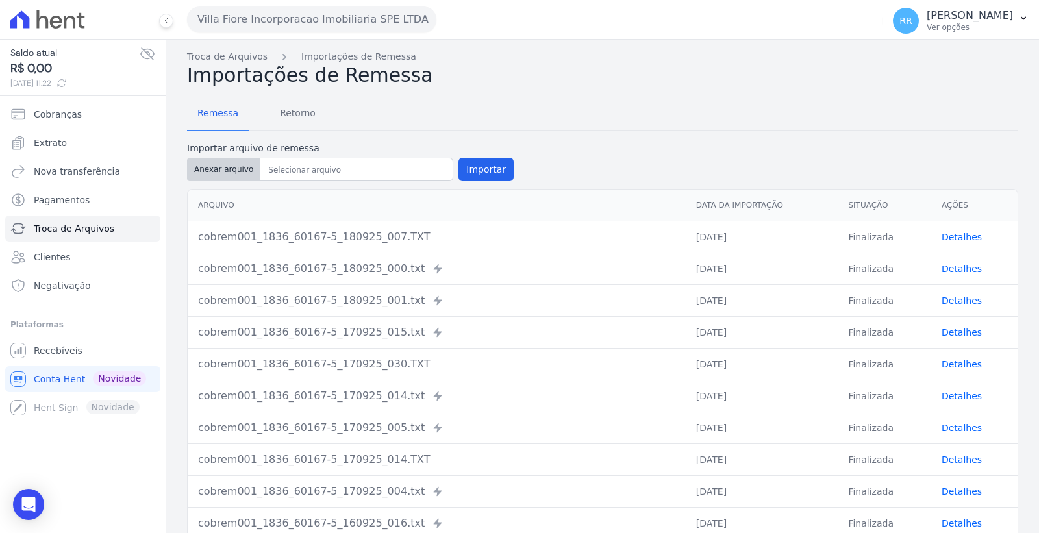
click at [198, 170] on button "Anexar arquivo" at bounding box center [223, 169] width 73 height 23
click at [476, 170] on button "Importar" at bounding box center [486, 169] width 55 height 23
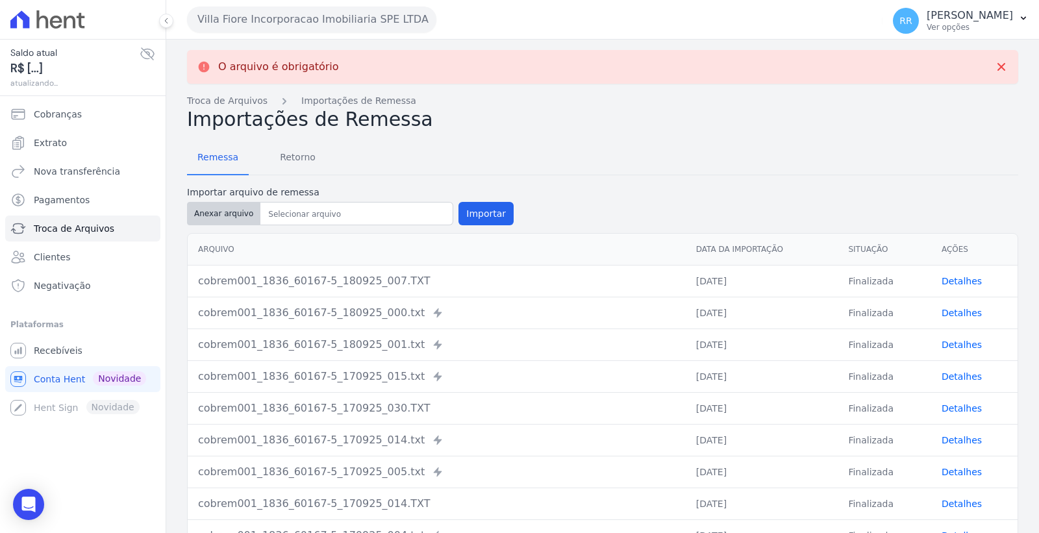
click at [222, 221] on button "Anexar arquivo" at bounding box center [223, 213] width 73 height 23
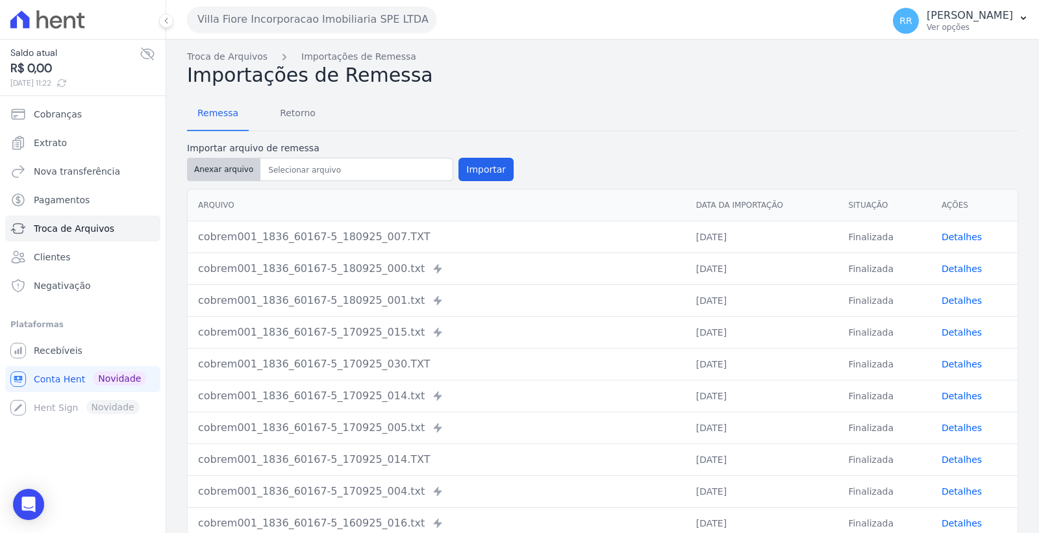
type input "cobrem001_1836_60167-5_180925_006.TXT"
click at [468, 158] on button "Importar" at bounding box center [486, 169] width 55 height 23
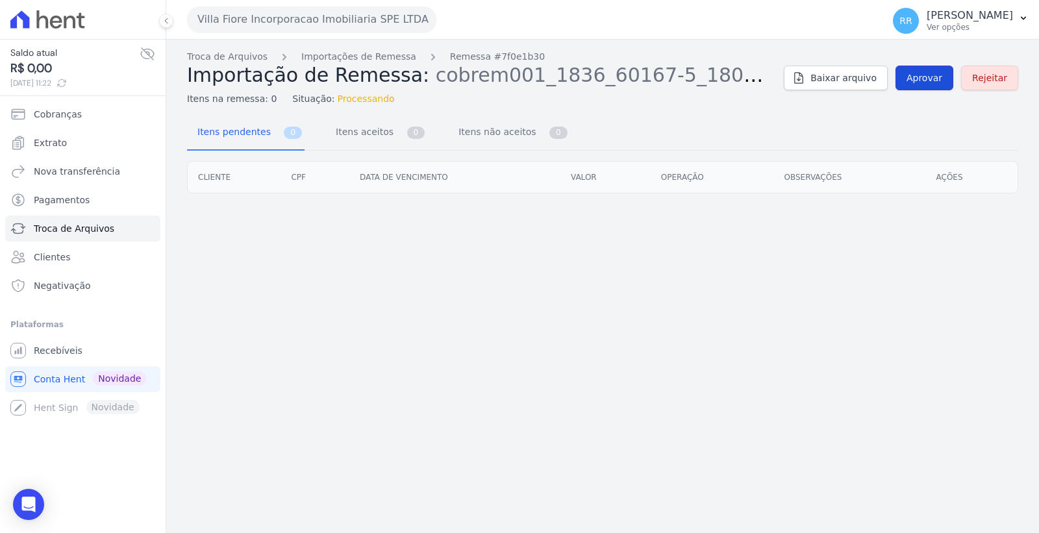
click at [907, 77] on link "Aprovar" at bounding box center [925, 78] width 58 height 25
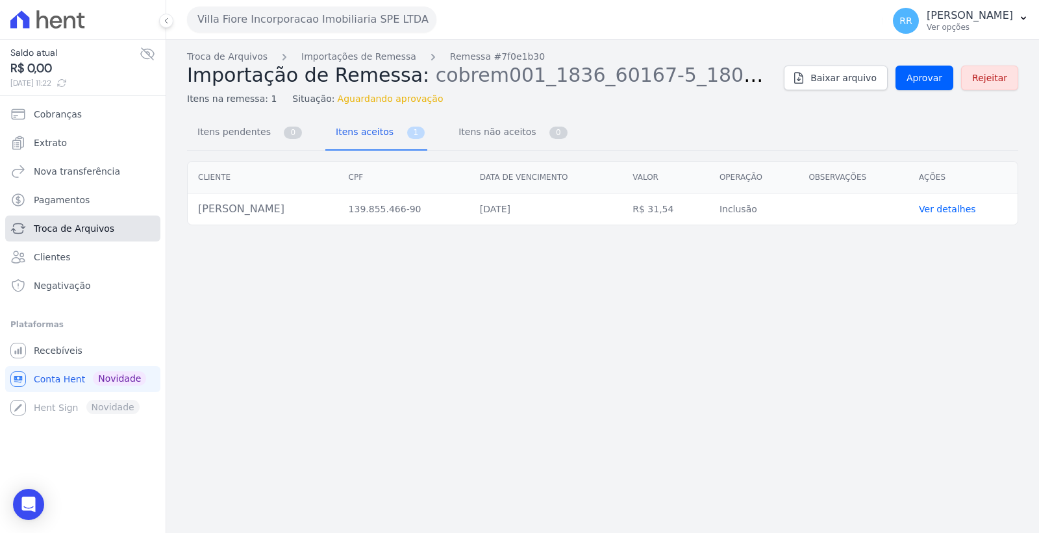
click at [83, 231] on span "Troca de Arquivos" at bounding box center [74, 228] width 81 height 13
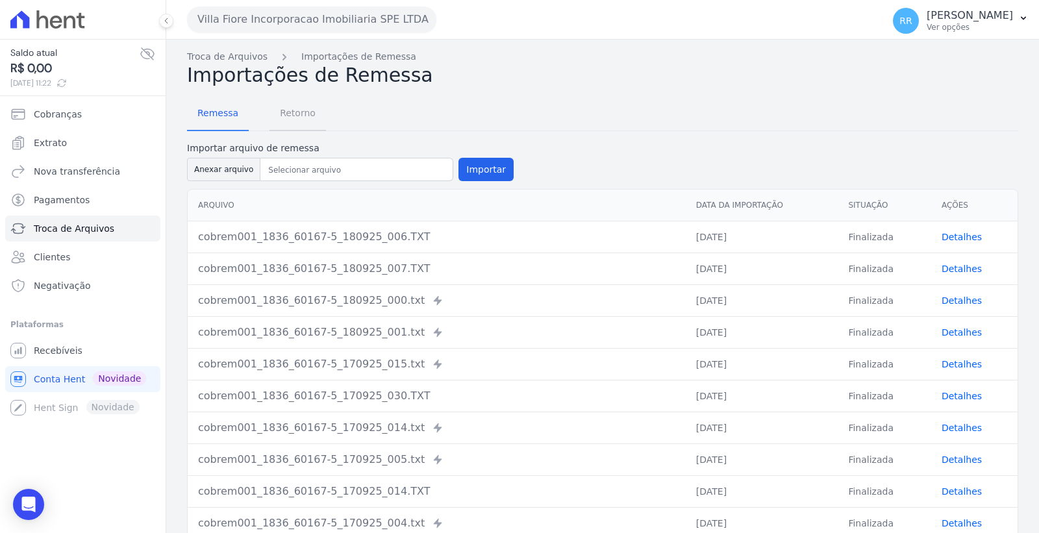
click at [295, 116] on span "Retorno" at bounding box center [297, 113] width 51 height 26
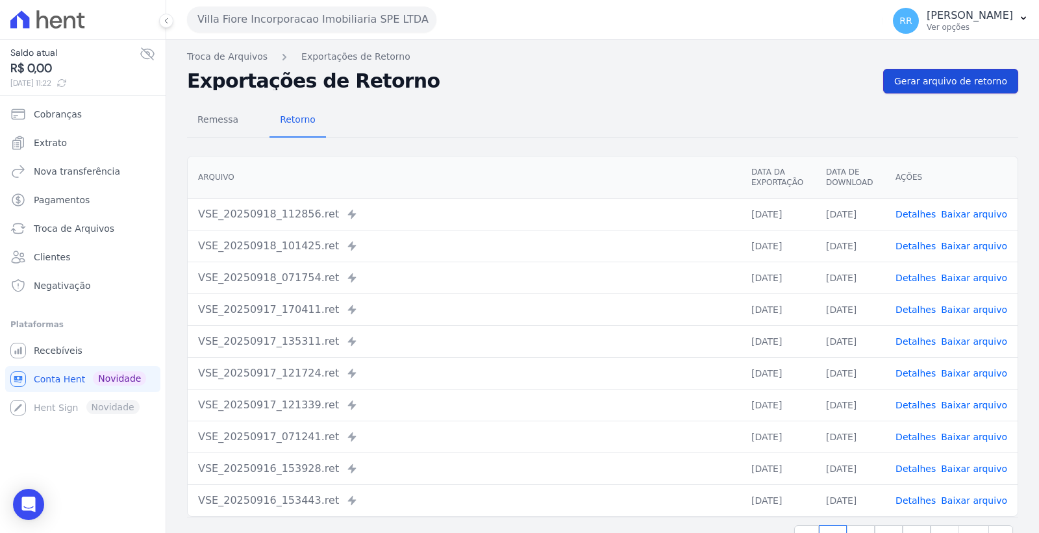
click at [943, 77] on span "Gerar arquivo de retorno" at bounding box center [951, 81] width 113 height 13
click at [967, 216] on link "Baixar arquivo" at bounding box center [974, 214] width 66 height 10
click at [334, 14] on button "Villa Fiore Incorporacao Imobiliaria SPE LTDA" at bounding box center [311, 19] width 249 height 26
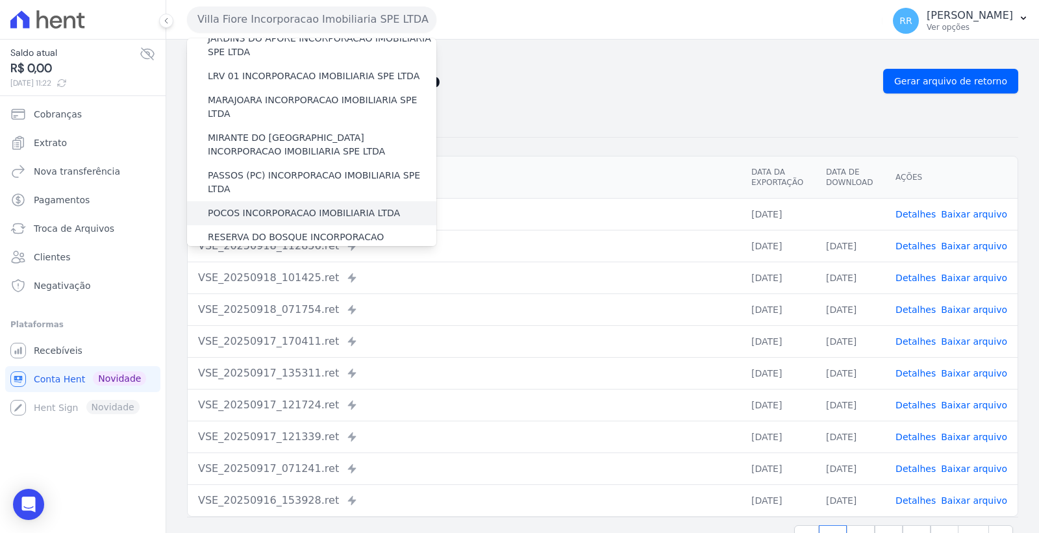
scroll to position [361, 0]
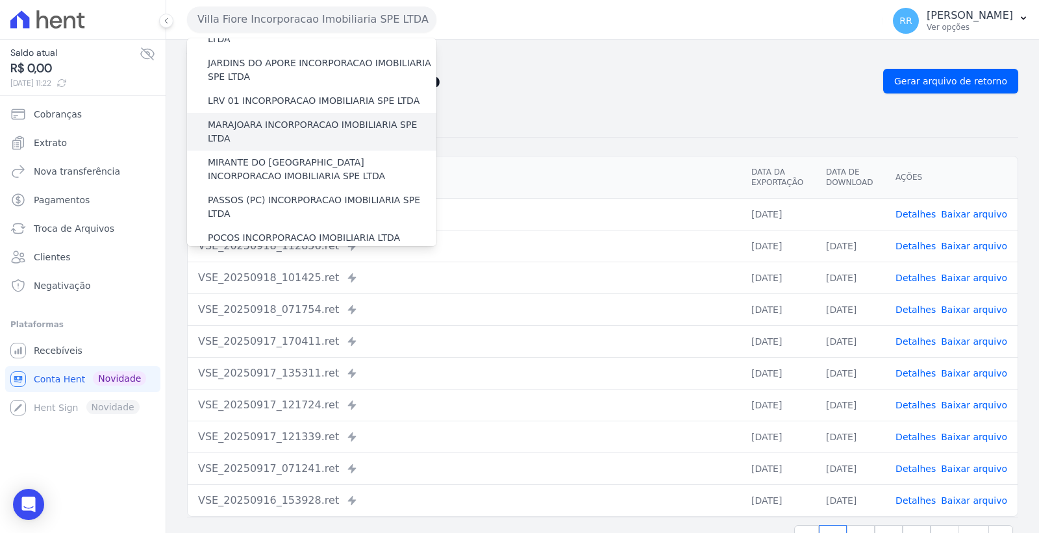
click at [334, 118] on label "MARAJOARA INCORPORACAO IMOBILIARIA SPE LTDA" at bounding box center [322, 131] width 229 height 27
click at [0, 0] on input "MARAJOARA INCORPORACAO IMOBILIARIA SPE LTDA" at bounding box center [0, 0] width 0 height 0
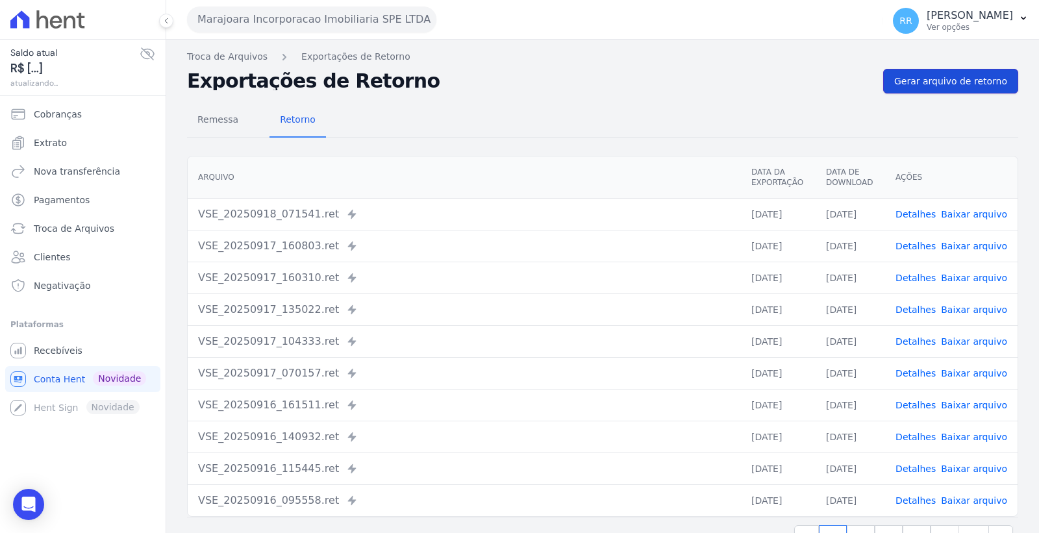
click at [893, 86] on link "Gerar arquivo de retorno" at bounding box center [951, 81] width 135 height 25
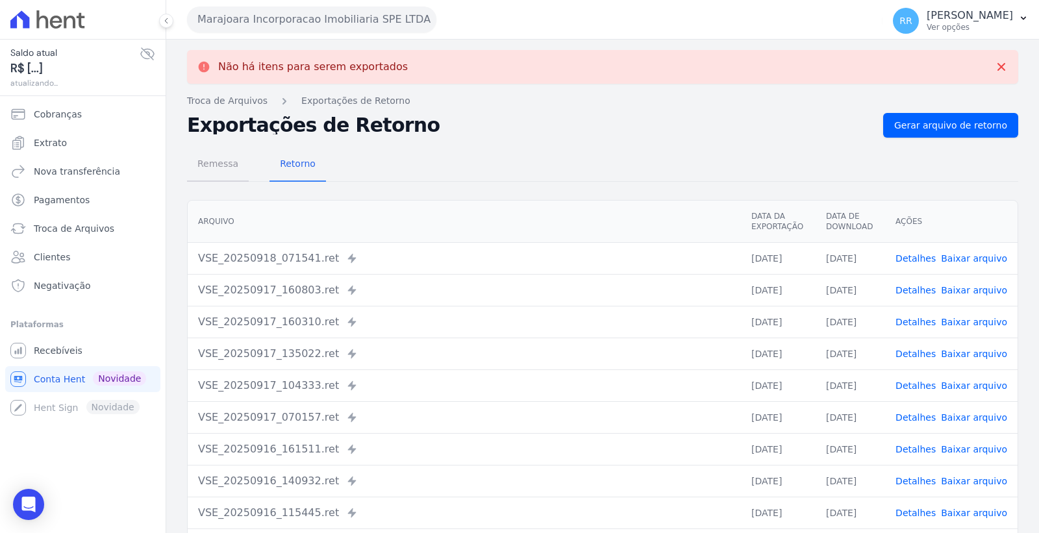
drag, startPoint x: 225, startPoint y: 158, endPoint x: 261, endPoint y: 164, distance: 36.3
click at [224, 159] on span "Remessa" at bounding box center [218, 164] width 57 height 26
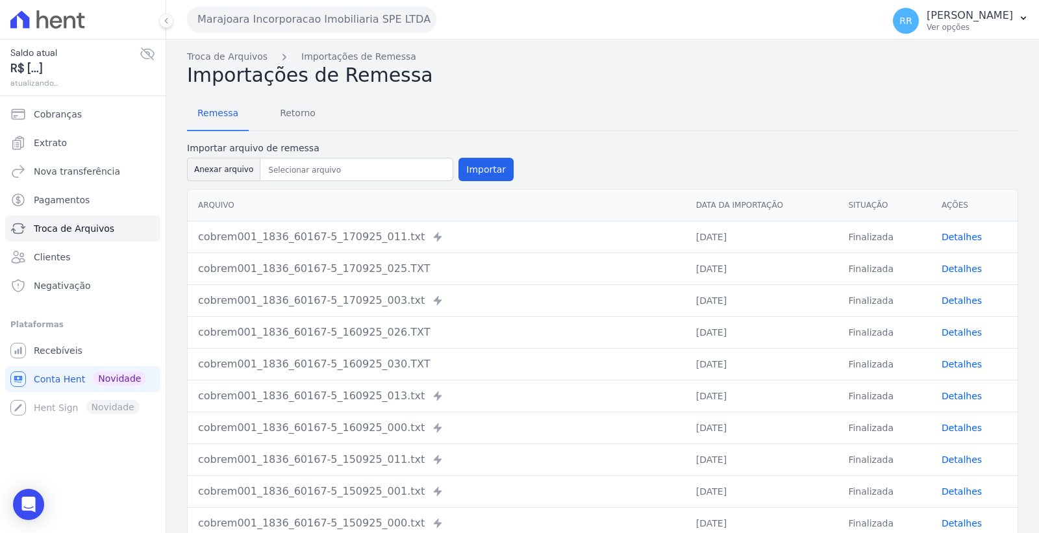
click at [955, 233] on link "Detalhes" at bounding box center [962, 237] width 40 height 10
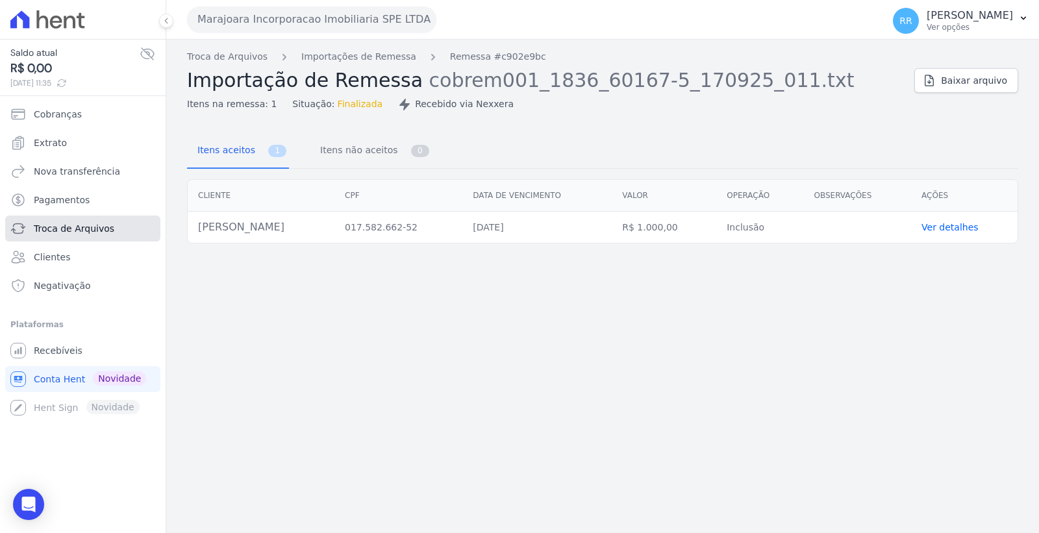
click at [60, 227] on span "Troca de Arquivos" at bounding box center [74, 228] width 81 height 13
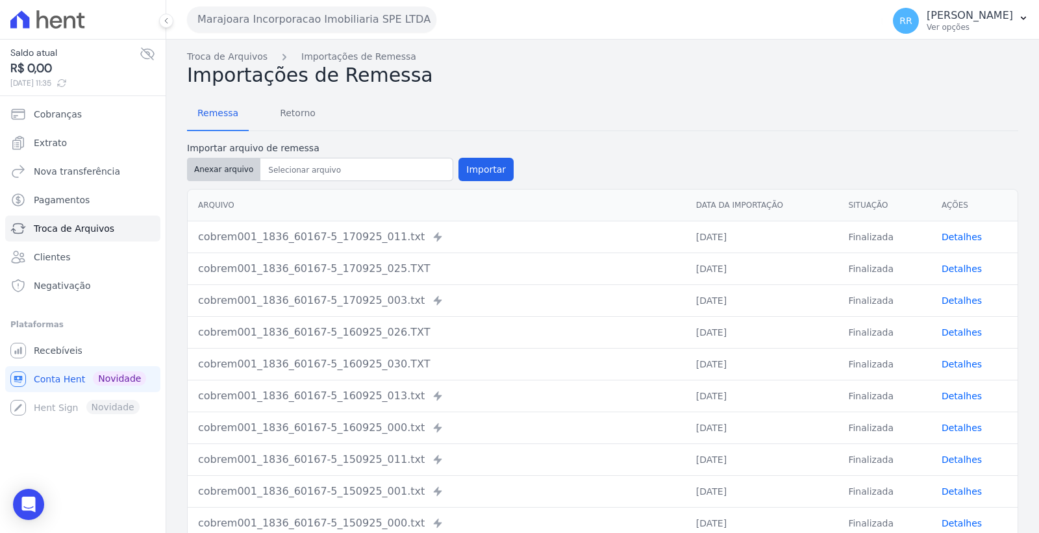
click at [218, 169] on button "Anexar arquivo" at bounding box center [223, 169] width 73 height 23
type input "cobrem001_1836_60167-5_180925_008.TXT"
click at [483, 166] on button "Importar" at bounding box center [486, 169] width 55 height 23
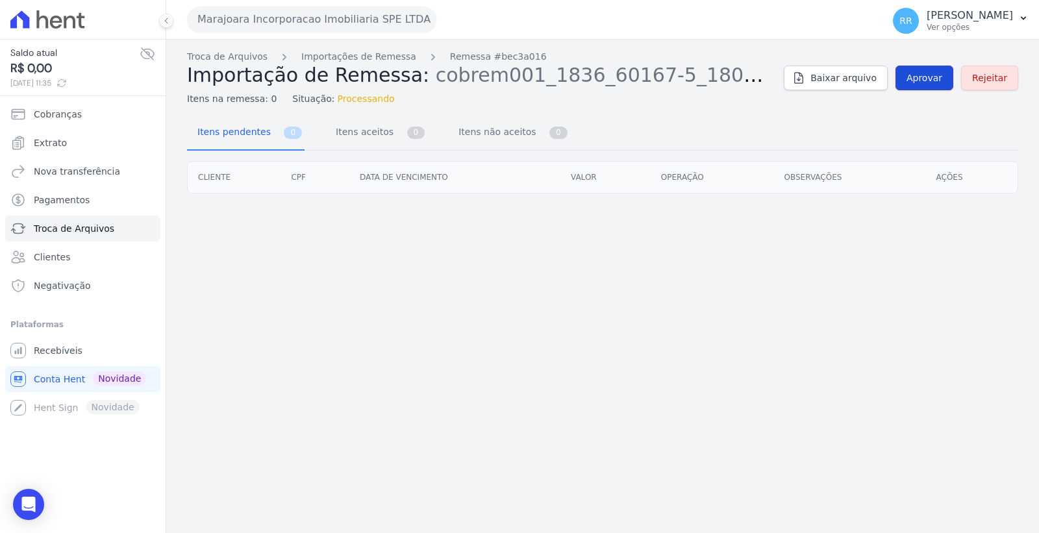
click at [941, 67] on link "Aprovar" at bounding box center [925, 78] width 58 height 25
click at [923, 73] on span "Aprovar" at bounding box center [925, 77] width 36 height 13
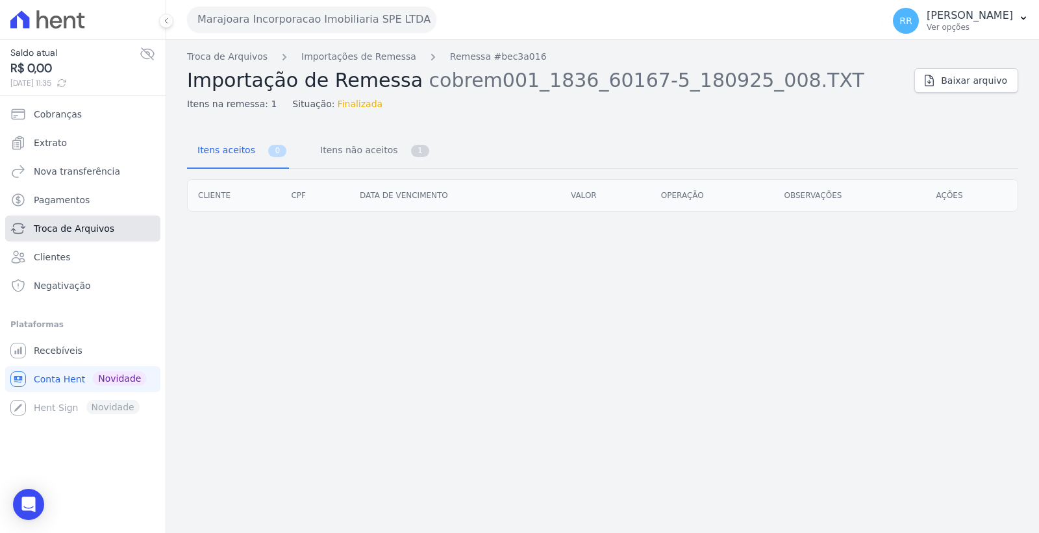
click at [101, 229] on span "Troca de Arquivos" at bounding box center [74, 228] width 81 height 13
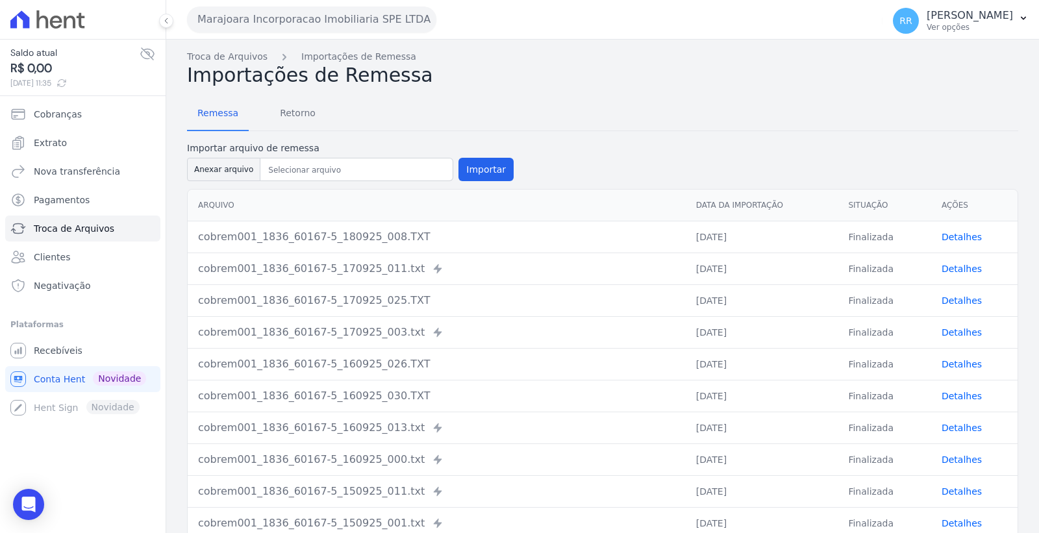
click at [950, 234] on link "Detalhes" at bounding box center [962, 237] width 40 height 10
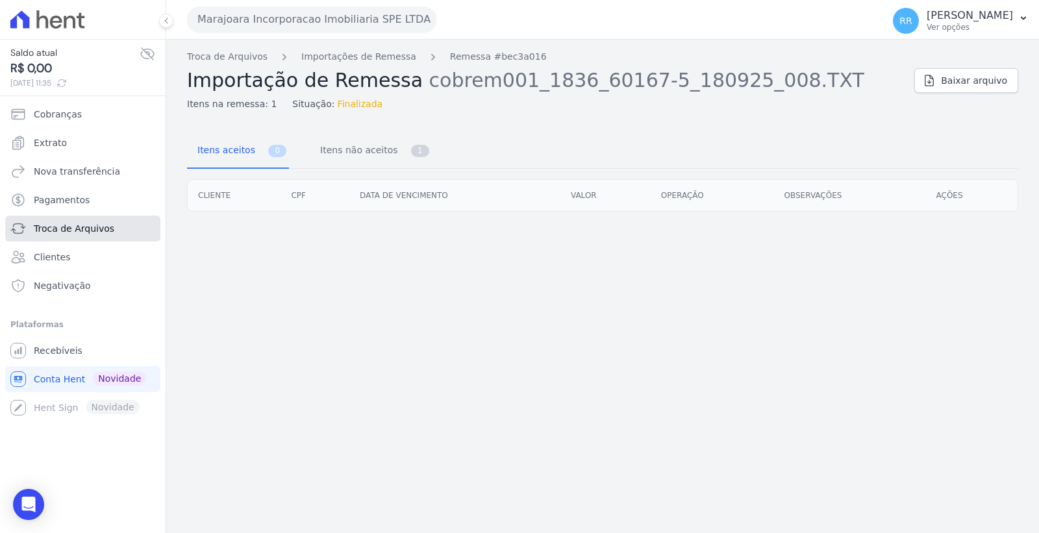
click at [94, 223] on span "Troca de Arquivos" at bounding box center [74, 228] width 81 height 13
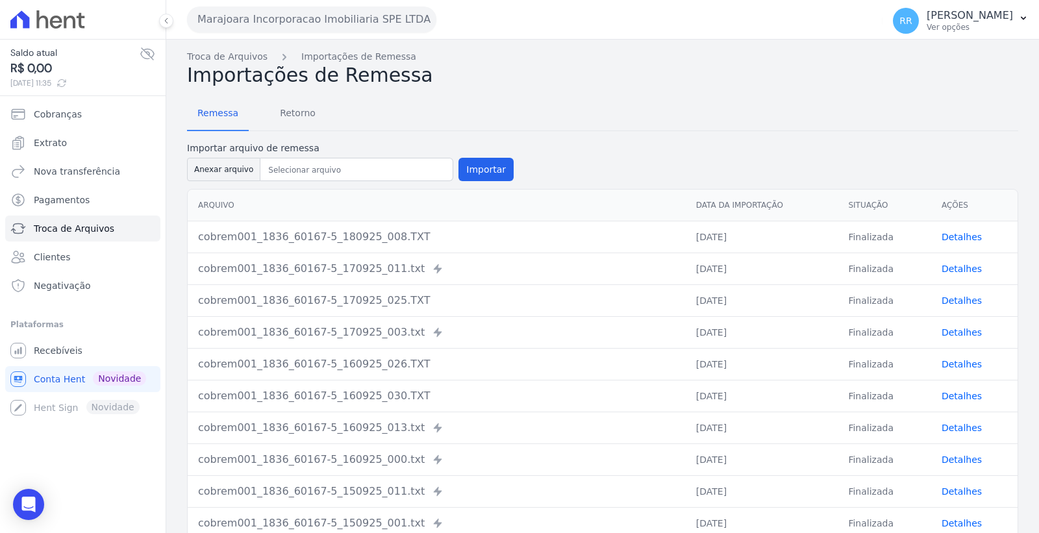
click at [952, 234] on link "Detalhes" at bounding box center [962, 237] width 40 height 10
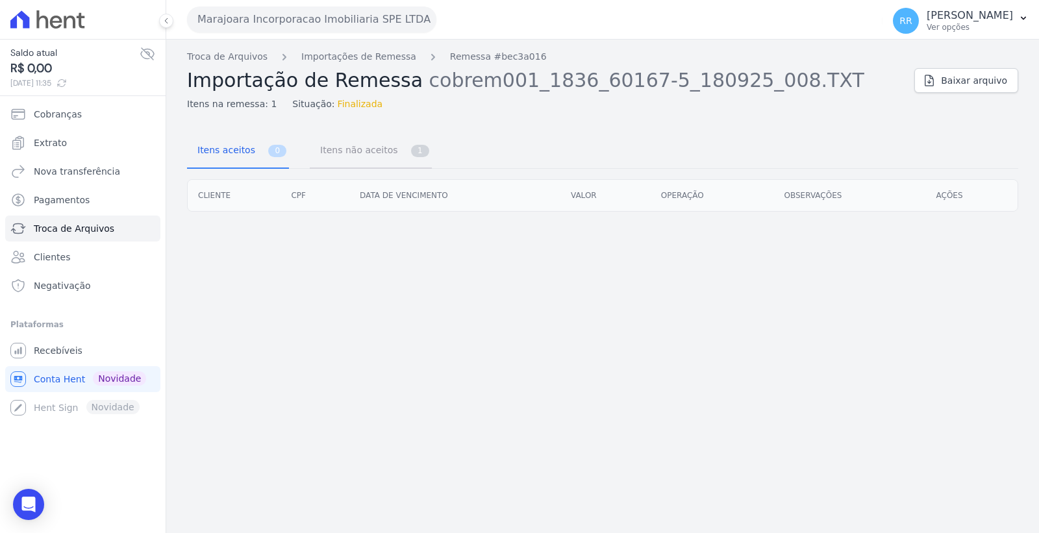
click at [382, 154] on span "Itens não aceitos" at bounding box center [356, 150] width 88 height 26
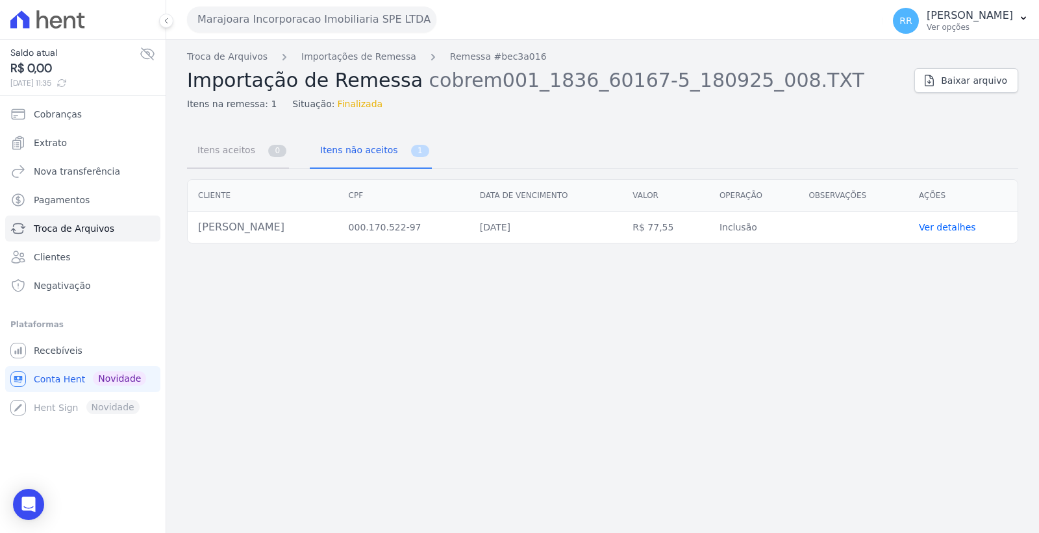
click at [217, 147] on span "Itens aceitos" at bounding box center [224, 150] width 68 height 26
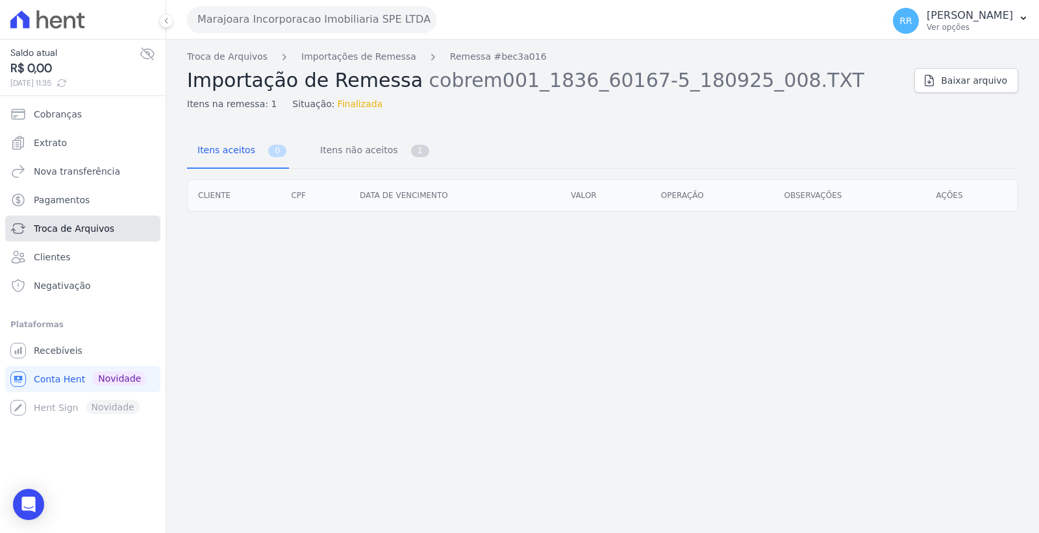
click at [90, 231] on span "Troca de Arquivos" at bounding box center [74, 228] width 81 height 13
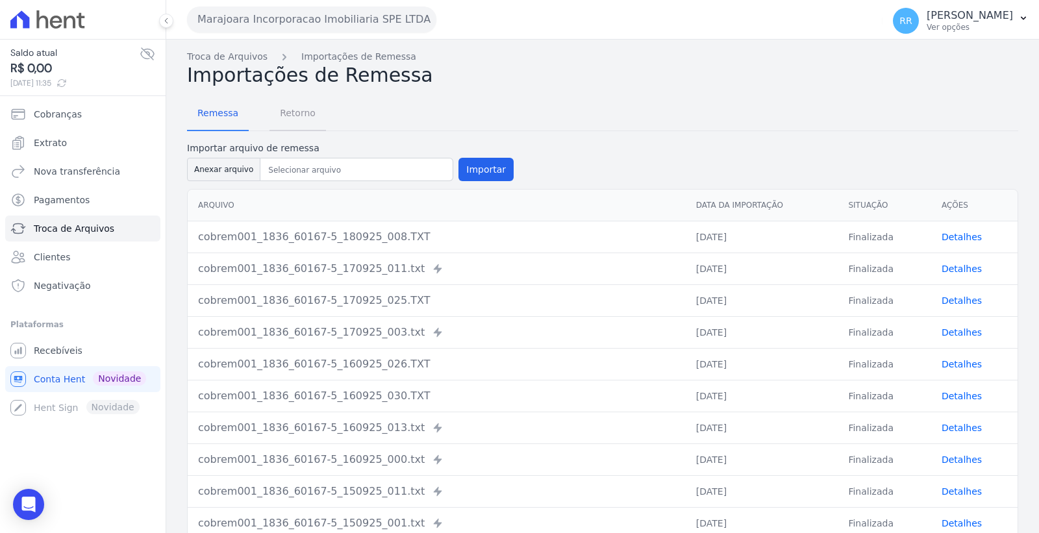
click at [292, 117] on span "Retorno" at bounding box center [297, 113] width 51 height 26
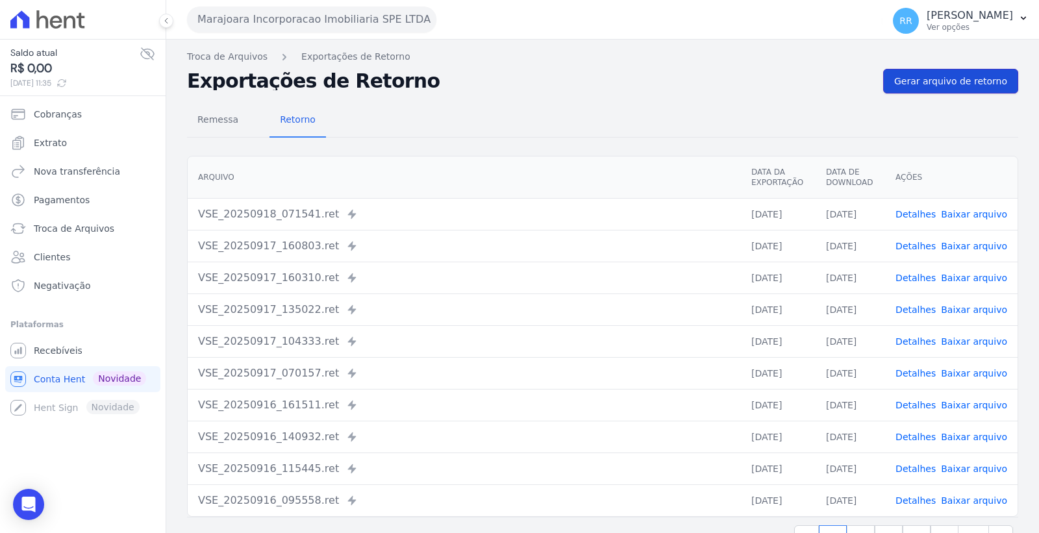
click at [940, 78] on span "Gerar arquivo de retorno" at bounding box center [951, 81] width 113 height 13
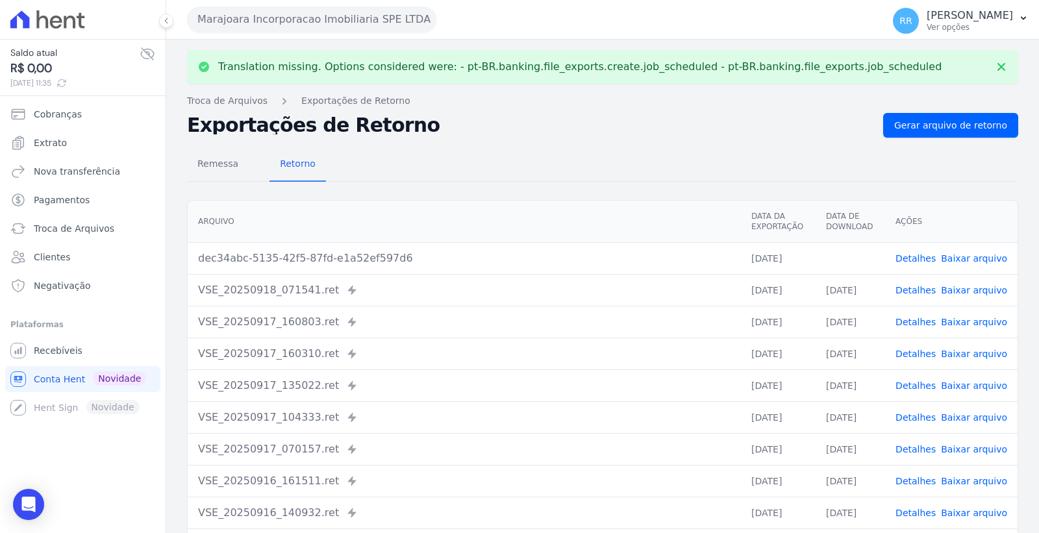
click at [969, 250] on td "Detalhes Baixar arquivo" at bounding box center [952, 258] width 133 height 32
click at [971, 253] on link "Baixar arquivo" at bounding box center [974, 258] width 66 height 10
